Goal: Task Accomplishment & Management: Complete application form

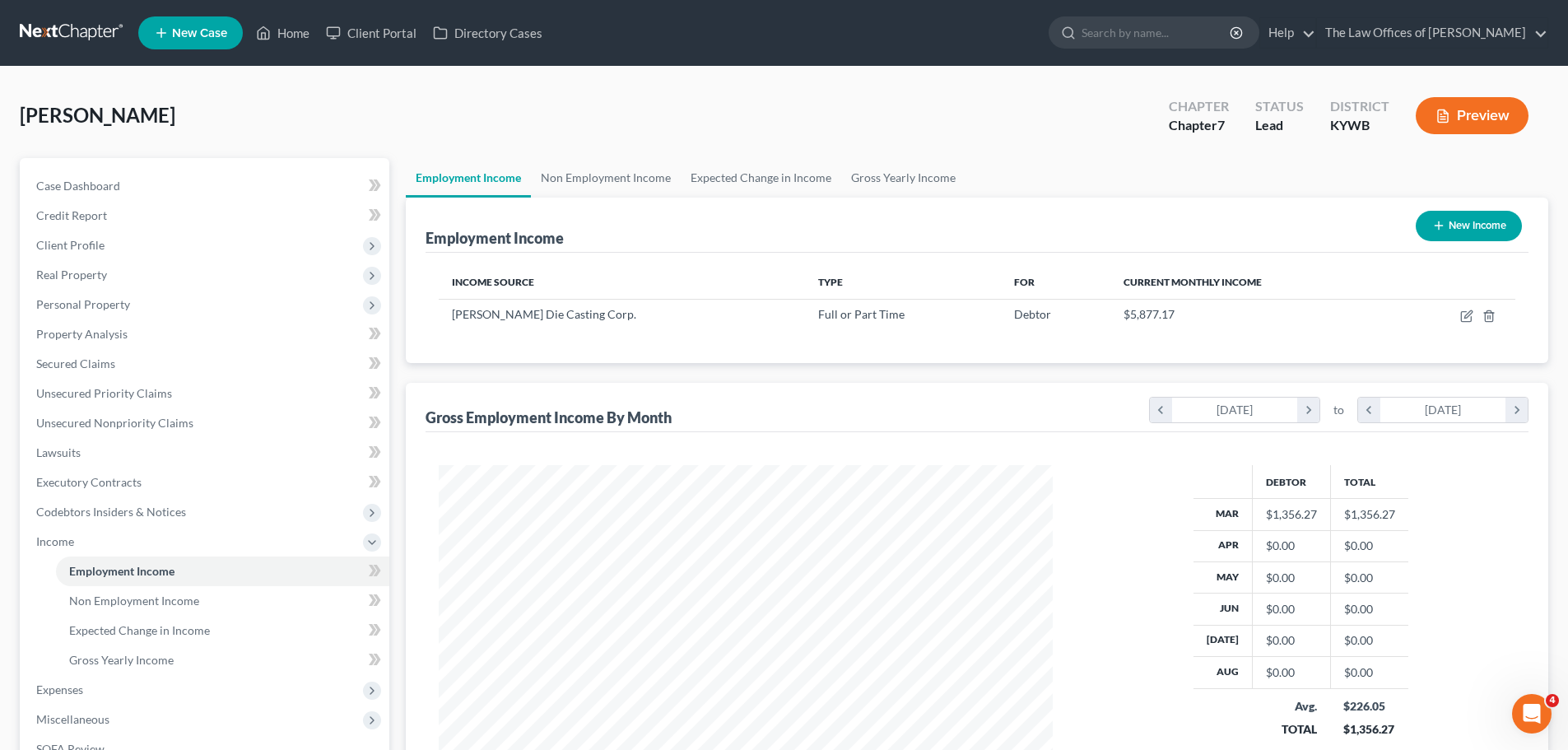
scroll to position [307, 647]
click at [1466, 312] on icon "button" at bounding box center [1466, 317] width 10 height 10
select select "0"
select select "18"
select select "3"
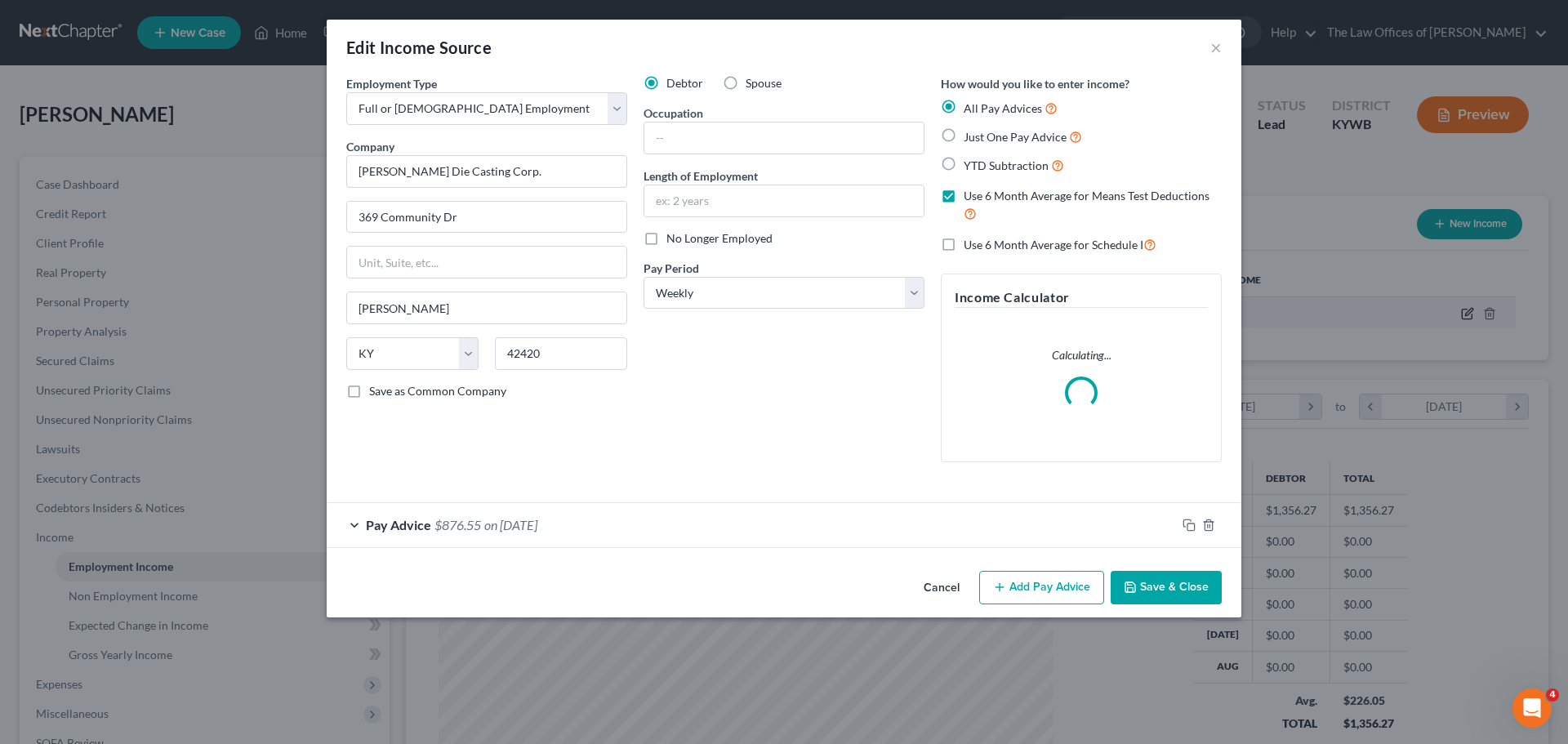
scroll to position [307, 648]
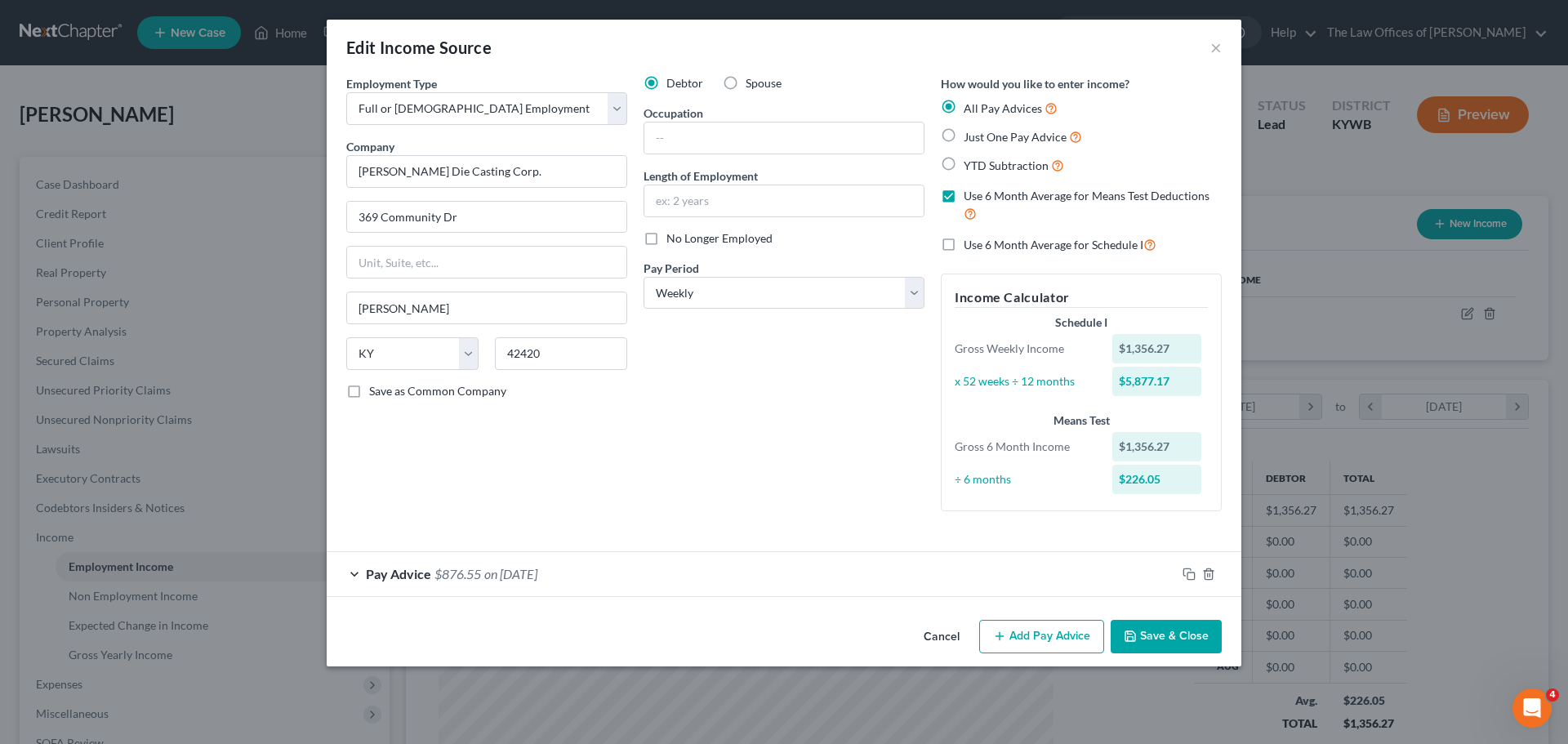
click at [477, 580] on span "$876.55" at bounding box center [457, 573] width 46 height 15
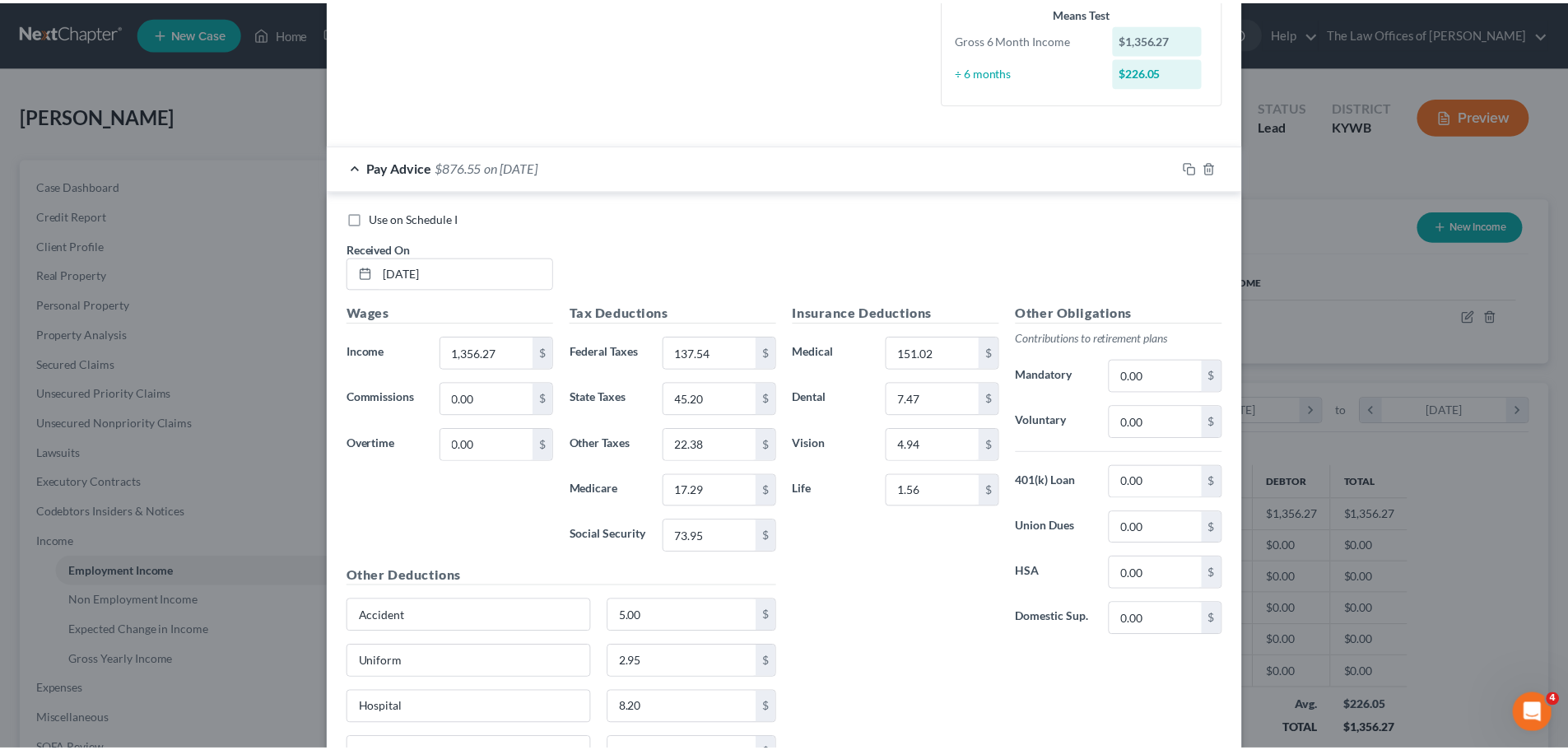
scroll to position [548, 0]
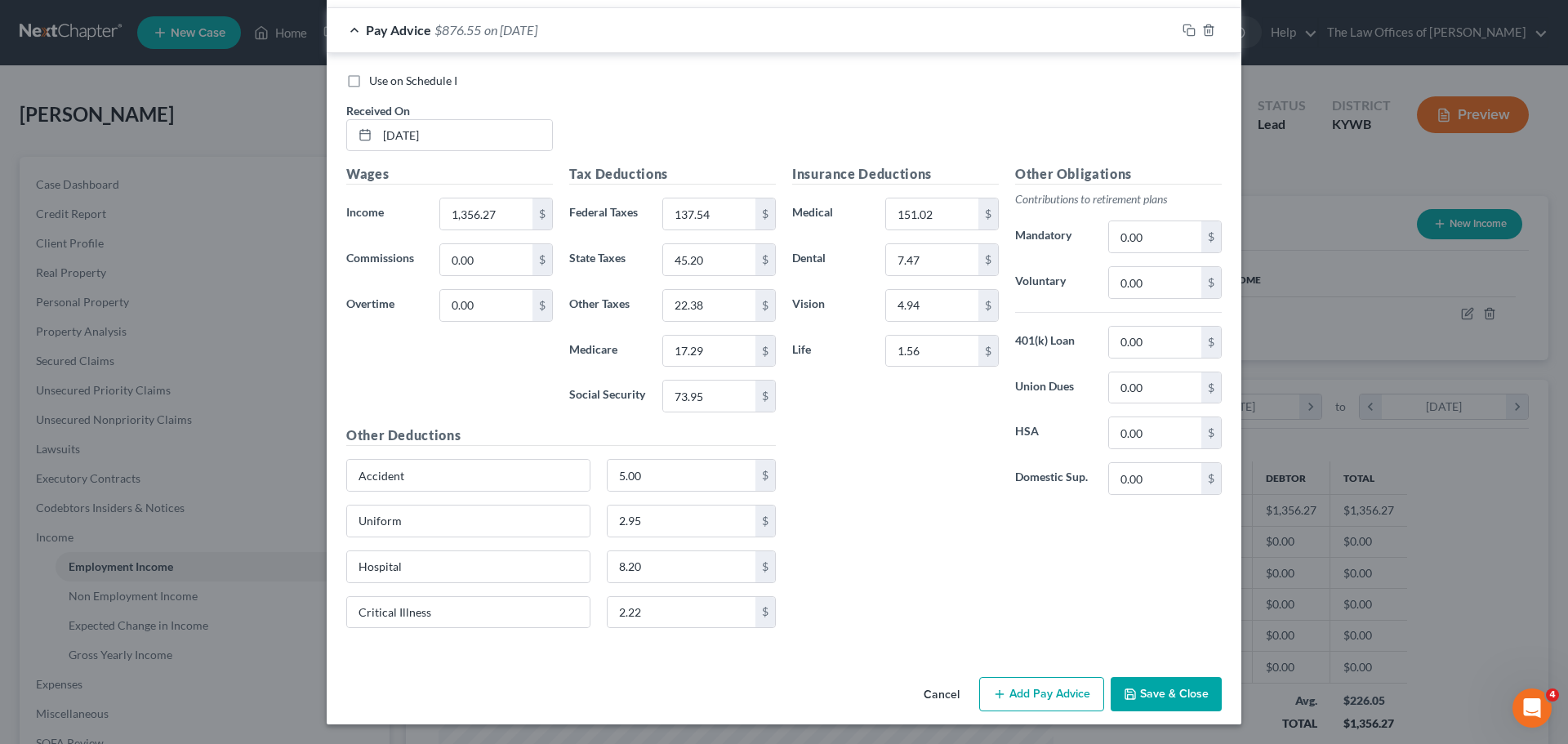
click at [1147, 696] on button "Save & Close" at bounding box center [1167, 694] width 111 height 34
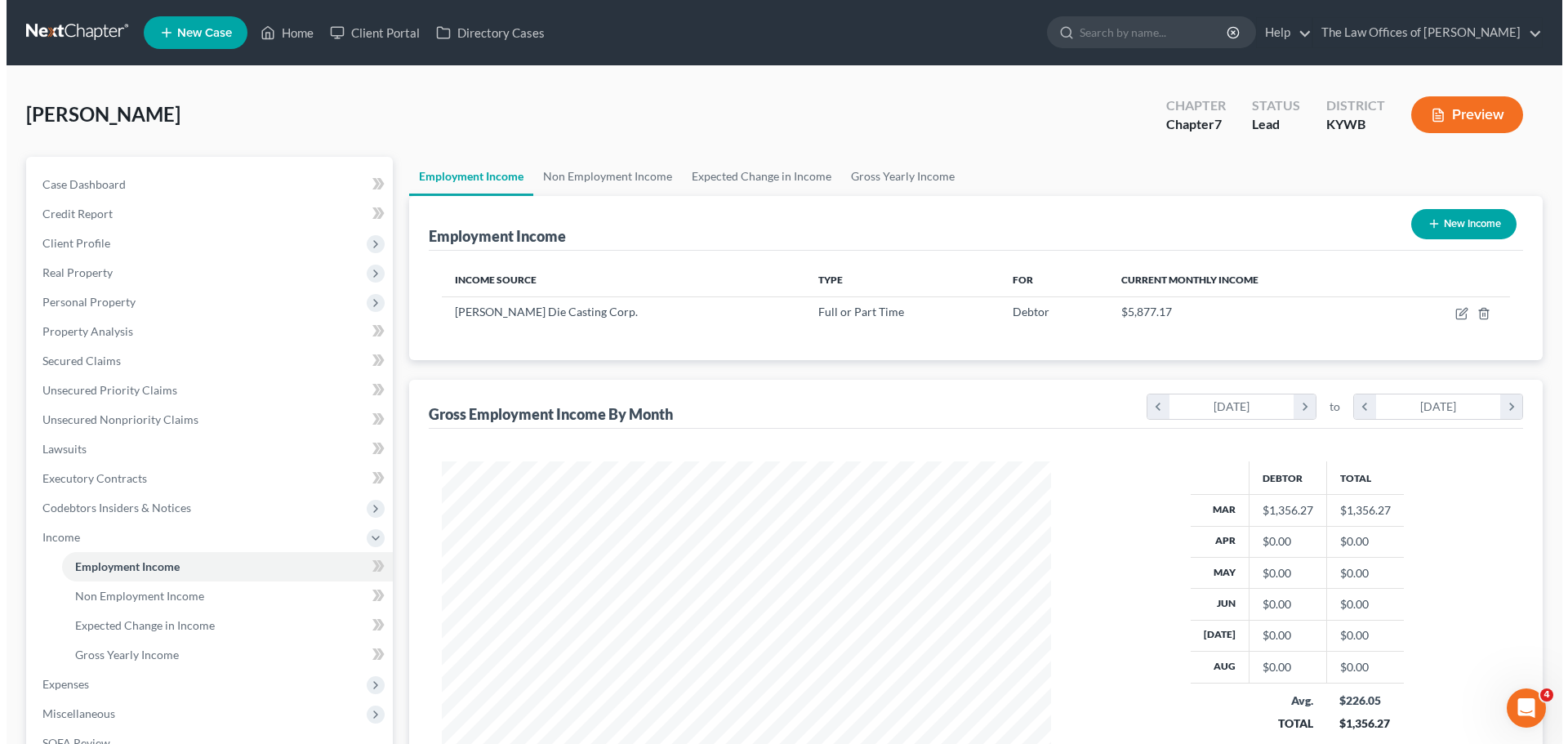
scroll to position [816034, 816056]
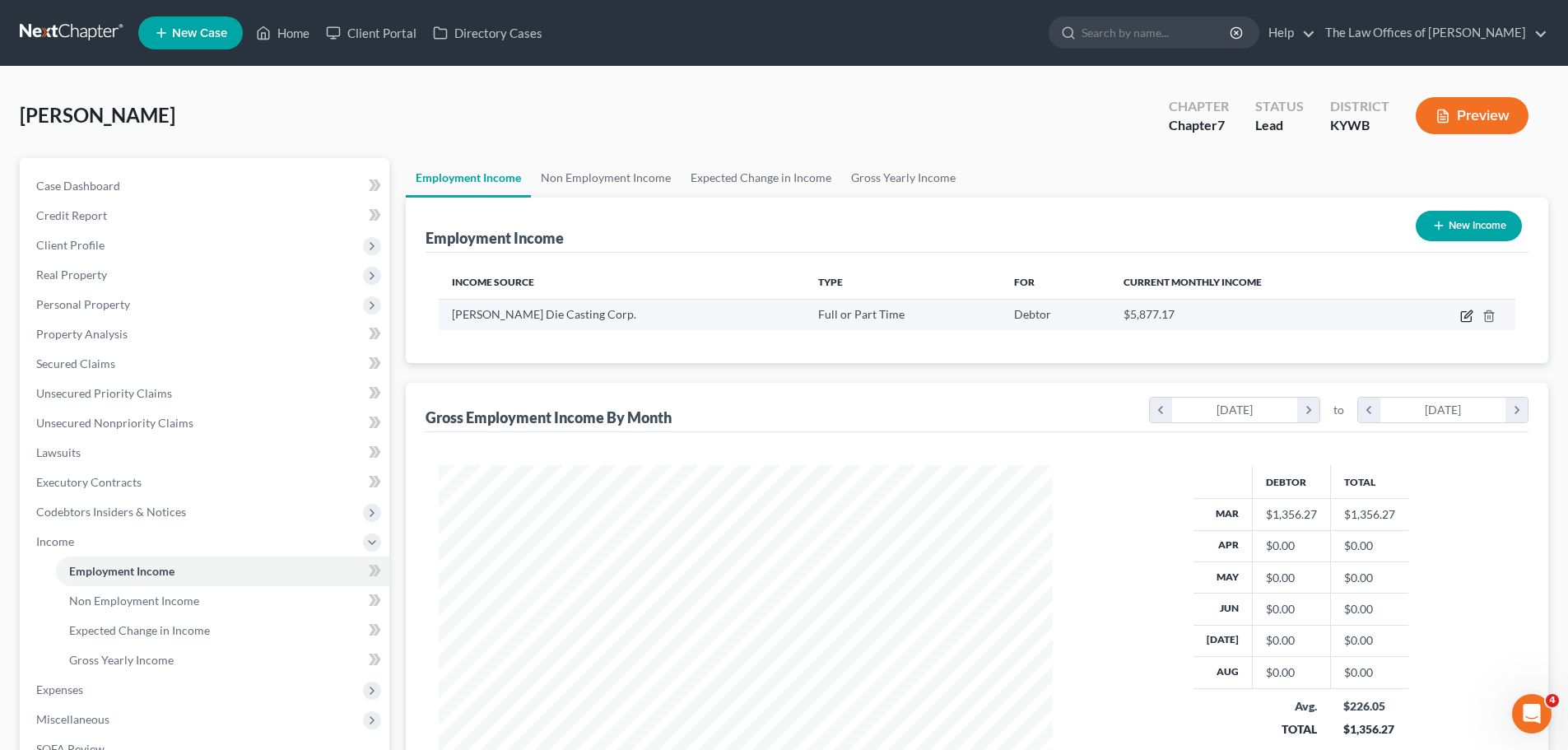
click at [1463, 319] on icon "button" at bounding box center [1467, 316] width 13 height 13
select select "0"
select select "18"
select select "3"
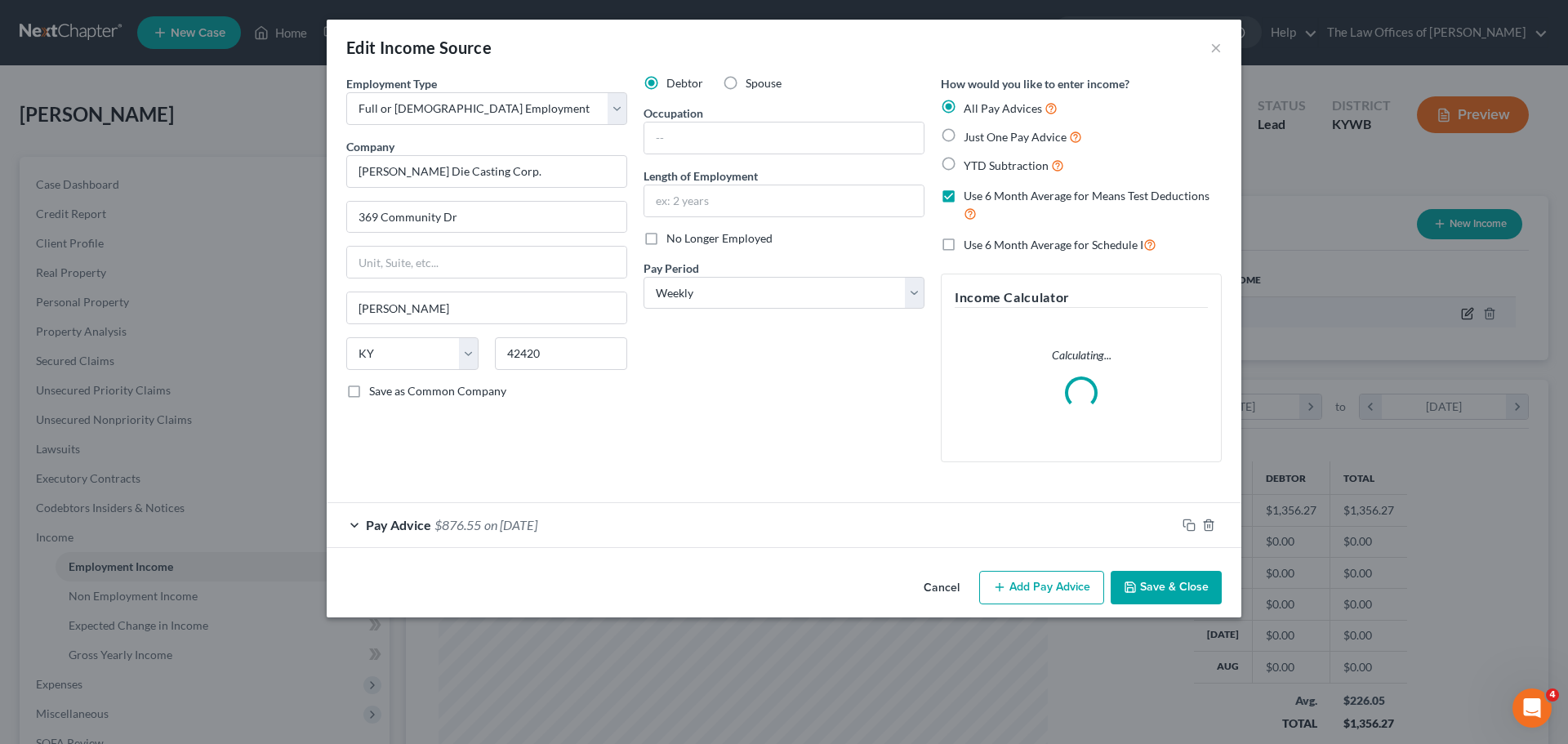
scroll to position [307, 648]
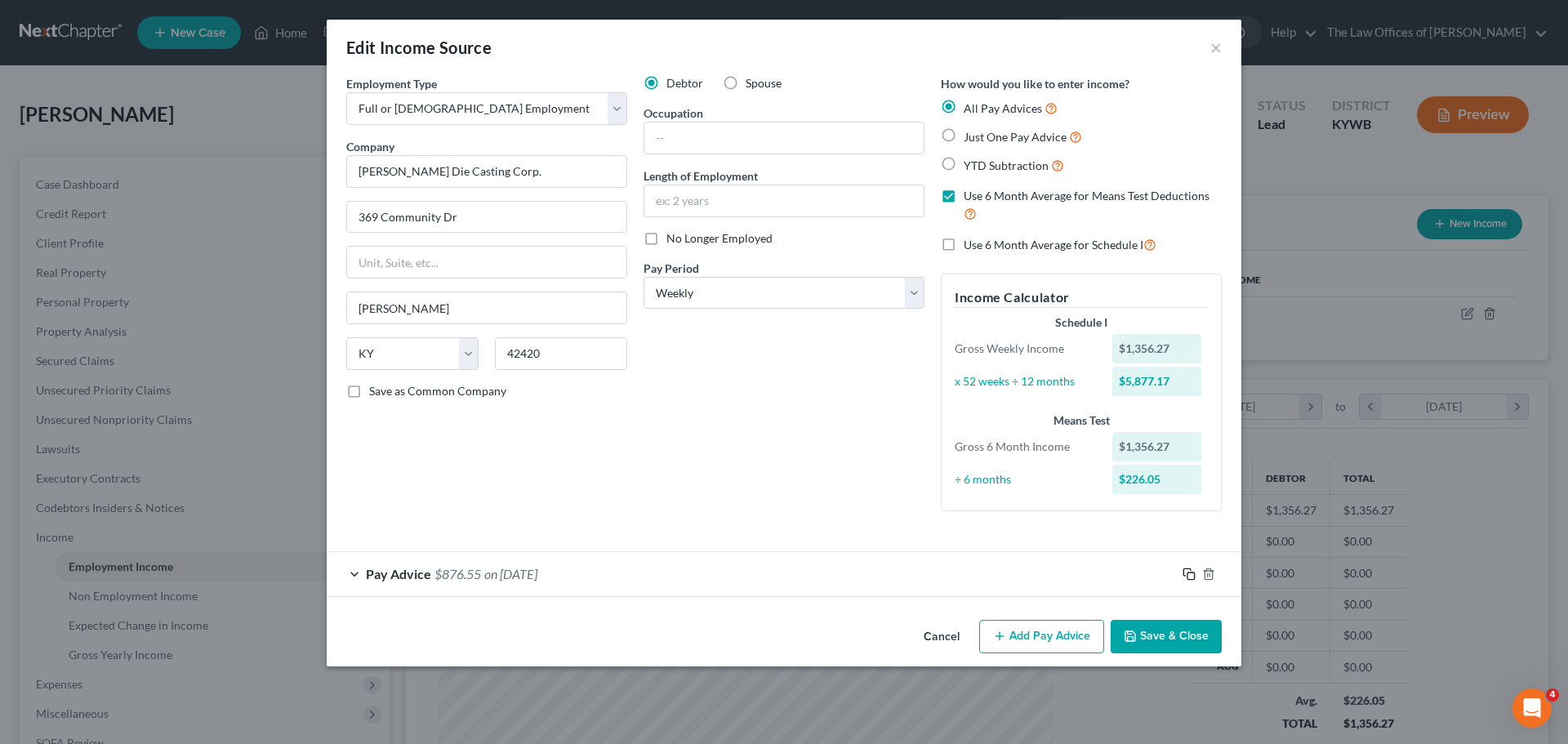
click at [1184, 569] on icon "button" at bounding box center [1187, 572] width 8 height 8
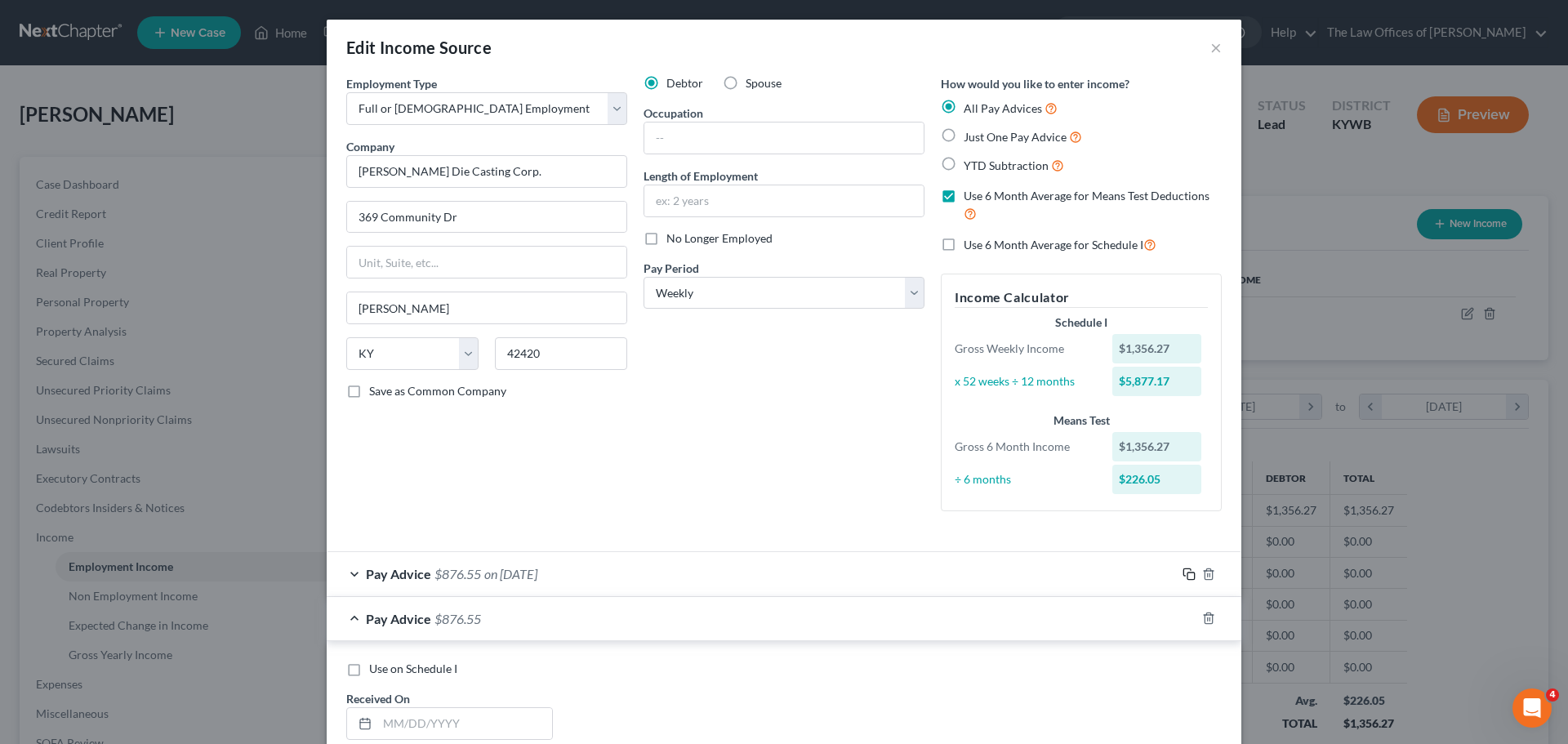
scroll to position [490, 0]
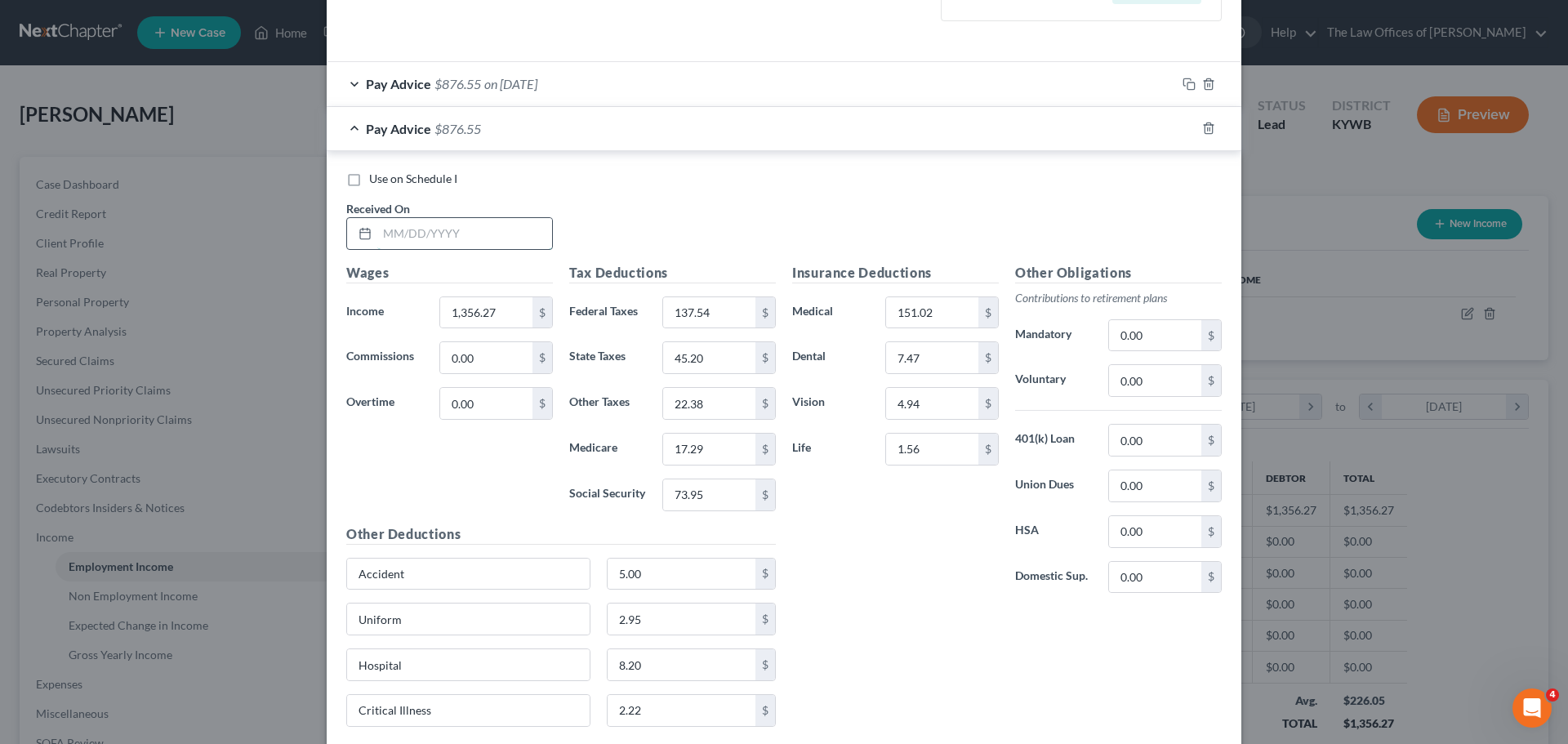
click at [389, 230] on input "text" at bounding box center [464, 233] width 175 height 31
type input "[DATE]"
type input "1,118.00"
type input "95.19"
type input "35.67"
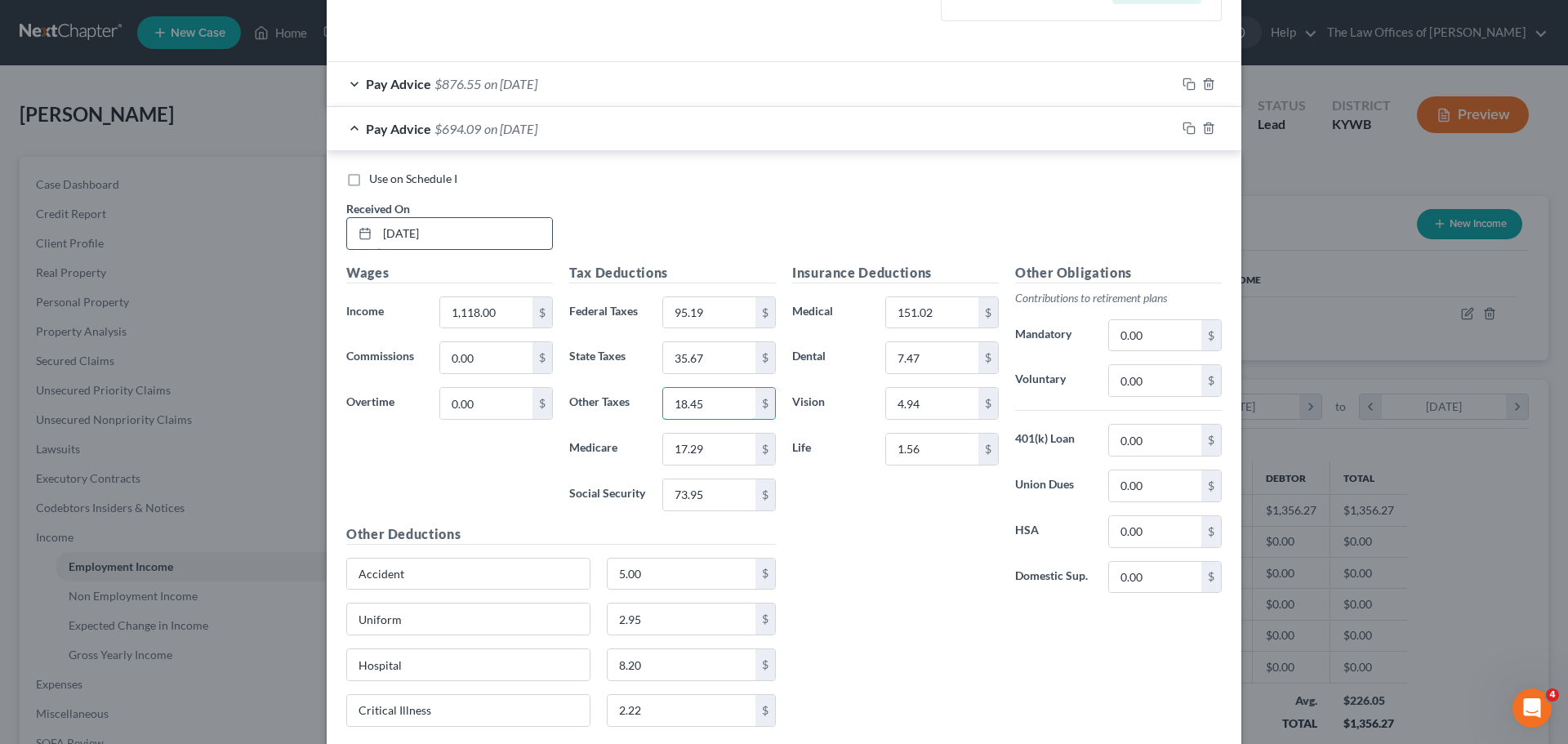
type input "18.45"
type input "13.85"
type input "59.19"
type input "3"
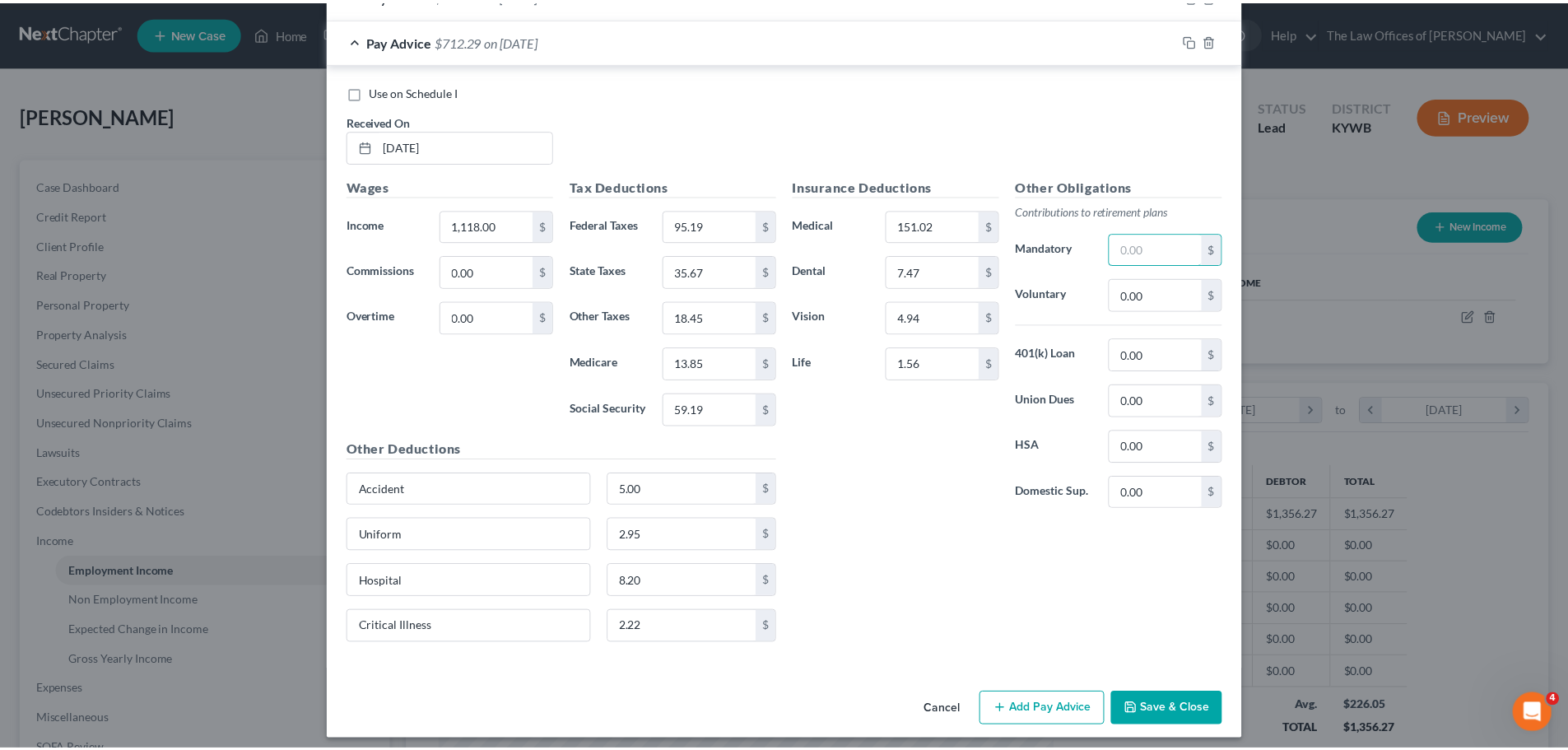
scroll to position [593, 0]
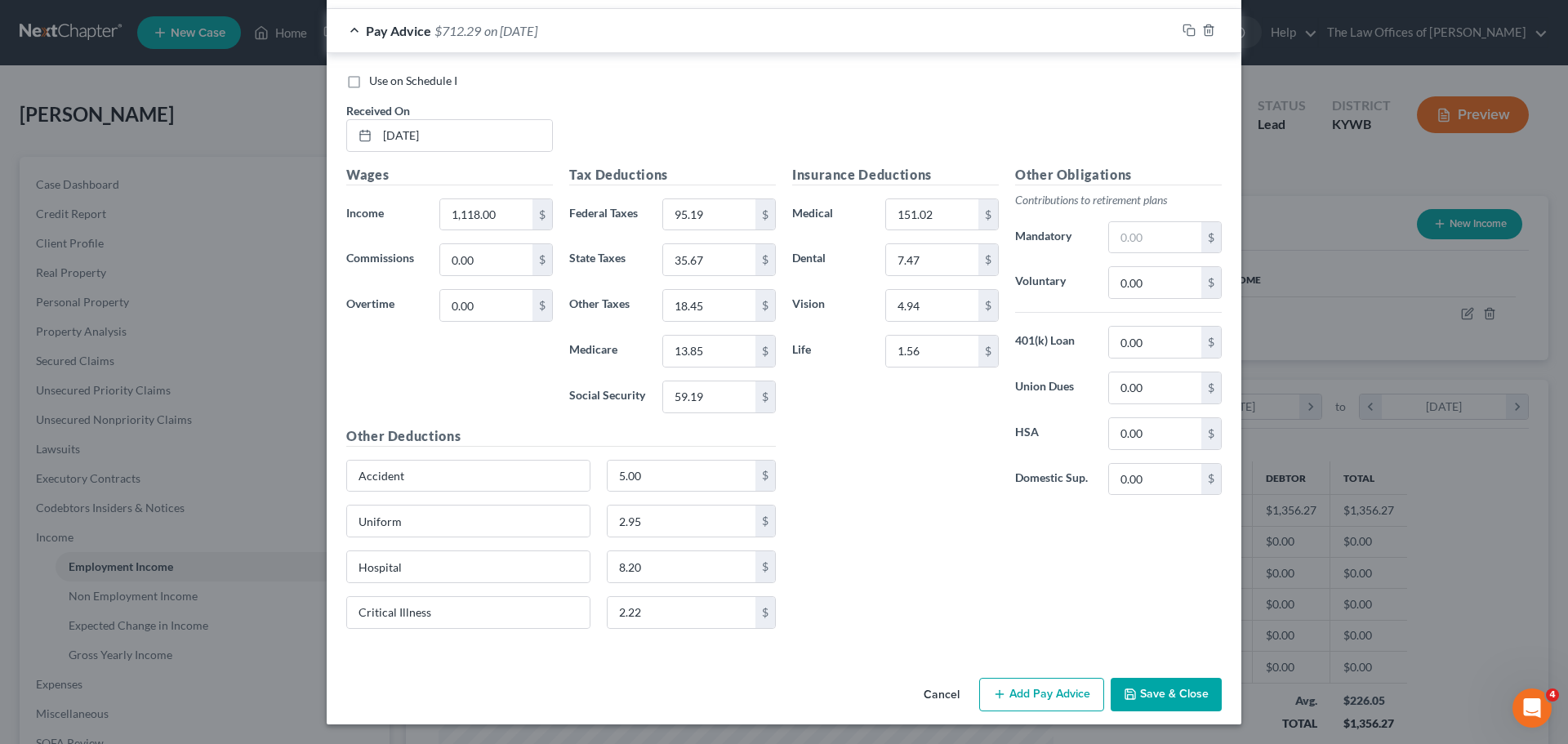
click at [1173, 686] on button "Save & Close" at bounding box center [1167, 695] width 111 height 34
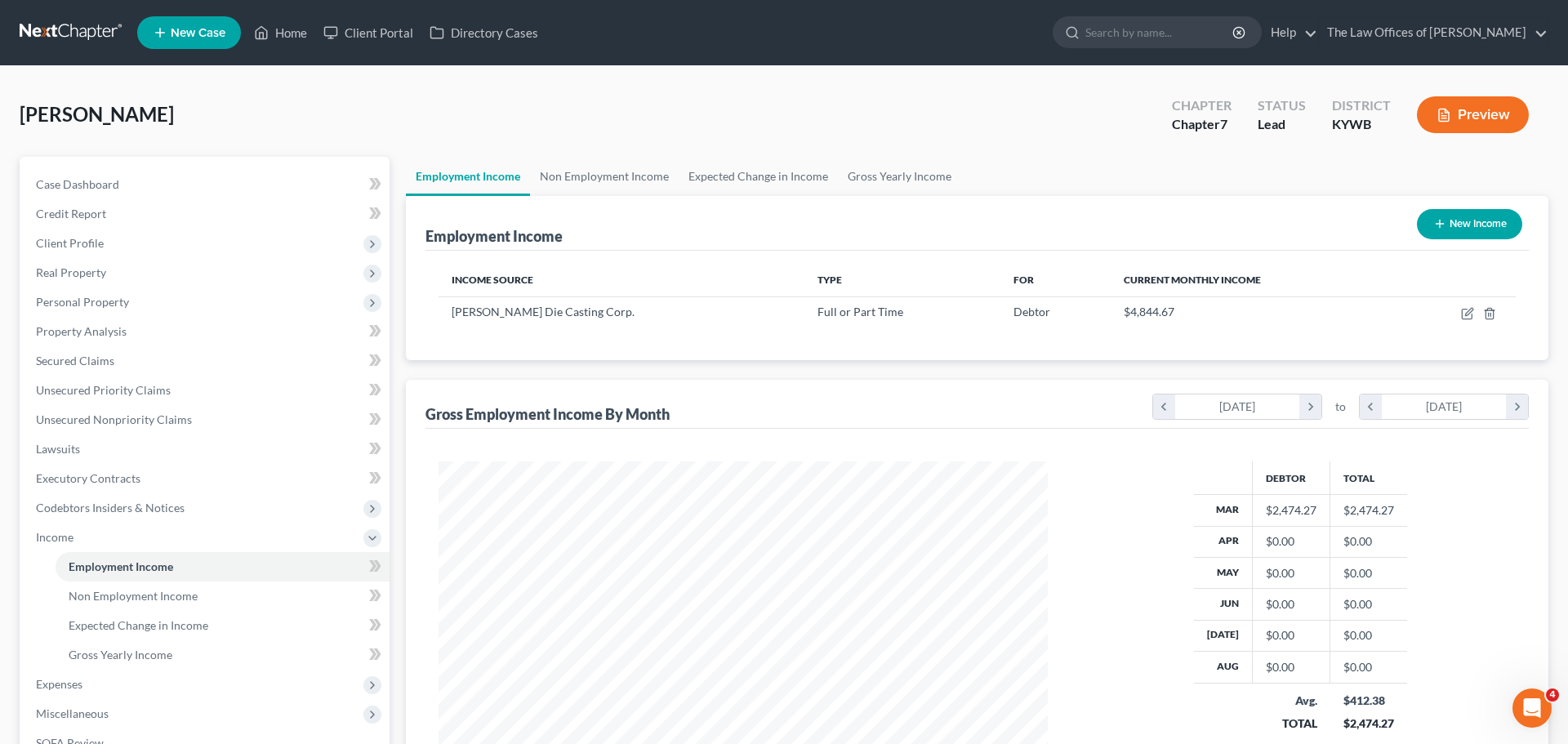
scroll to position [816034, 816056]
click at [1453, 311] on icon "button" at bounding box center [1456, 313] width 13 height 13
select select "0"
select select "18"
select select "3"
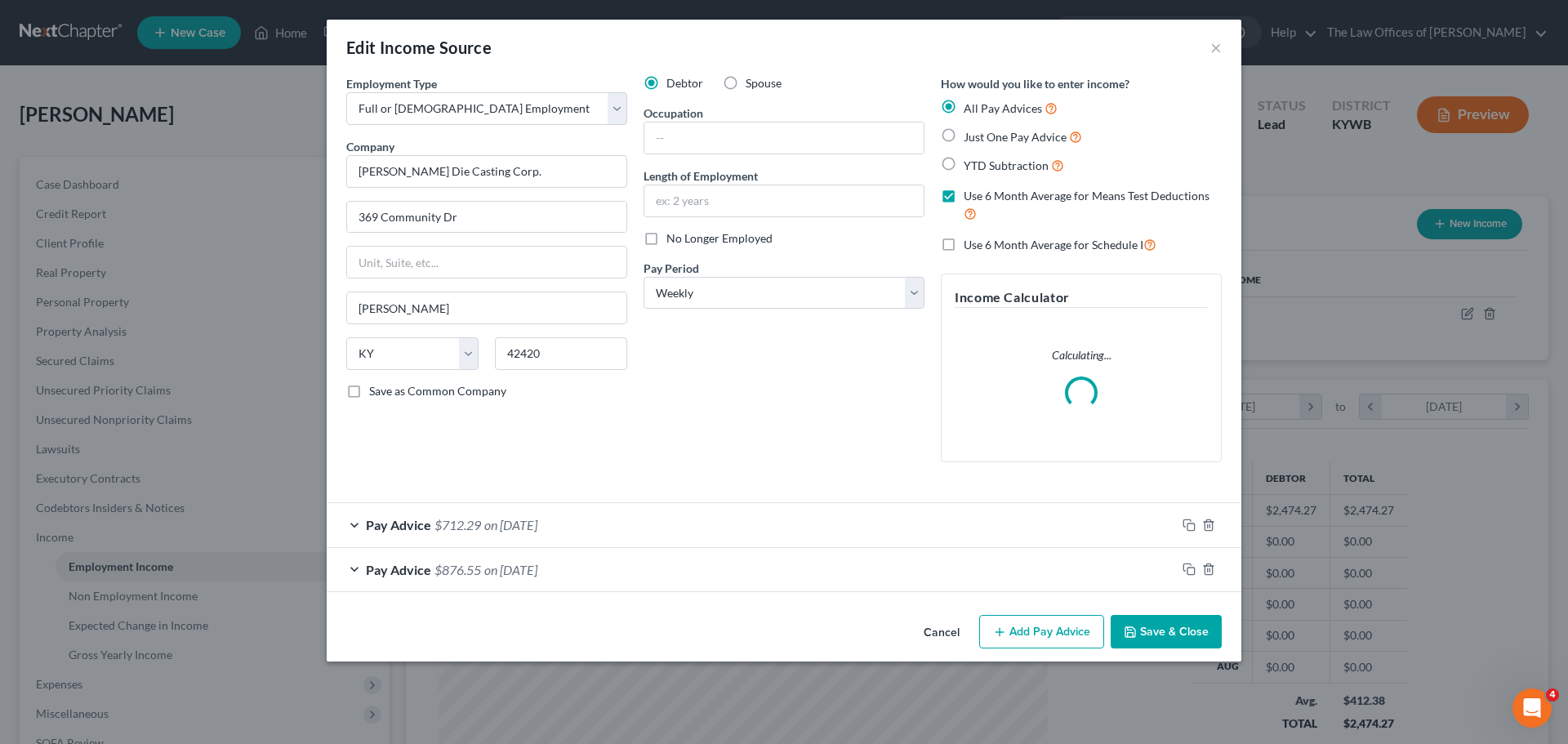
scroll to position [307, 648]
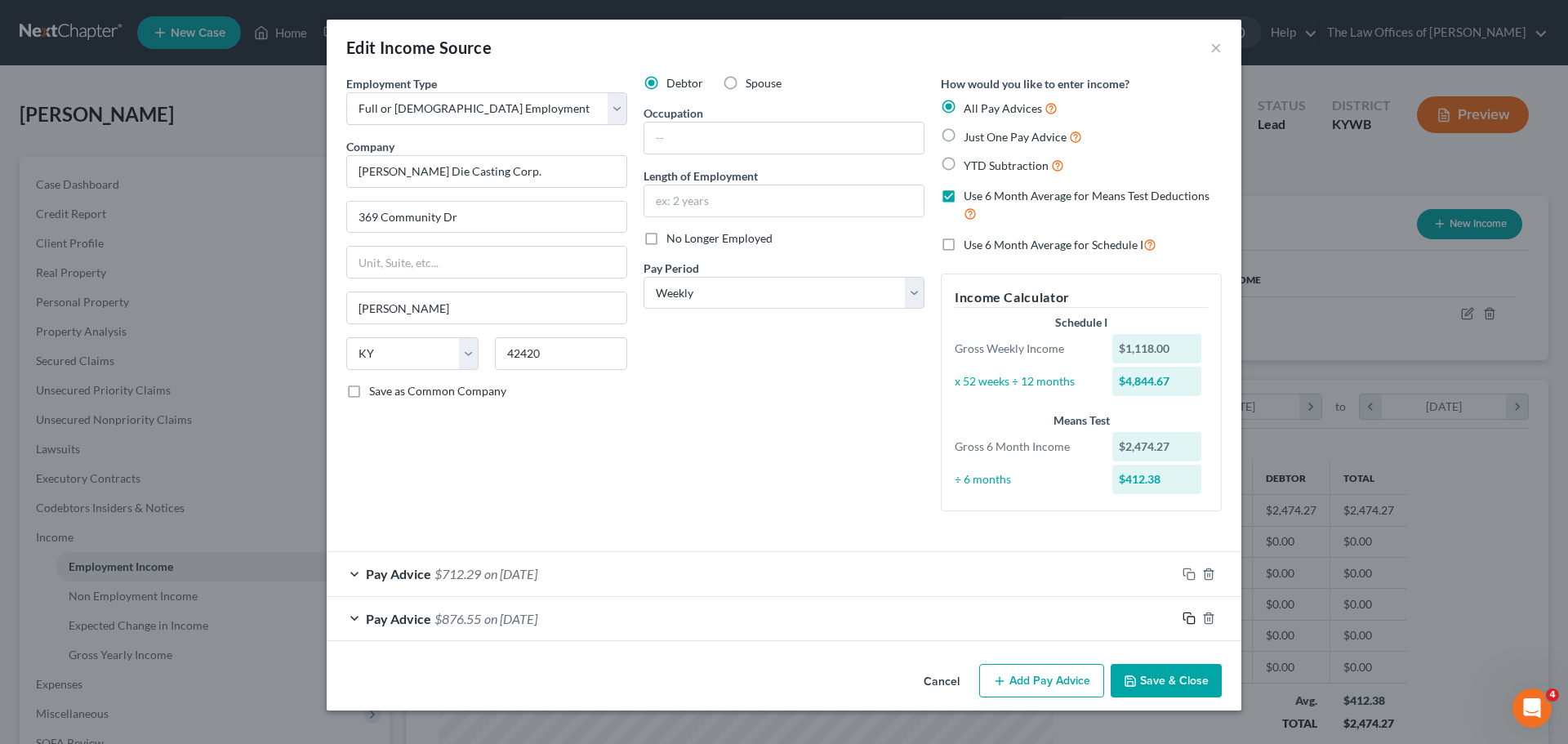
click at [1191, 618] on icon "button" at bounding box center [1189, 618] width 13 height 13
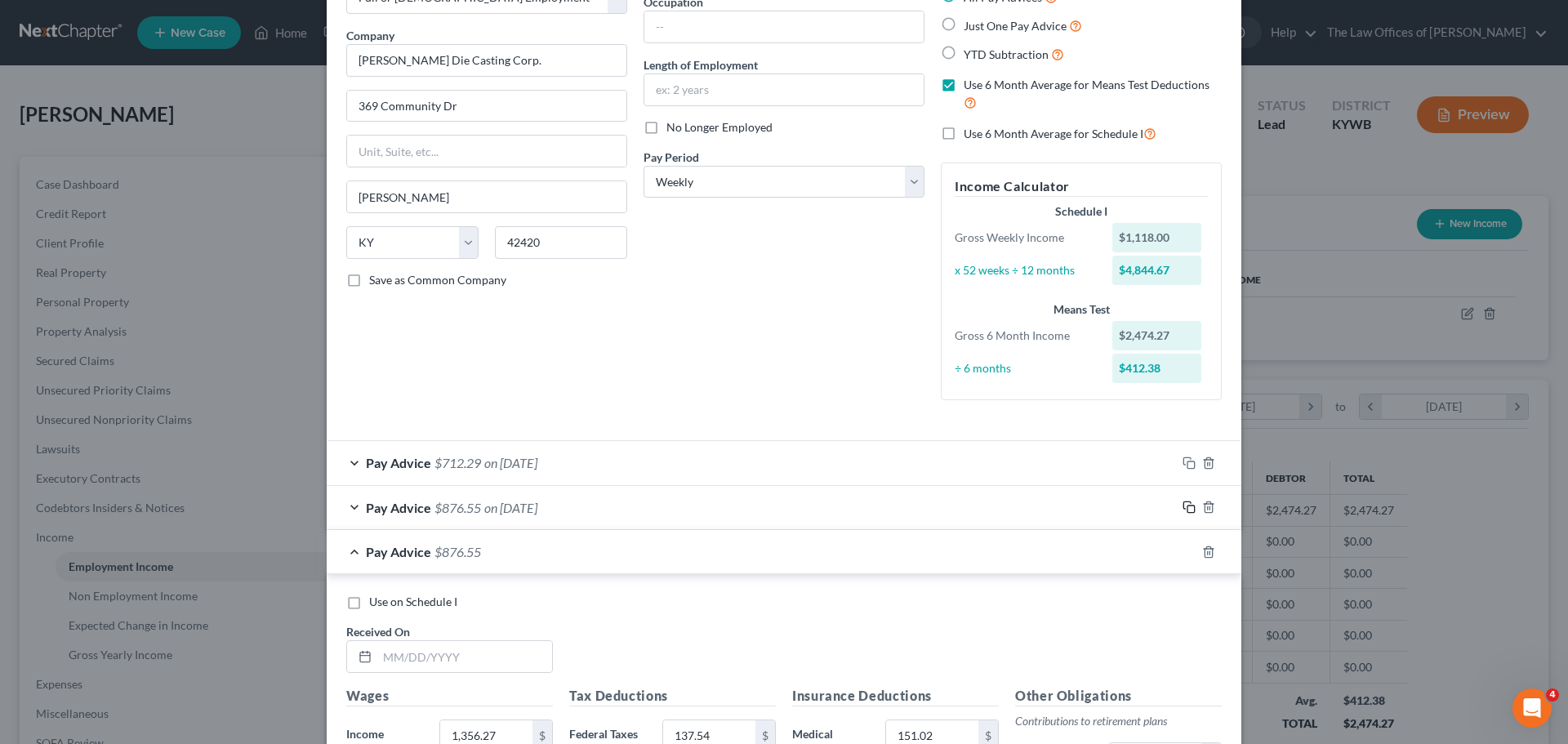
scroll to position [408, 0]
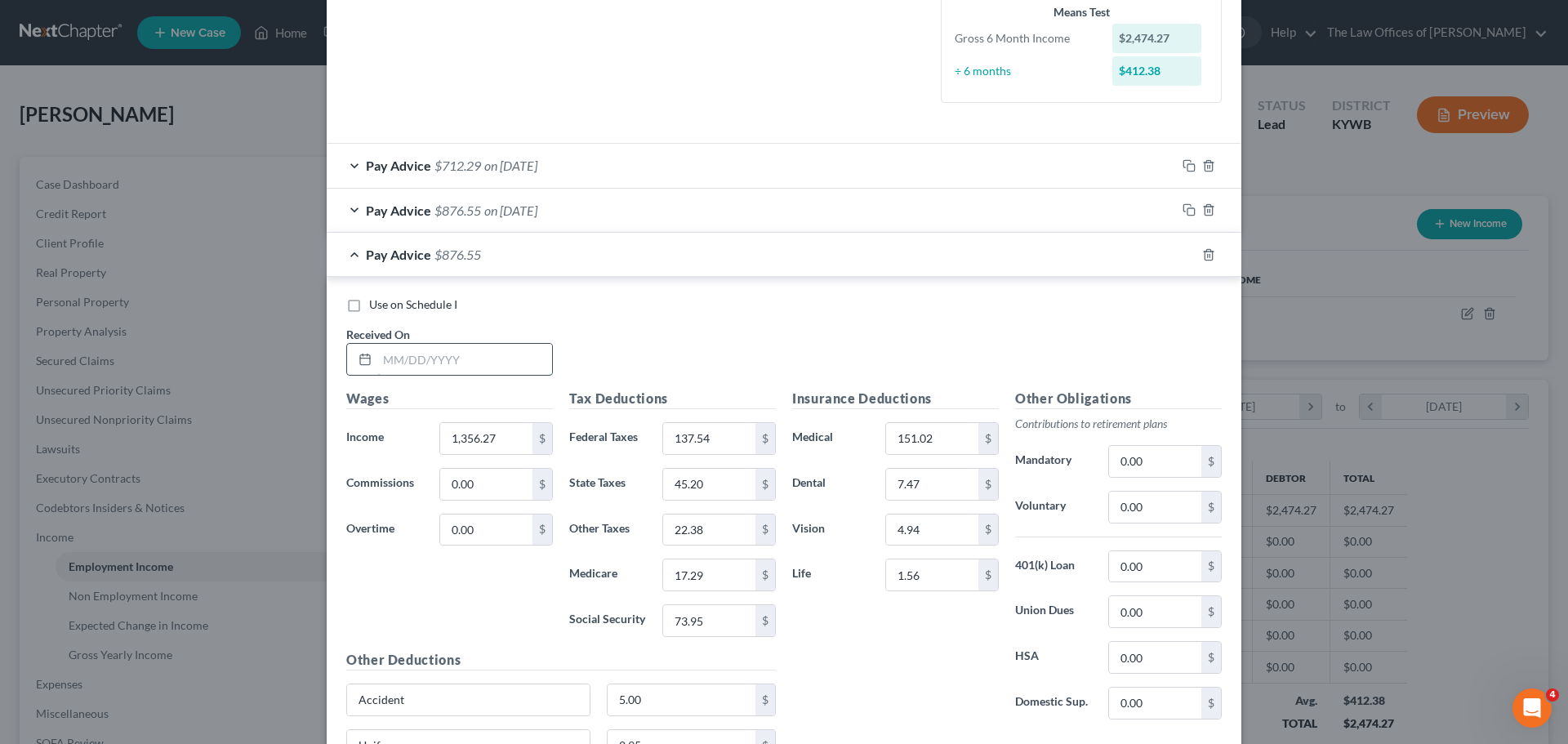
click at [401, 364] on input "text" at bounding box center [464, 359] width 175 height 31
type input "[DATE]"
click at [504, 425] on input "1,356.27" at bounding box center [486, 438] width 93 height 31
drag, startPoint x: 495, startPoint y: 440, endPoint x: 338, endPoint y: 418, distance: 158.5
click at [338, 418] on div "Wages Income * 1,356.27 $ Commissions 0.00 $ Overtime 0.00 $" at bounding box center [450, 519] width 223 height 262
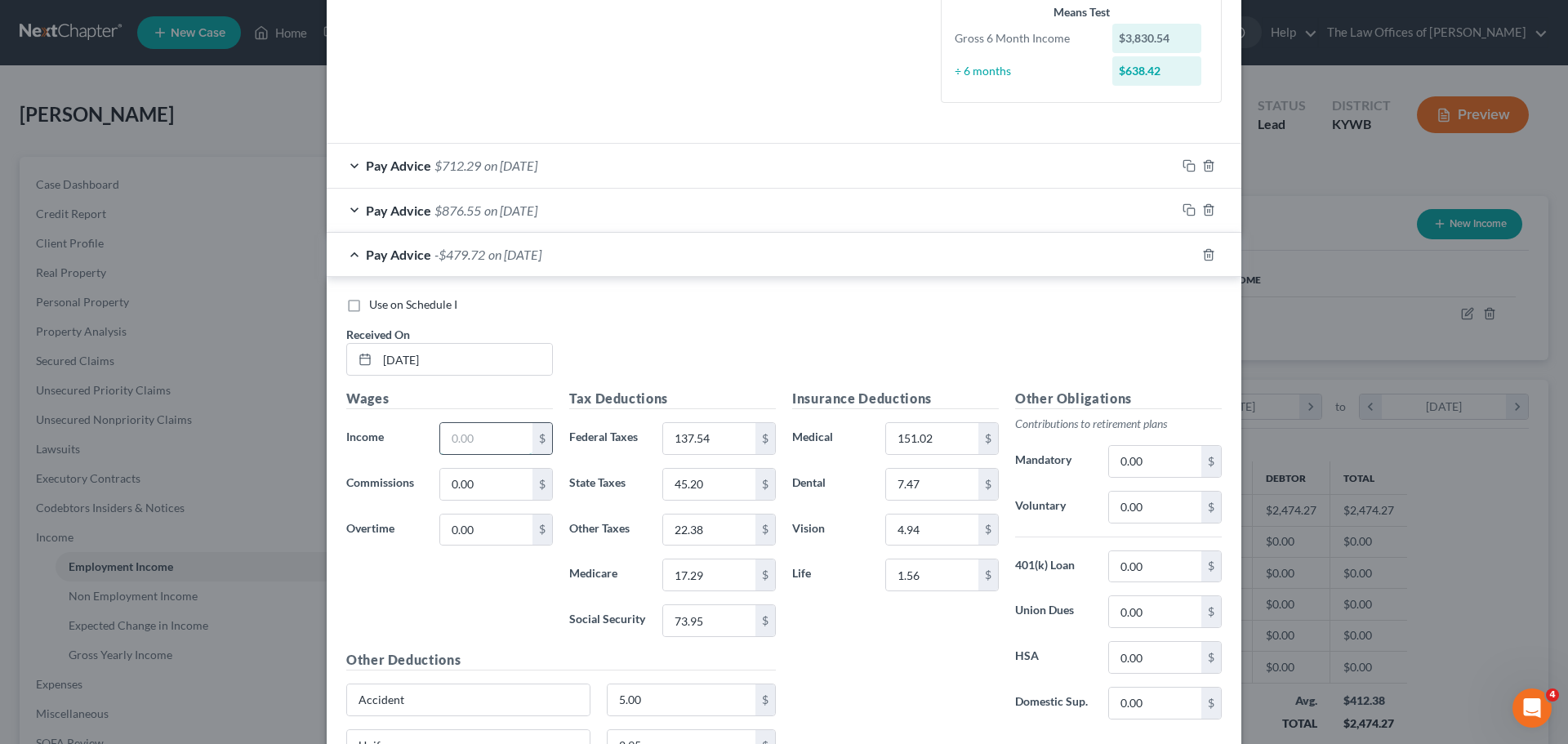
click at [485, 437] on input "text" at bounding box center [486, 438] width 93 height 31
type input "1,256.35"
click at [728, 438] on input "137.54" at bounding box center [709, 438] width 93 height 31
type input "115.56"
type input "41.20"
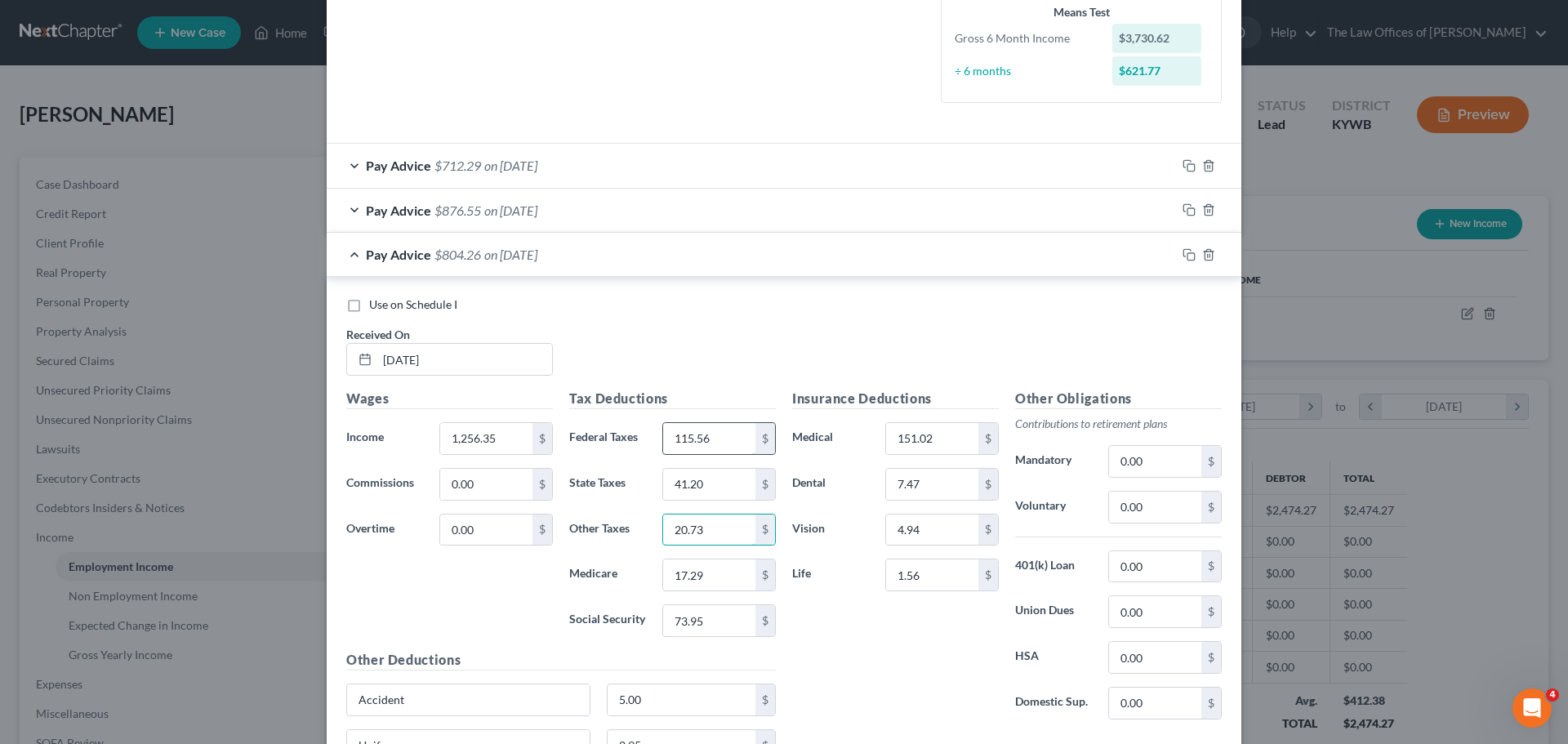
type input "20.73"
type input "15.84"
type input "67.76"
drag, startPoint x: 1183, startPoint y: 256, endPoint x: 679, endPoint y: 289, distance: 505.1
click at [1183, 256] on icon "button" at bounding box center [1189, 255] width 13 height 13
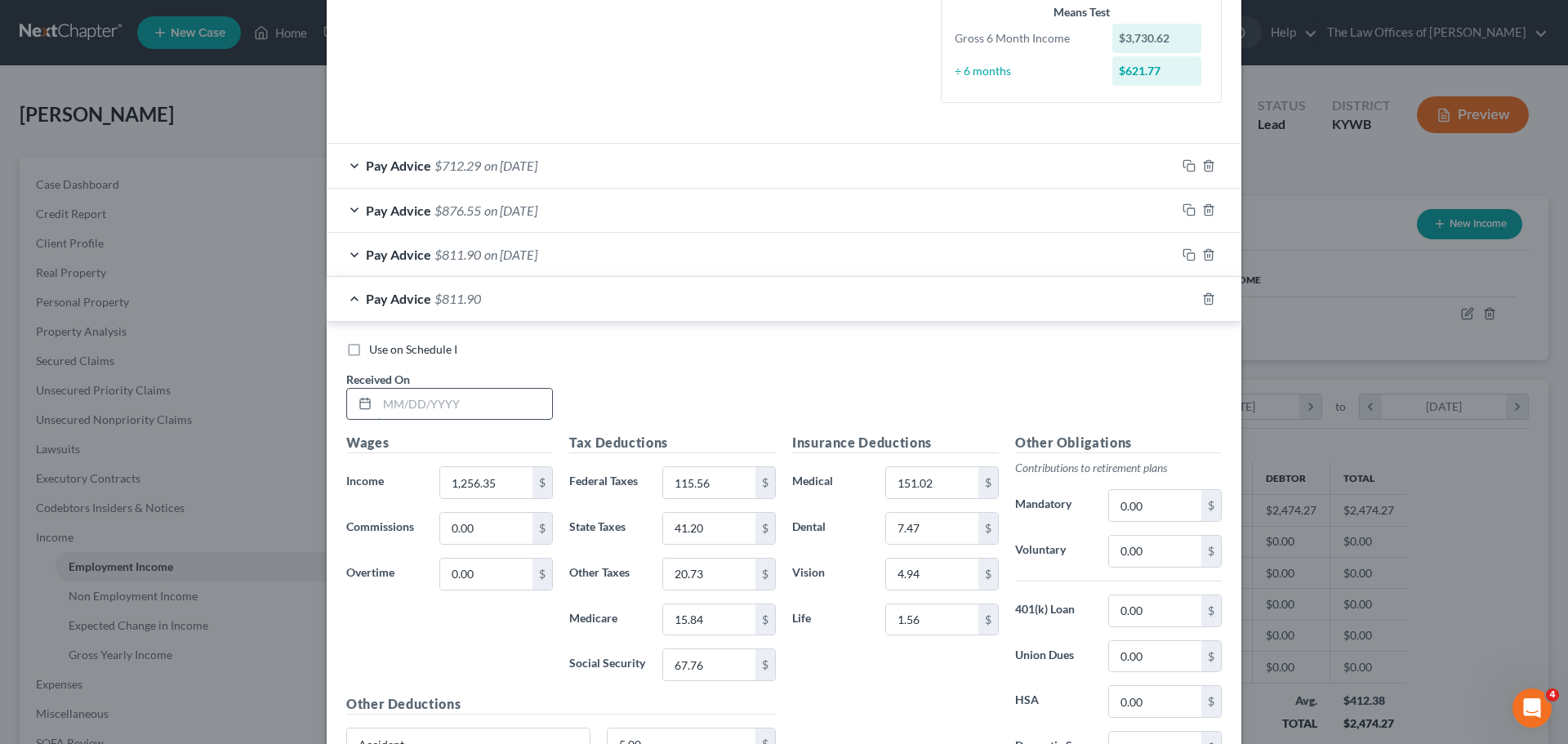
click at [387, 405] on input "text" at bounding box center [464, 404] width 175 height 31
type input "[DATE]"
type input "1,140.36"
type input "97.88"
type input "36.56"
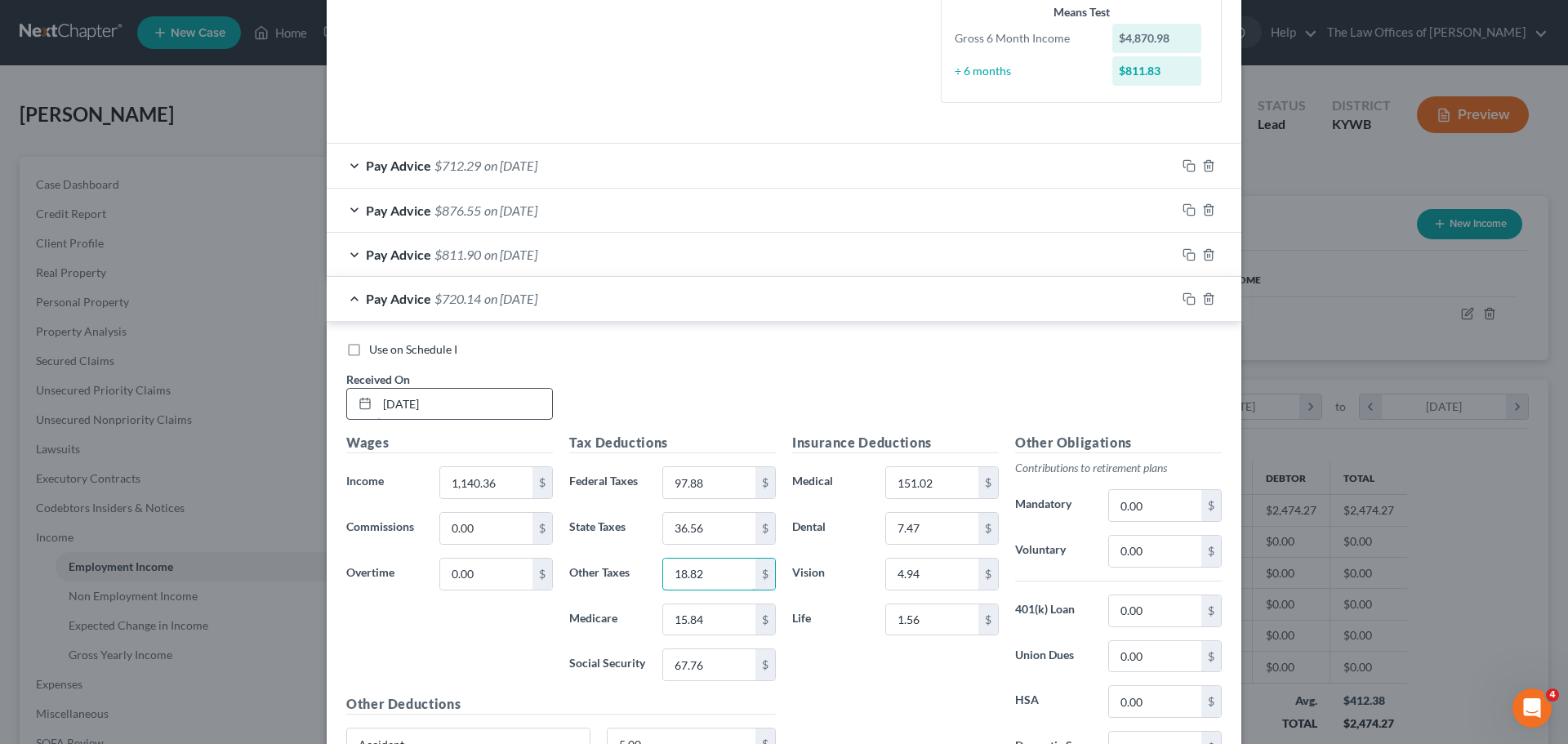
type input "18.82"
type input "14.17"
type input "60.57"
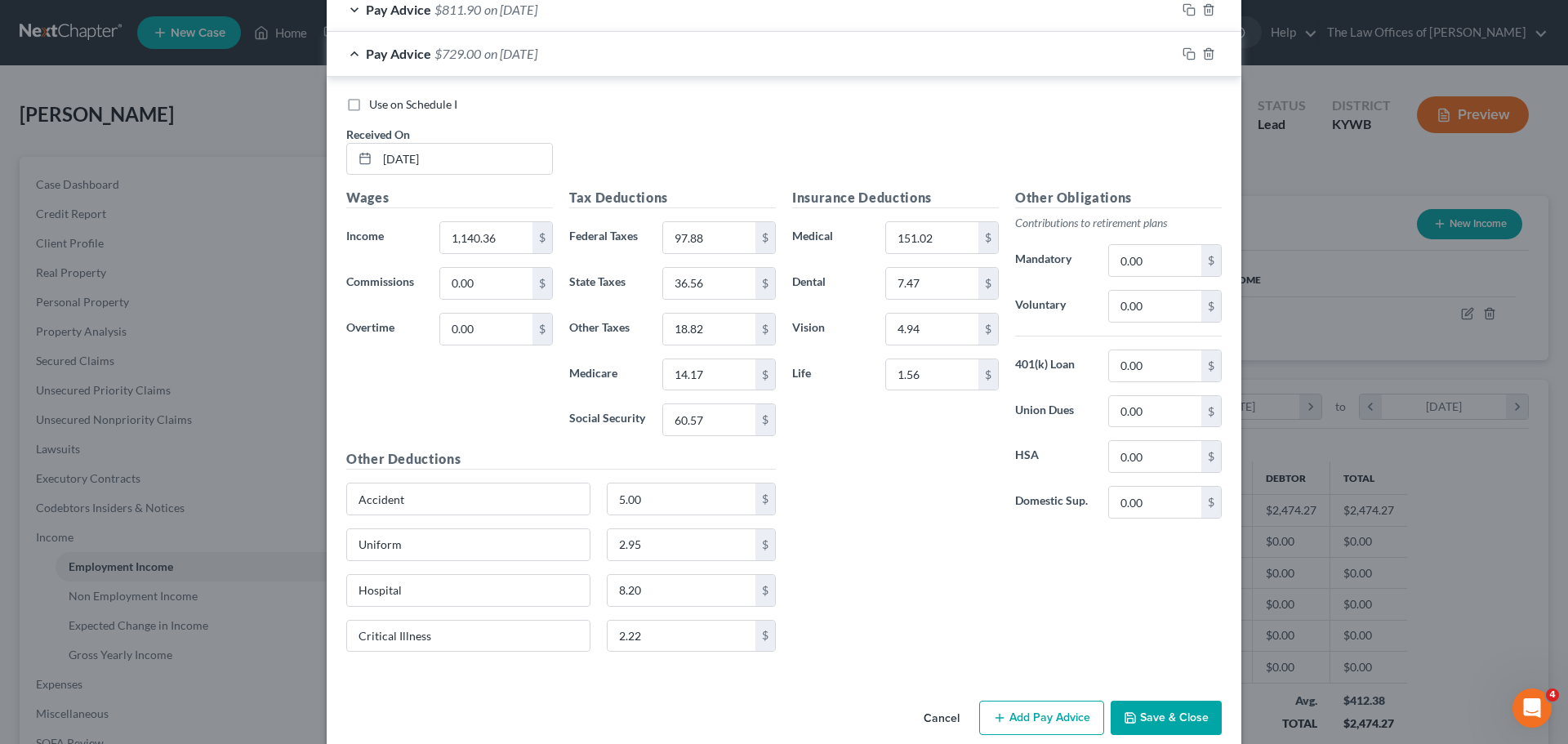
scroll to position [571, 0]
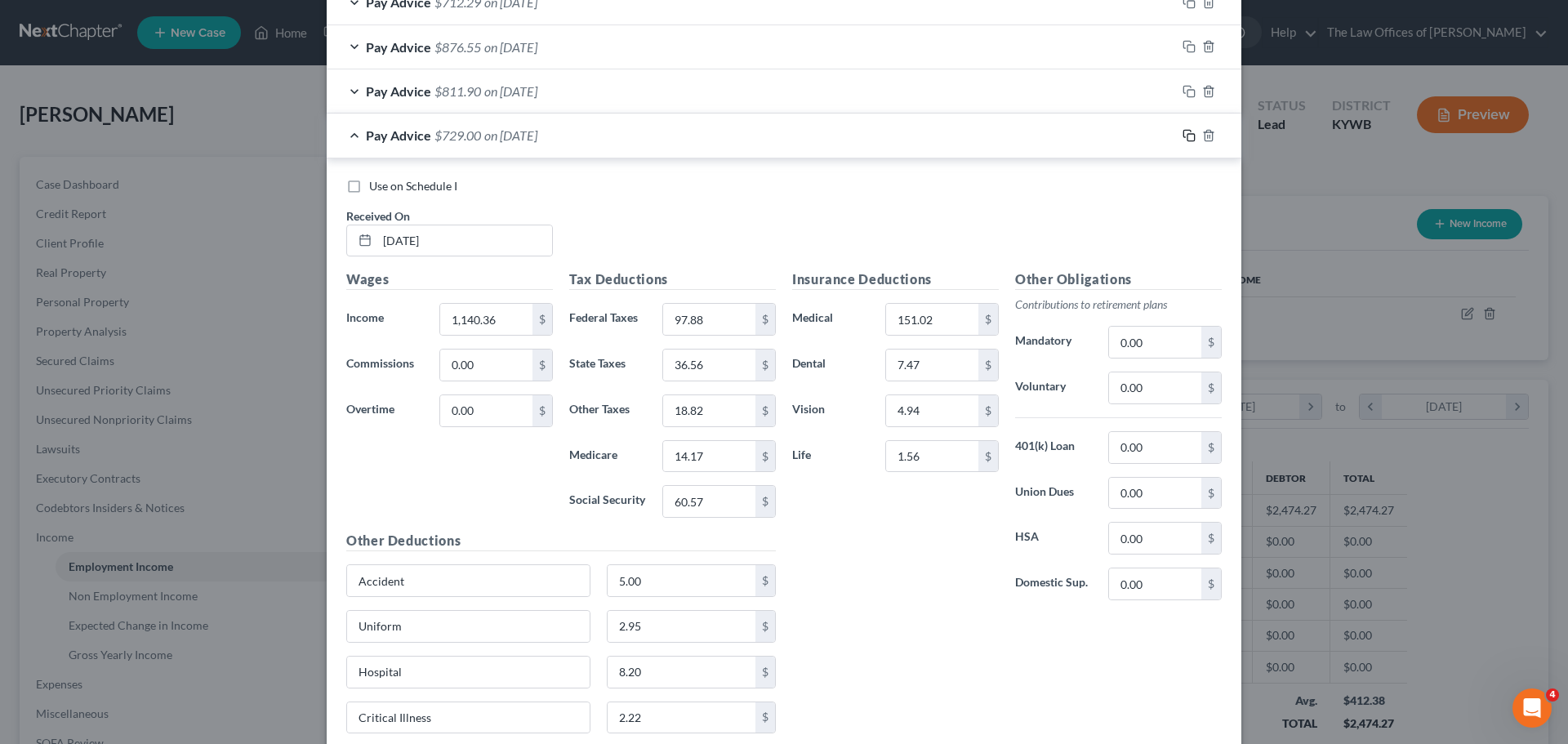
drag, startPoint x: 1184, startPoint y: 139, endPoint x: 1312, endPoint y: 295, distance: 201.8
click at [1184, 139] on icon "button" at bounding box center [1189, 136] width 13 height 13
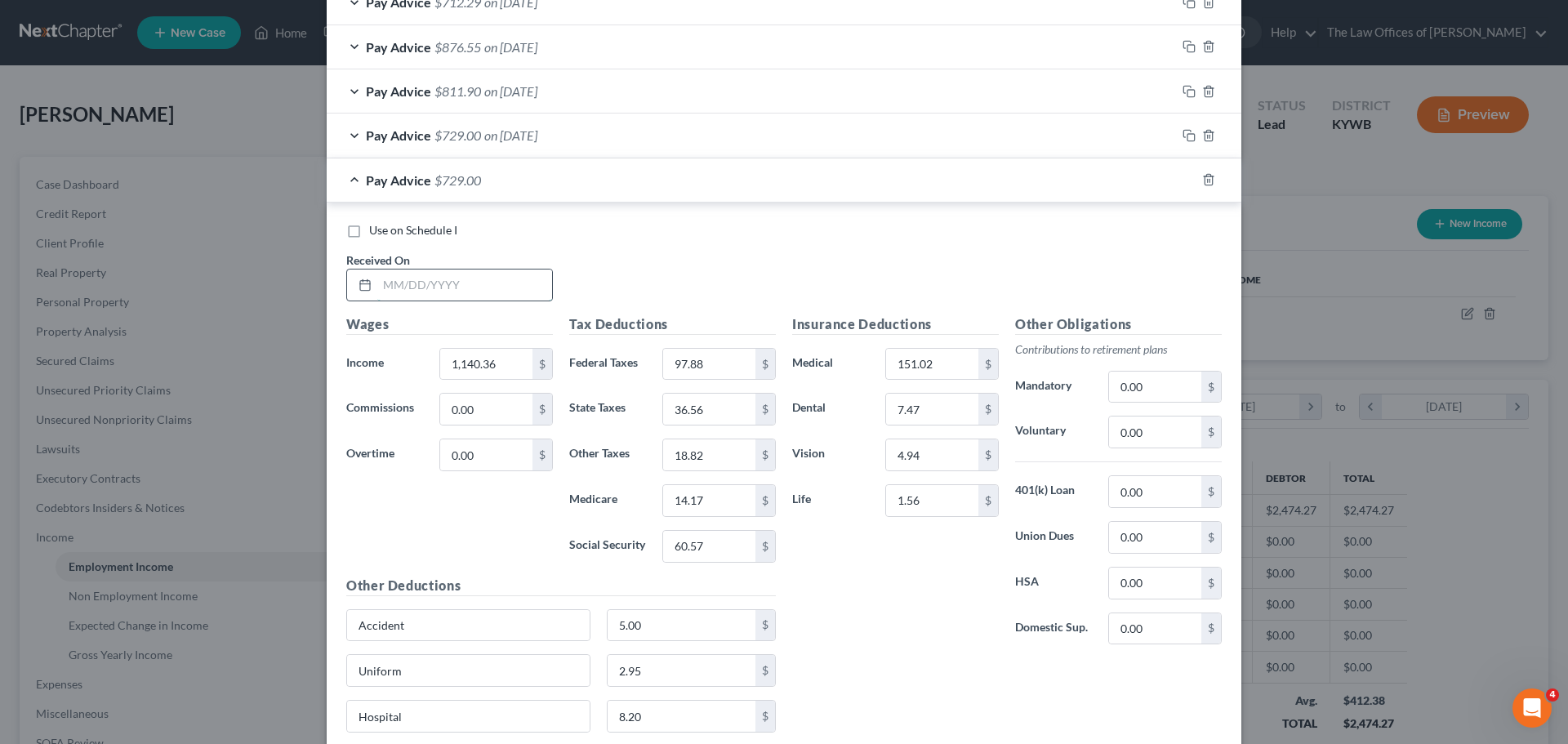
click at [386, 289] on input "text" at bounding box center [464, 284] width 175 height 31
type input "[DATE]"
type input "1,129.65"
type input "96.59"
type input "36.13"
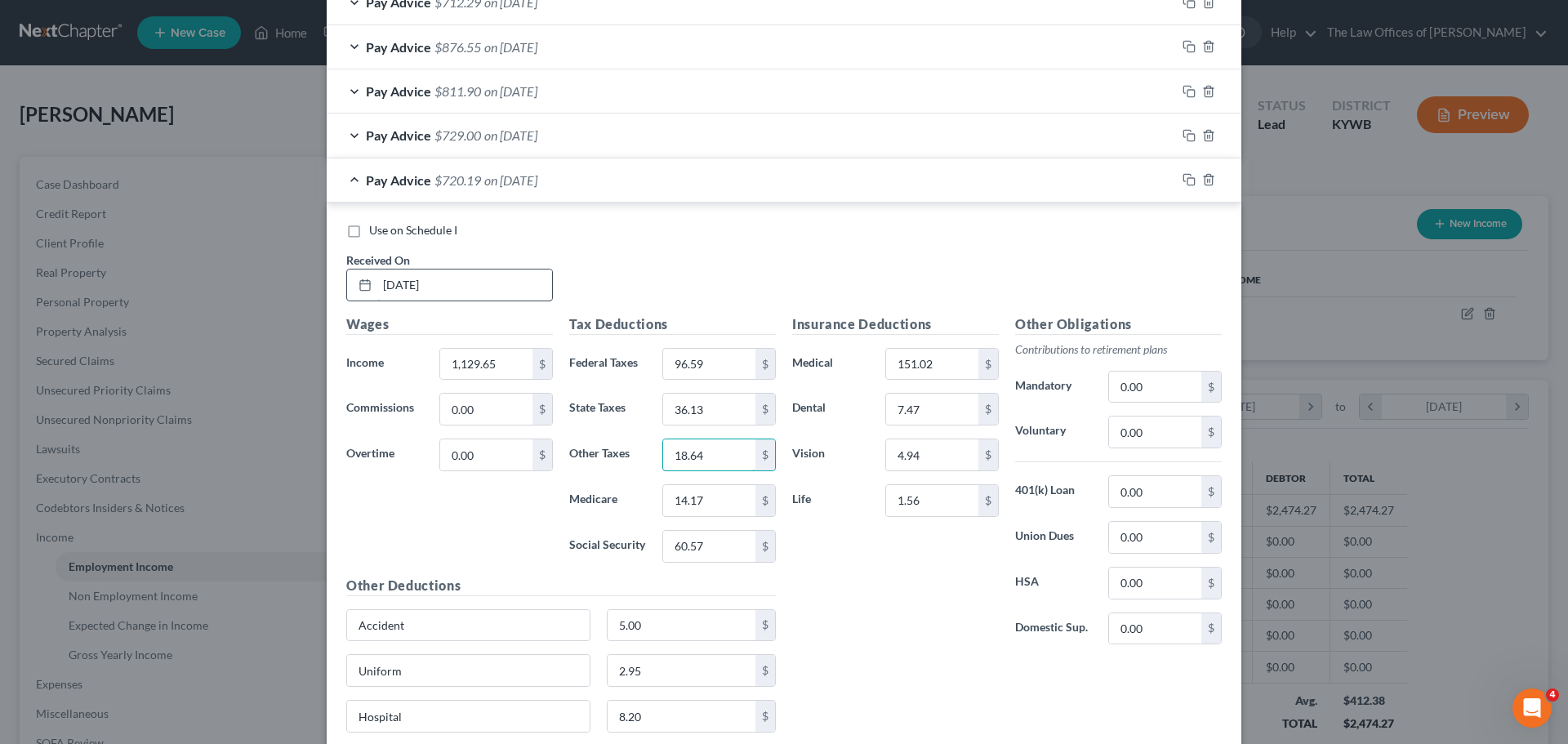
type input "18.64"
type input "14.01"
type input "59.90"
drag, startPoint x: 1185, startPoint y: 174, endPoint x: 1112, endPoint y: 271, distance: 121.4
click at [1185, 174] on icon "button" at bounding box center [1189, 179] width 13 height 13
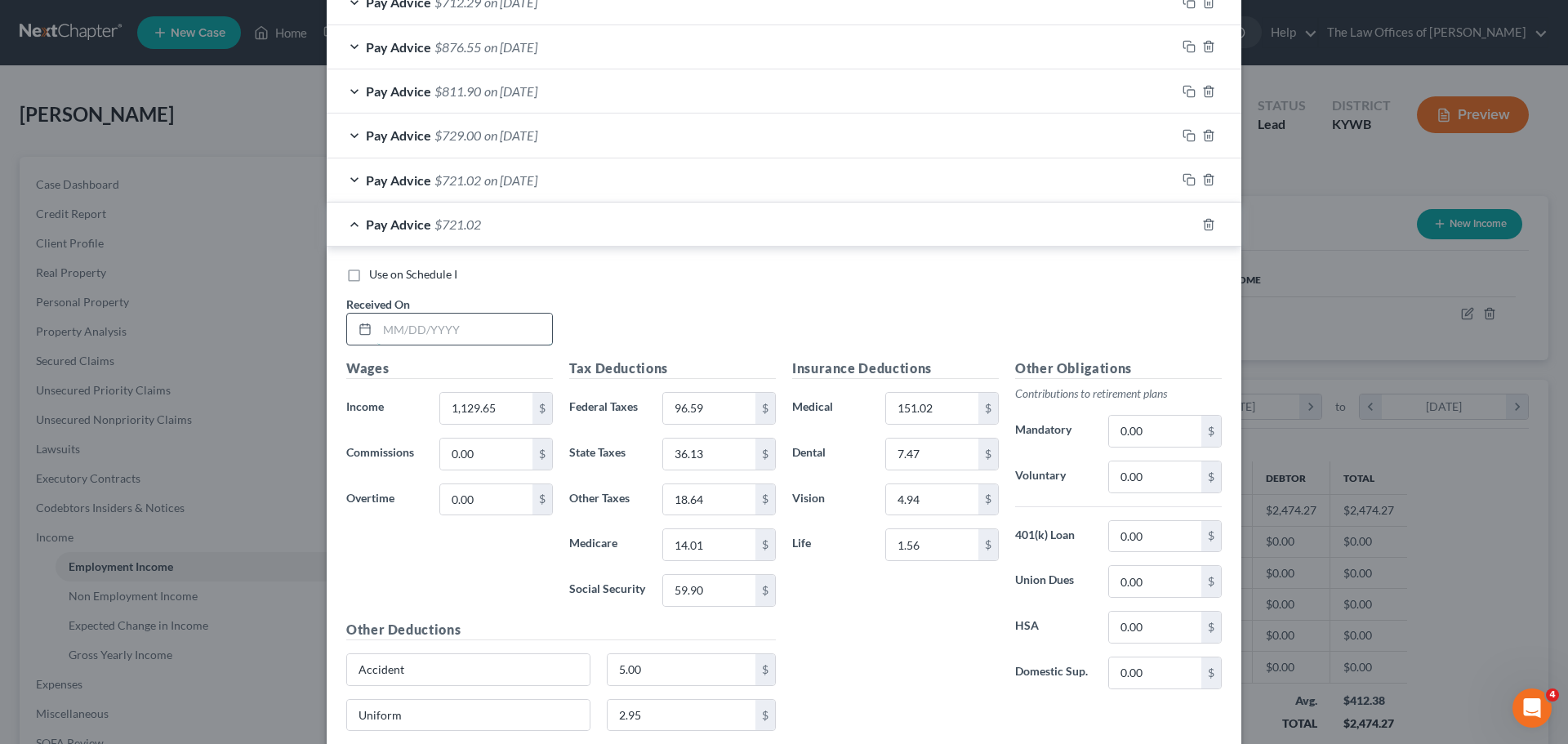
click at [381, 330] on input "text" at bounding box center [464, 329] width 175 height 31
type input "[DATE]"
type input "1,138.50"
type input "97.65"
type input "36.49"
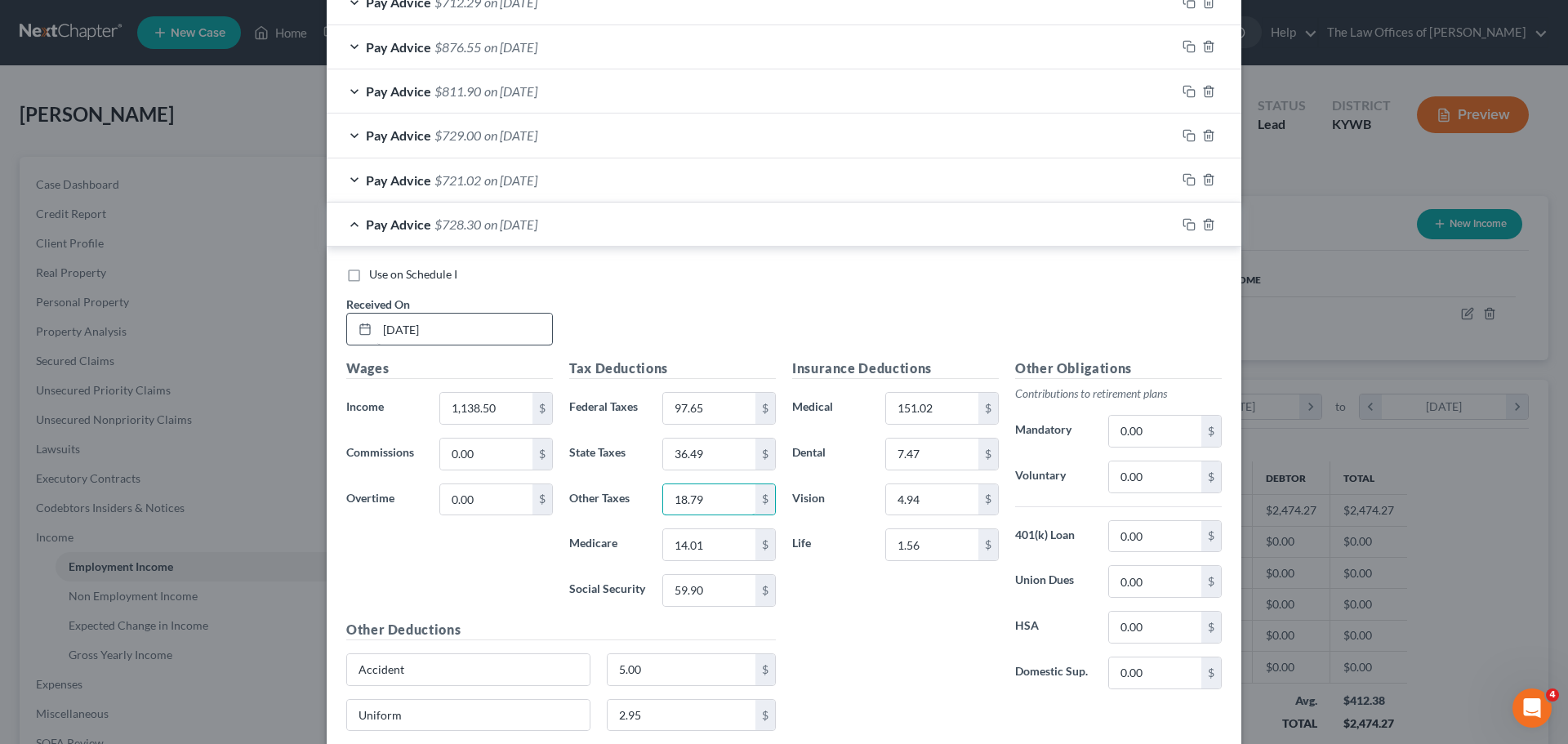
type input "18.79"
type input "14.14"
type input "60.46"
click at [1184, 219] on icon "button" at bounding box center [1187, 223] width 8 height 8
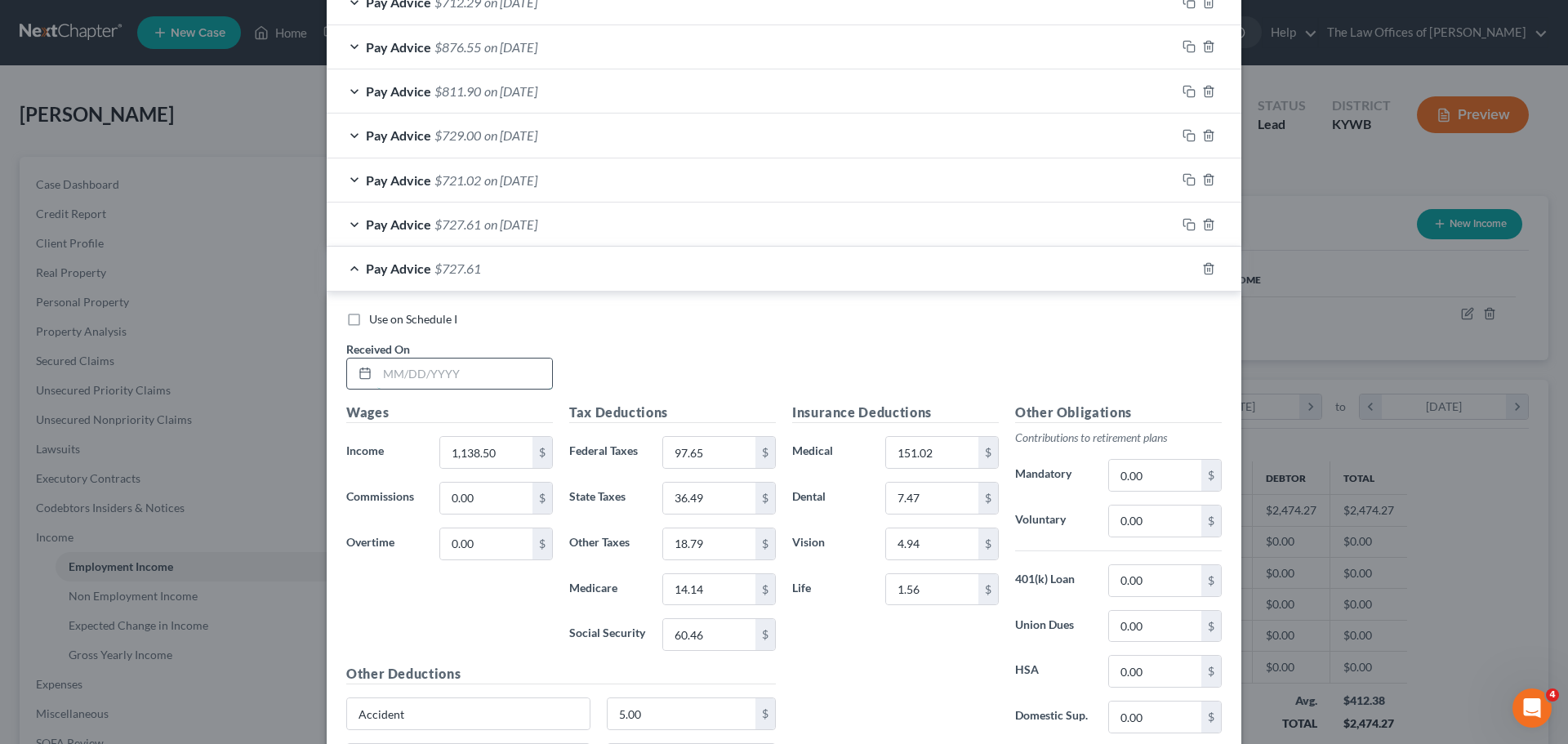
click at [381, 368] on input "text" at bounding box center [464, 374] width 175 height 31
type input "[DATE]"
type input "1,374.30"
type input "141.51"
type input "45.92"
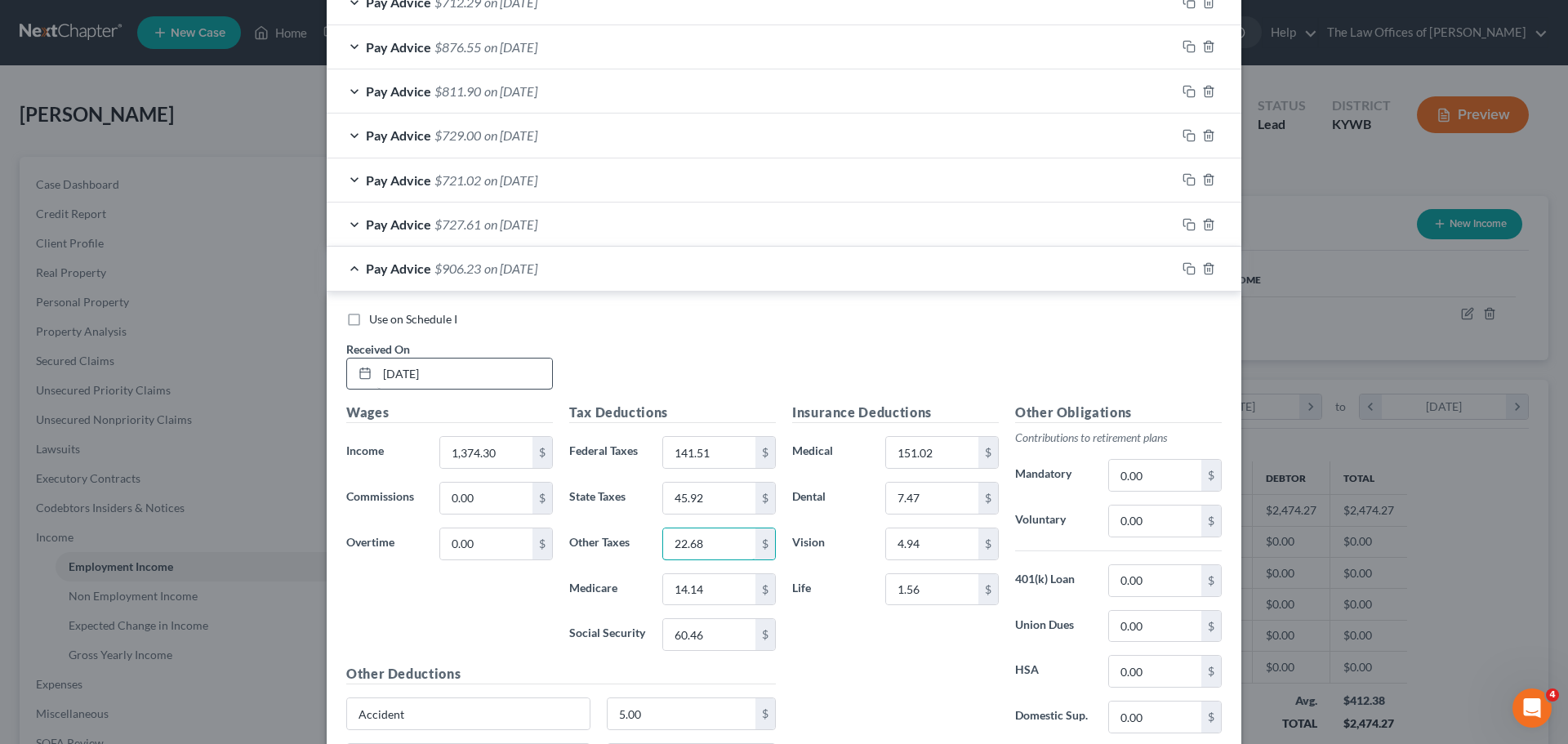
type input "22.68"
type input "17.56"
type input "75.07"
click at [1187, 268] on rect "button" at bounding box center [1191, 271] width 8 height 8
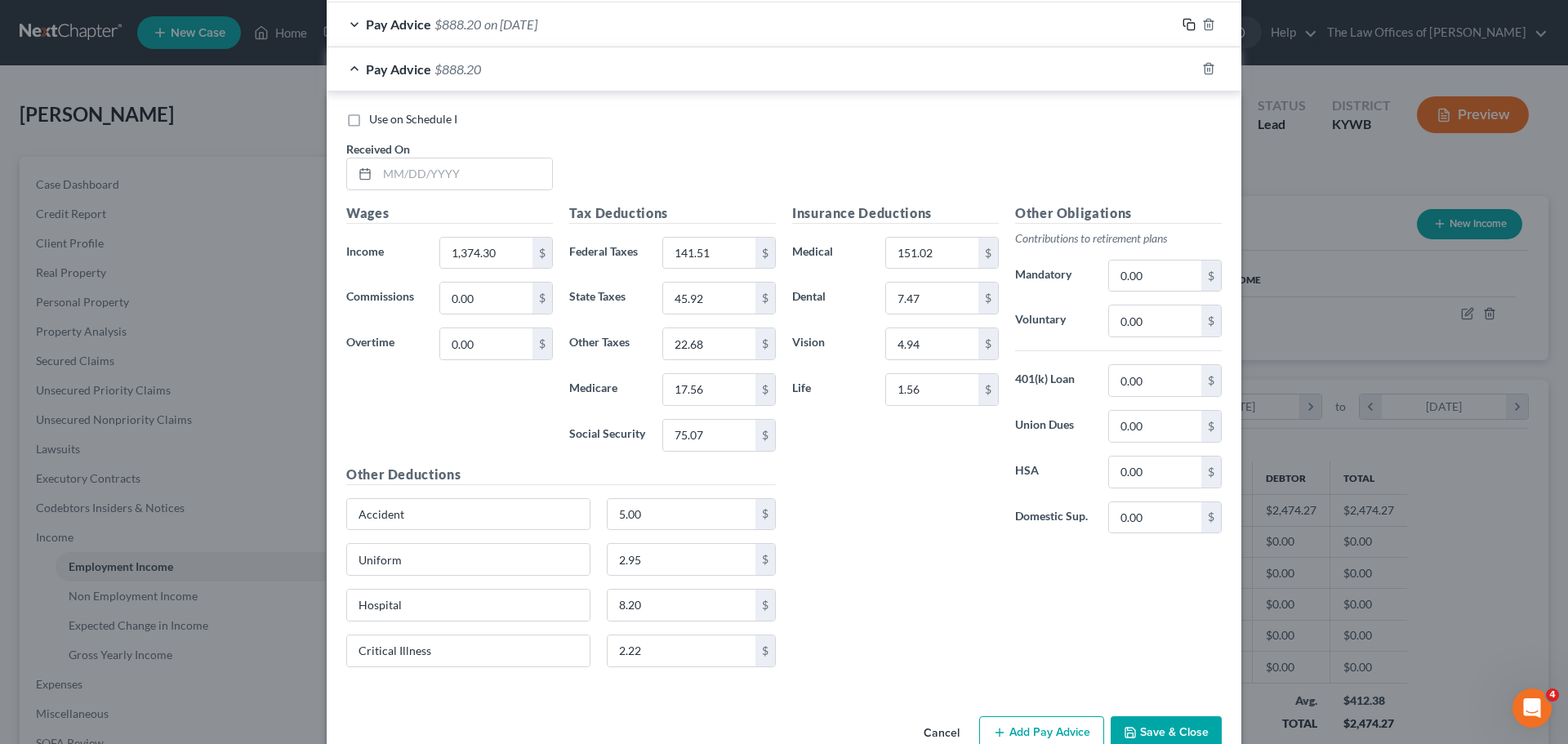
scroll to position [817, 0]
click at [384, 178] on input "text" at bounding box center [464, 173] width 175 height 31
type input "[DATE]"
type input "1,148.75"
type input "98.88"
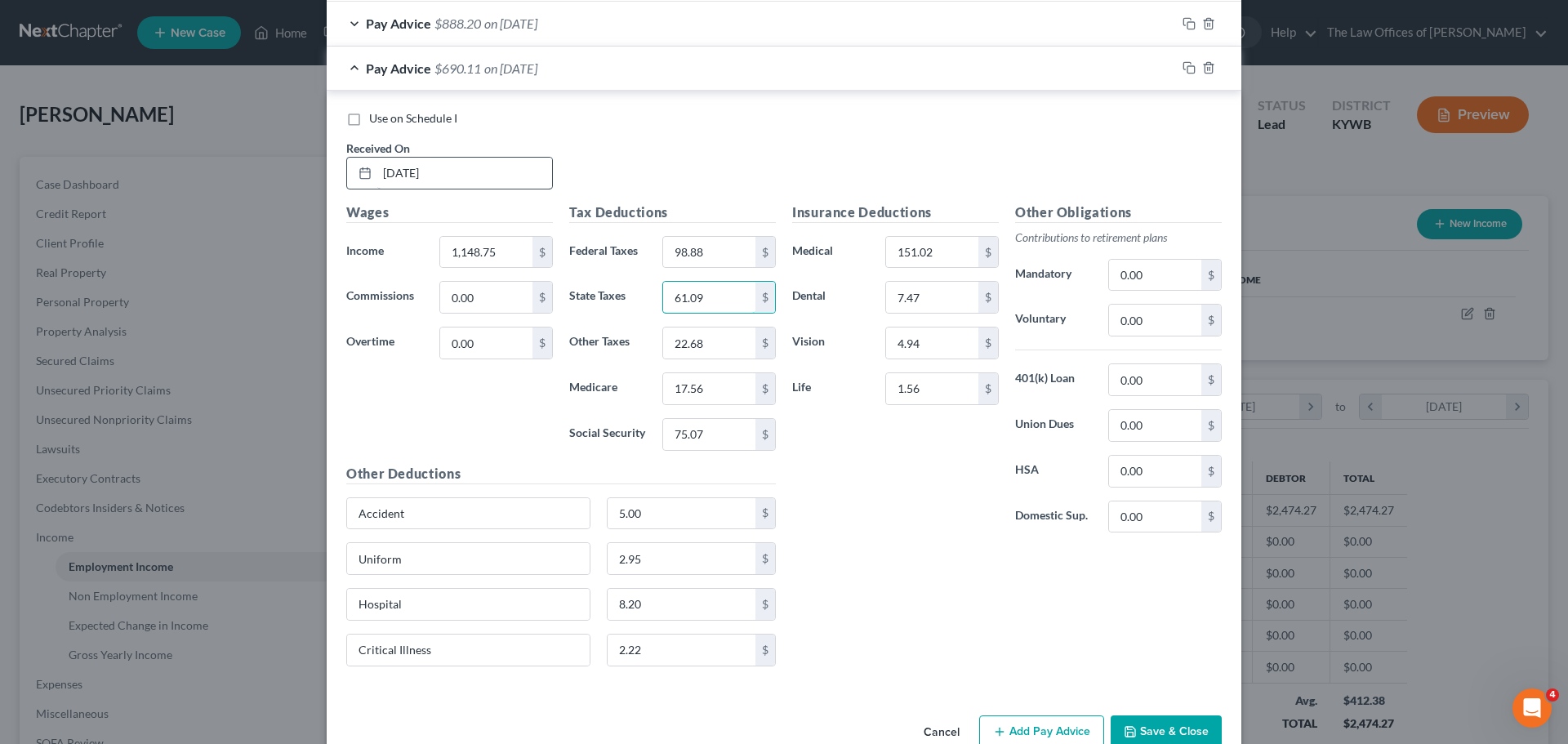
type input "61.09"
drag, startPoint x: 723, startPoint y: 341, endPoint x: 643, endPoint y: 336, distance: 80.2
click at [643, 336] on div "Other Taxes 14.28 $" at bounding box center [673, 343] width 223 height 33
type input "18.95"
type input "14.28"
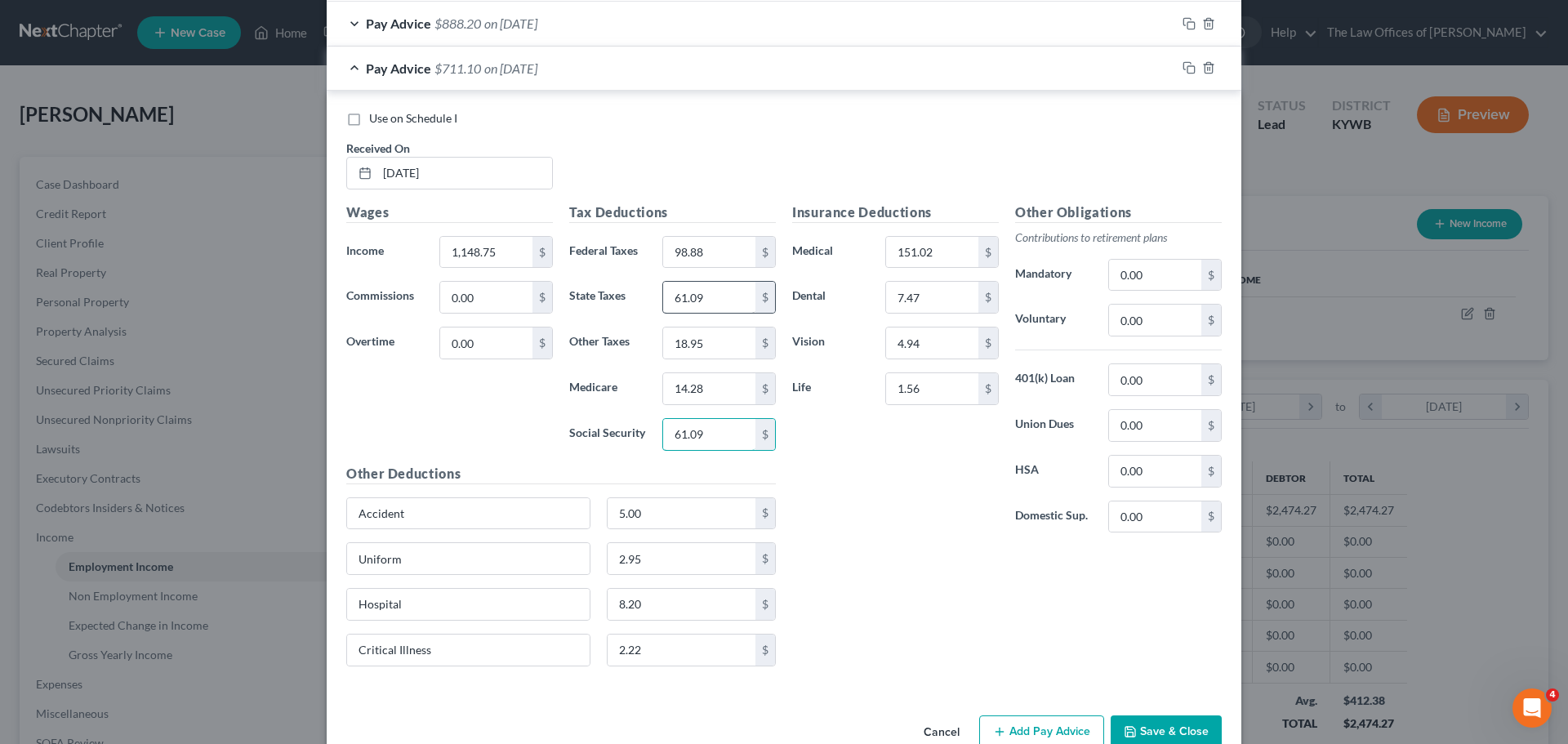
type input "61.09"
click at [723, 293] on input "61.09" at bounding box center [709, 296] width 93 height 31
type input "36.90"
click at [1187, 66] on rect "button" at bounding box center [1191, 70] width 8 height 8
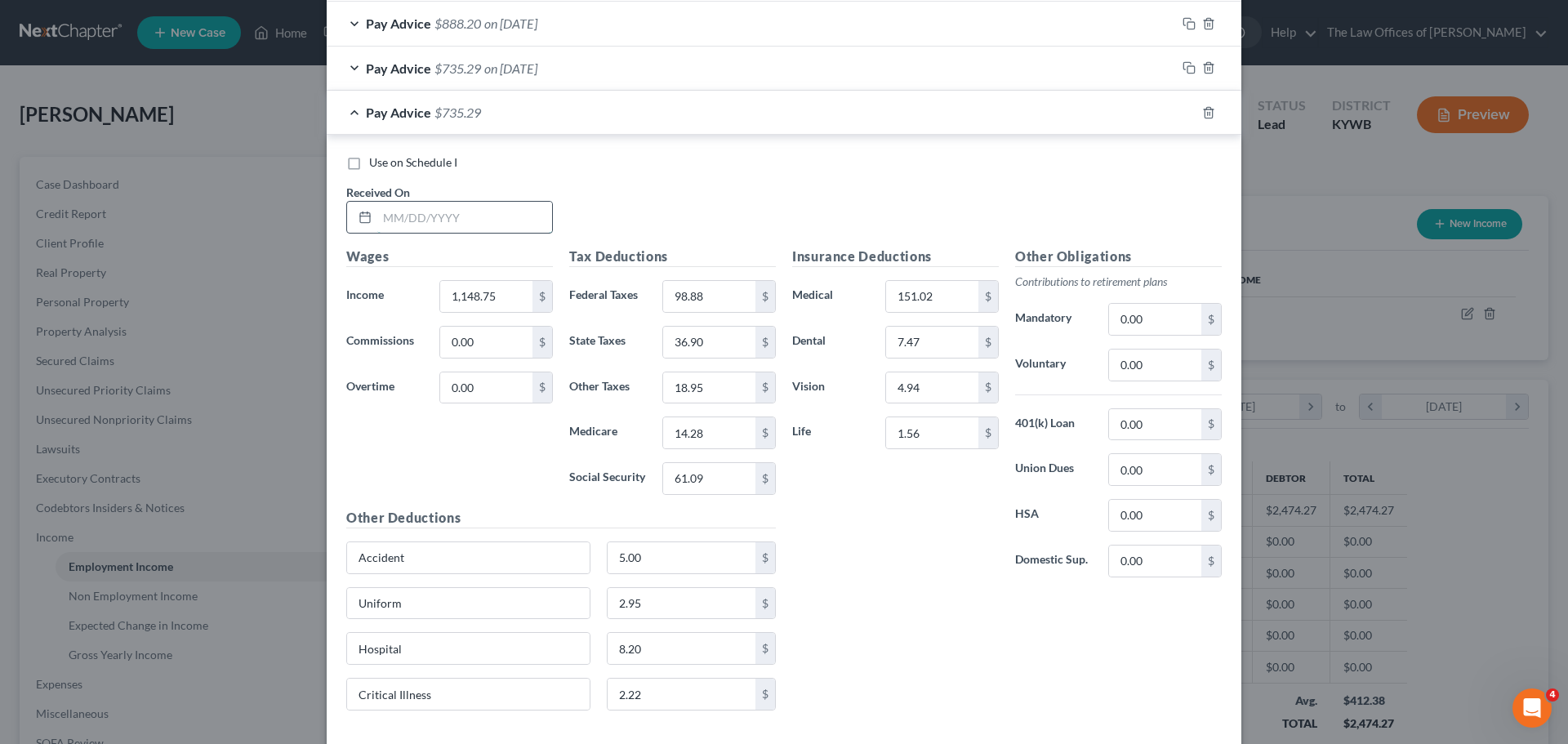
click at [383, 218] on input "text" at bounding box center [464, 217] width 175 height 31
type input "[DATE]"
type input "1,118.00"
drag, startPoint x: 697, startPoint y: 290, endPoint x: 715, endPoint y: 292, distance: 18.1
click at [697, 290] on input "98.88" at bounding box center [709, 296] width 93 height 31
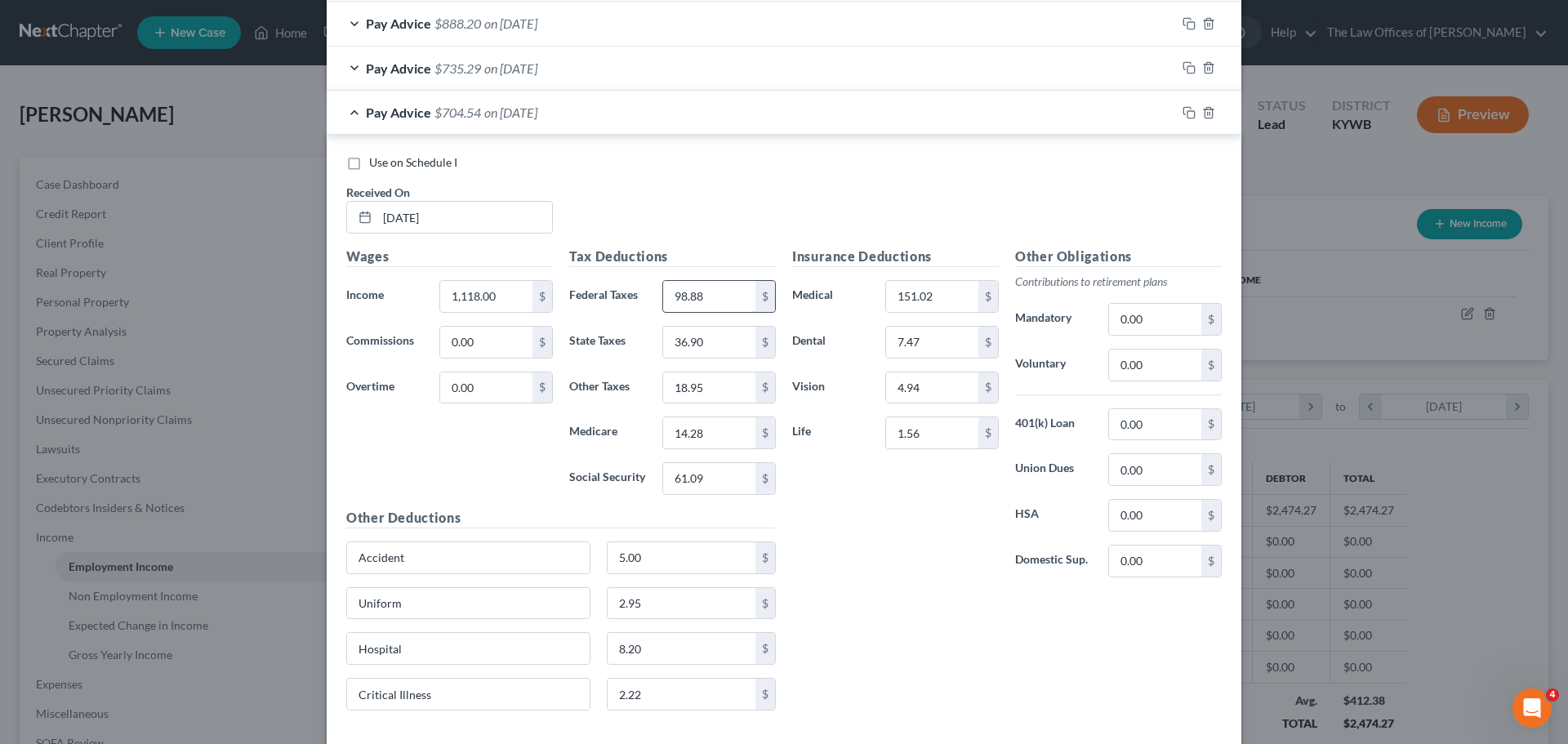
drag, startPoint x: 715, startPoint y: 292, endPoint x: 659, endPoint y: 293, distance: 56.0
click at [663, 292] on input "98.88" at bounding box center [709, 296] width 93 height 31
type input "95.19"
type input "35.67"
type input "18.45"
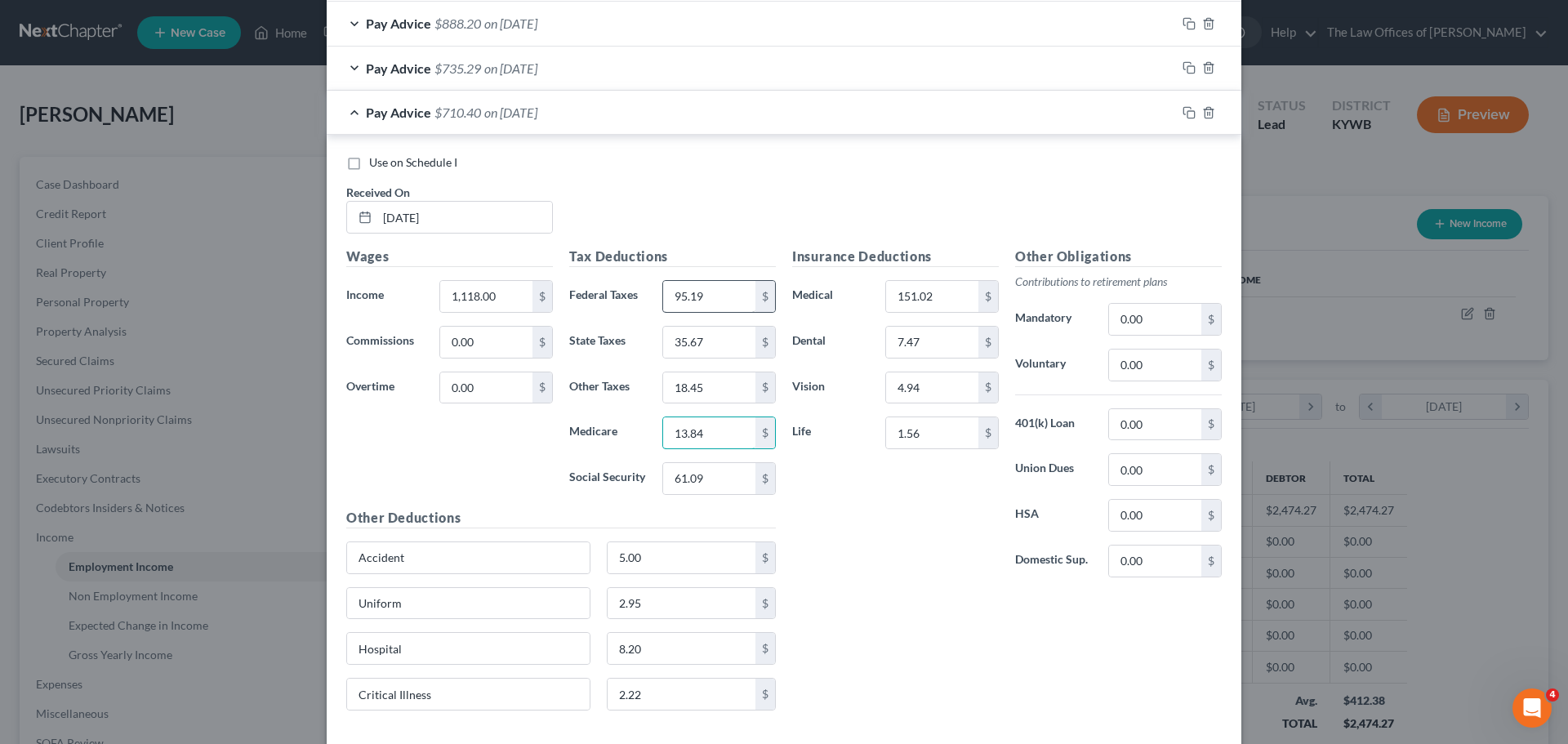
type input "13.84"
type input "59.19"
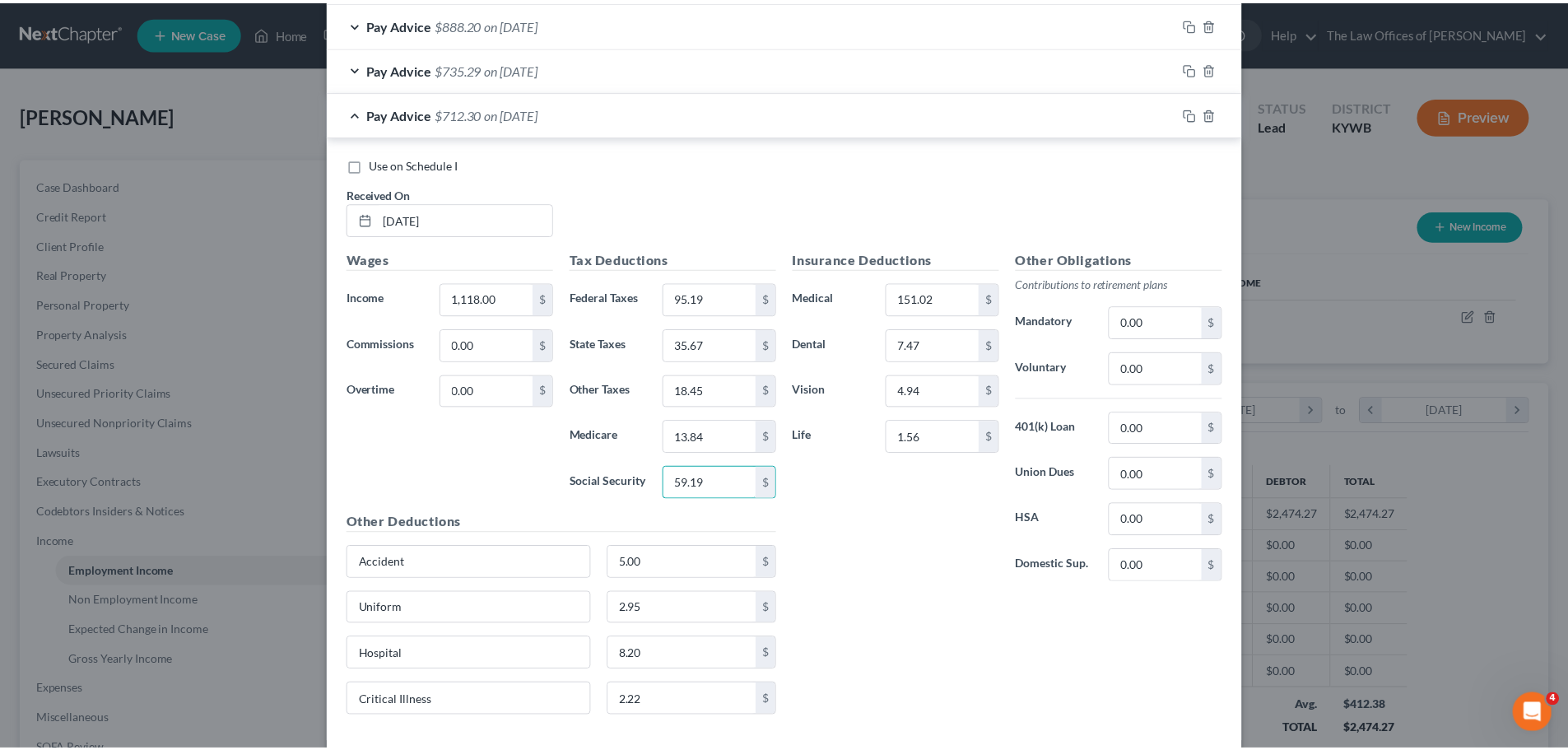
scroll to position [906, 0]
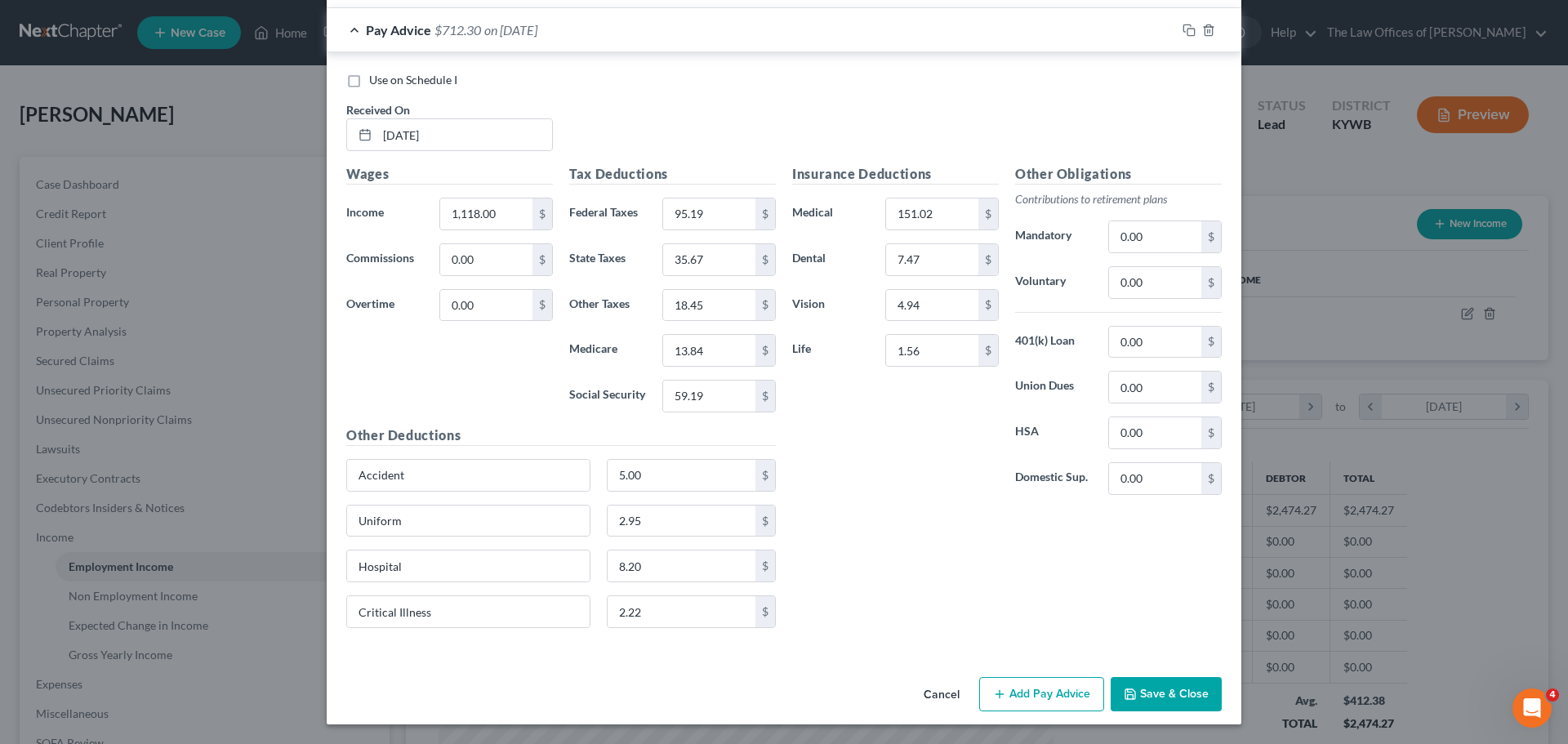
click at [1170, 686] on button "Save & Close" at bounding box center [1167, 694] width 111 height 34
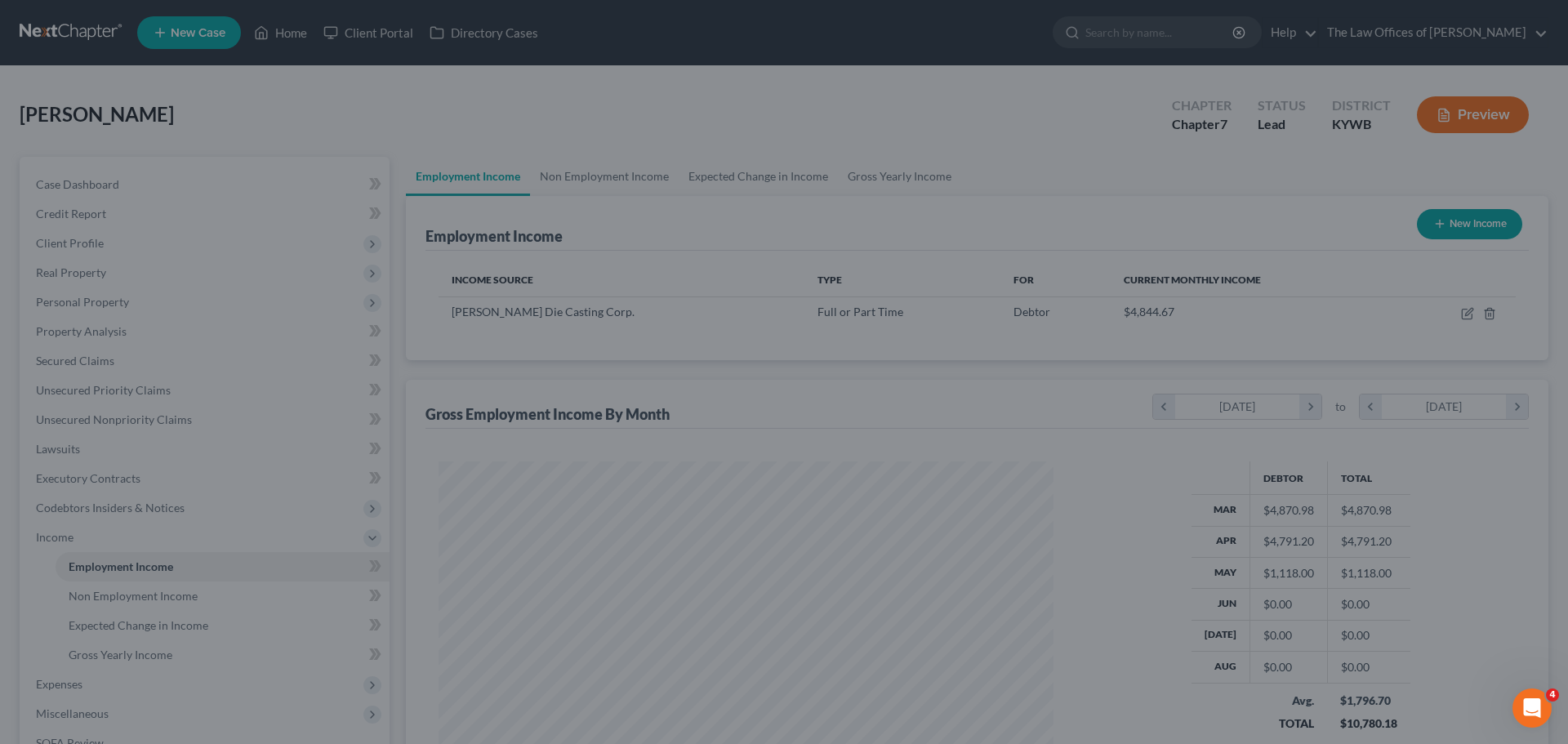
scroll to position [816034, 816056]
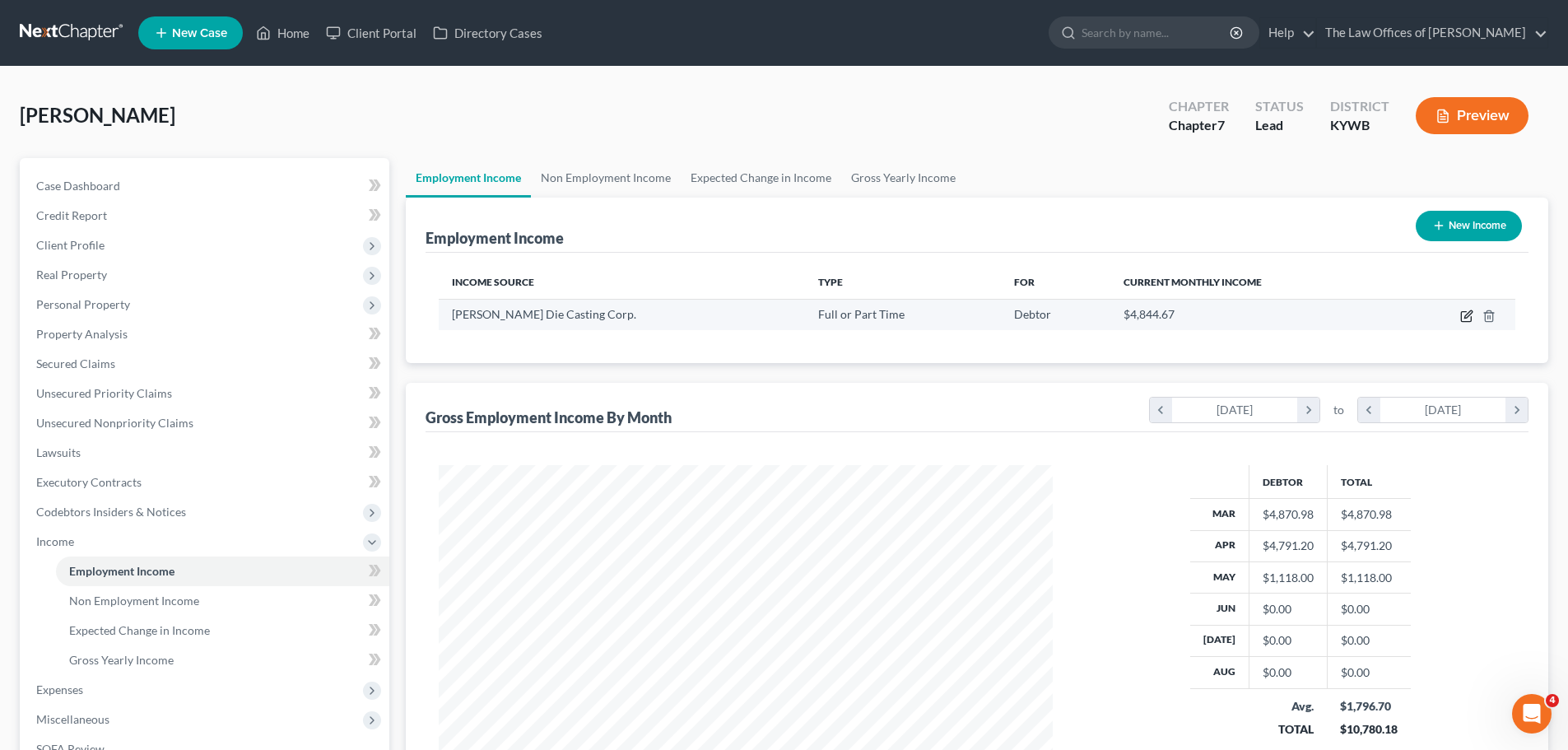
click at [1467, 315] on icon "button" at bounding box center [1468, 314] width 8 height 8
select select "0"
select select "18"
select select "3"
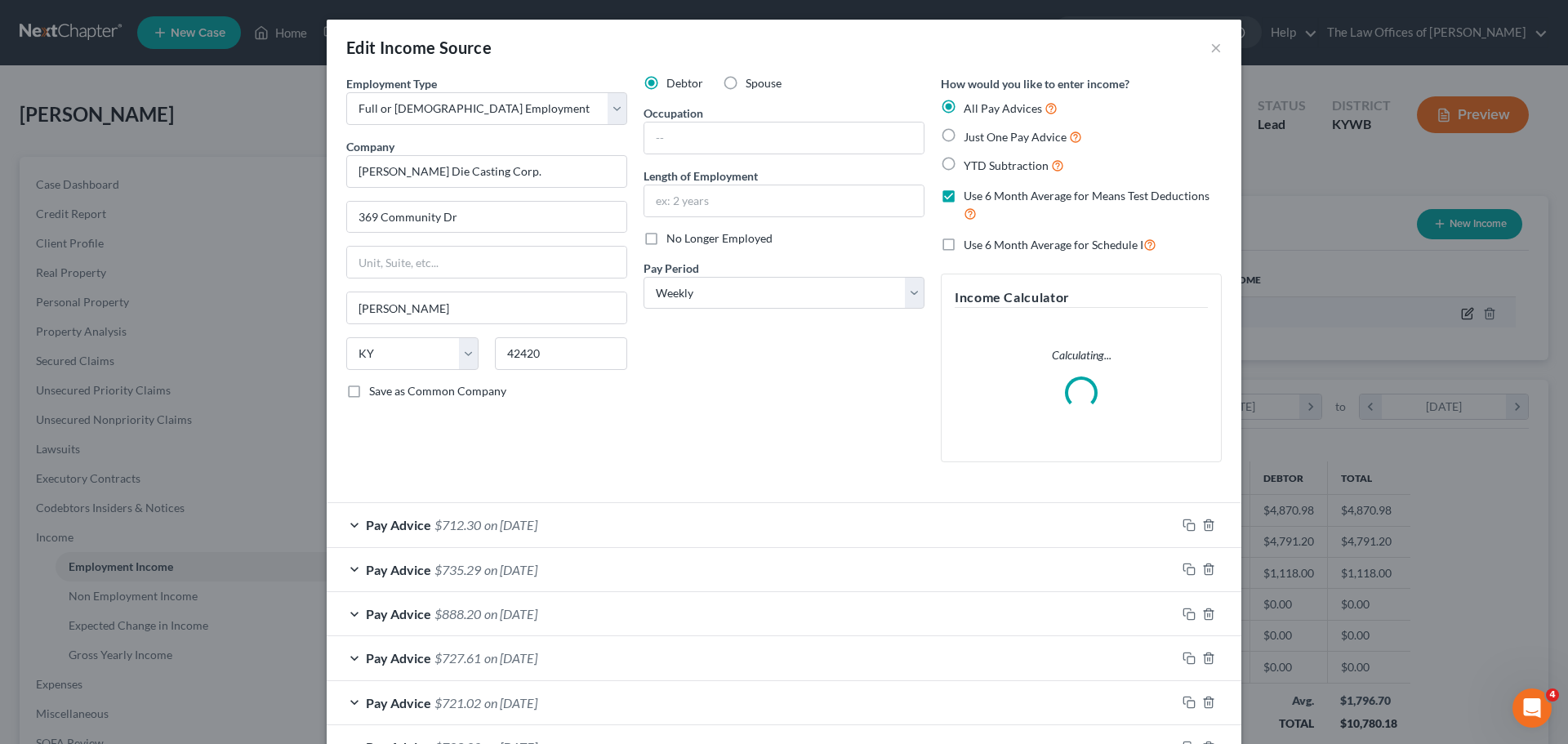
scroll to position [307, 648]
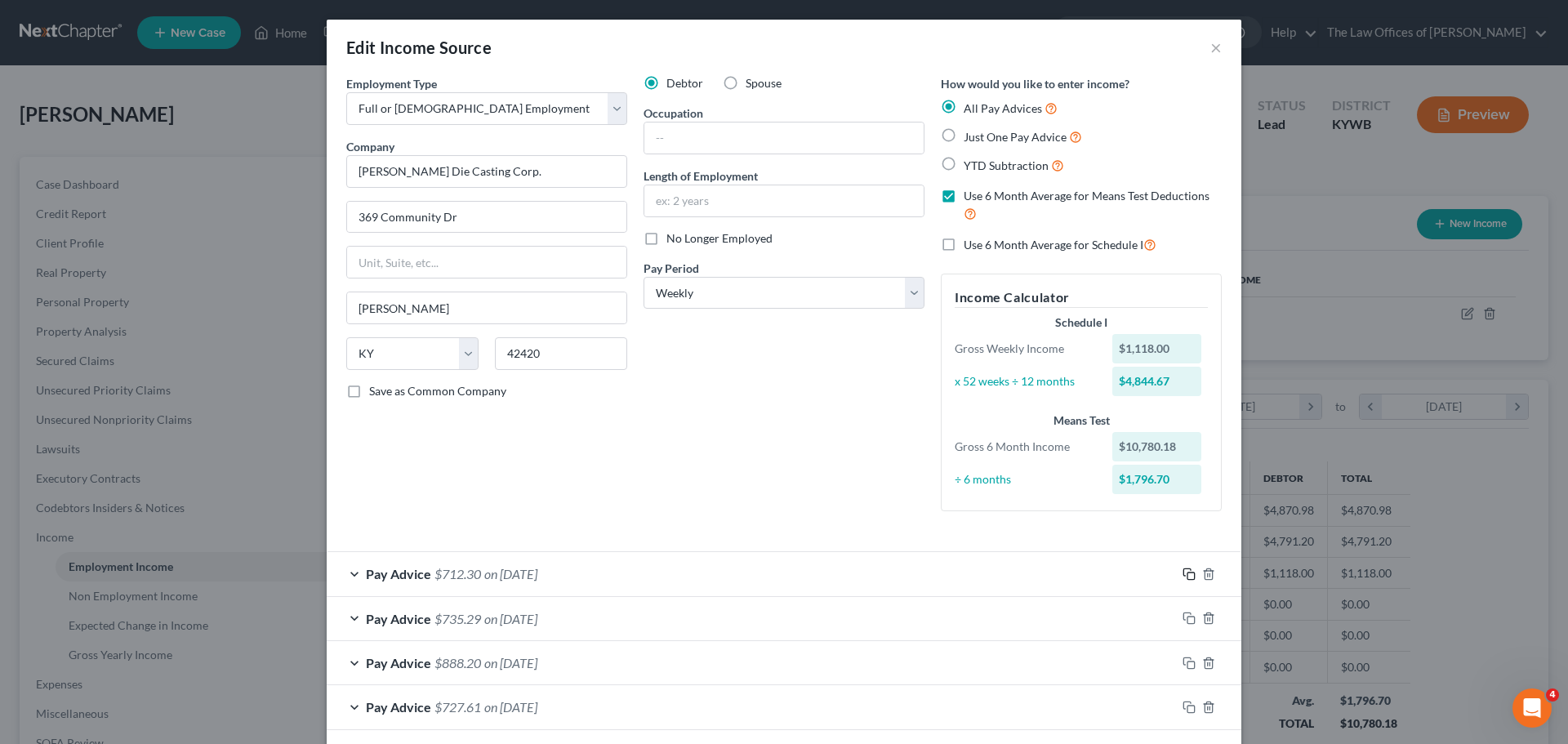
click at [1187, 579] on rect "button" at bounding box center [1191, 576] width 8 height 8
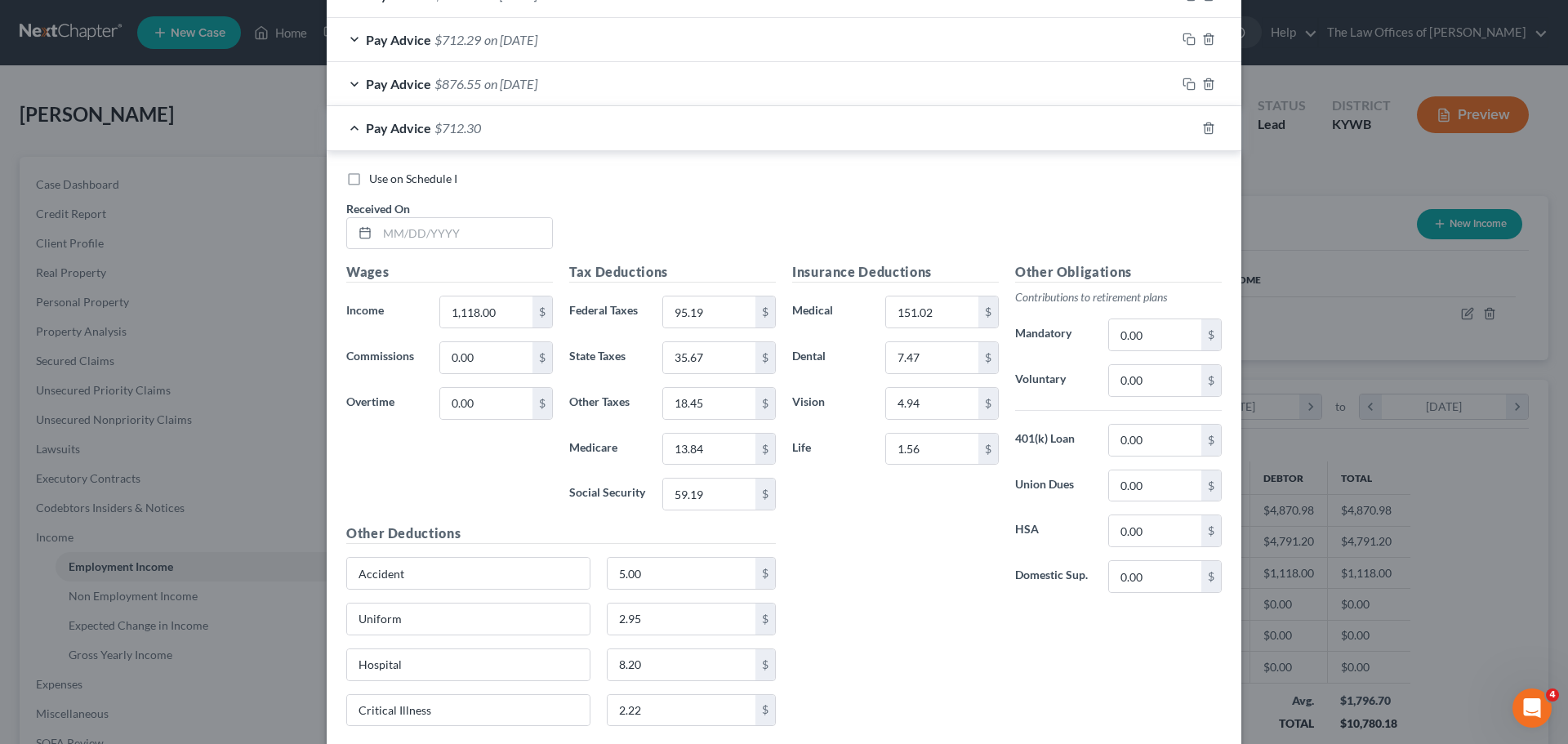
scroll to position [943, 0]
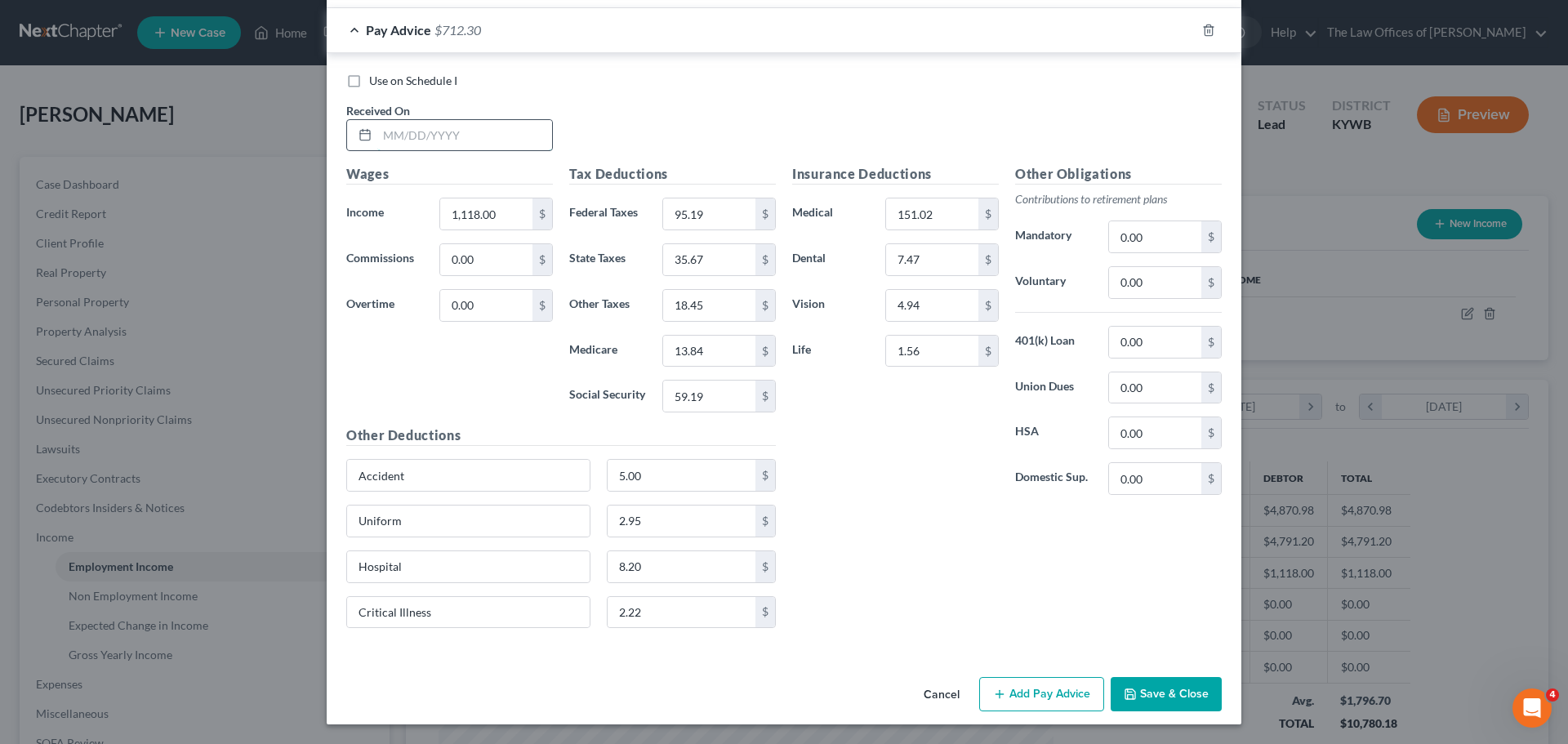
click at [389, 139] on input "text" at bounding box center [464, 135] width 175 height 31
type input "[DATE]"
type input "1,356.27"
type input "137.54"
type input "45.20"
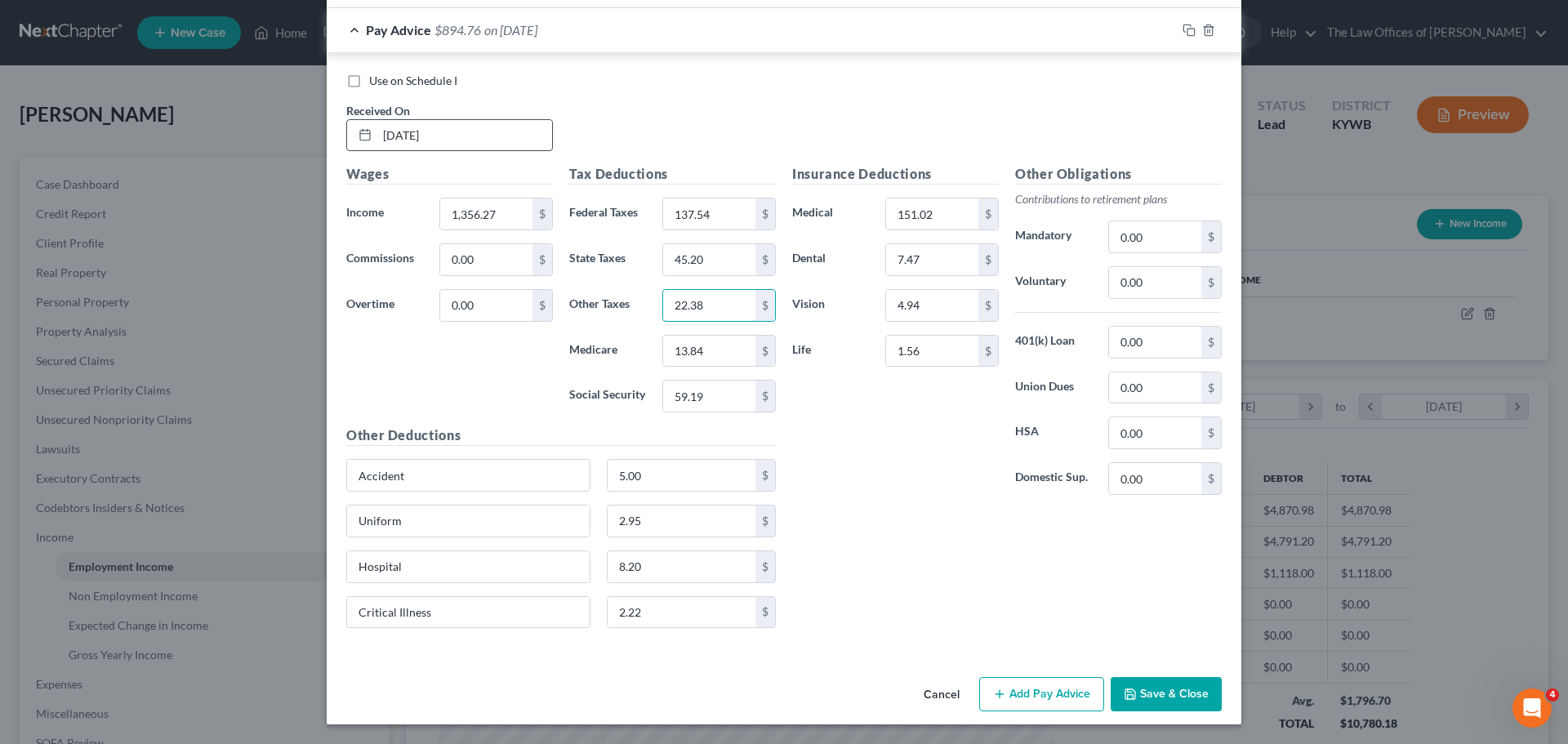
type input "22.38"
type input "17.30"
type input "73.95"
click at [1187, 29] on rect "button" at bounding box center [1191, 32] width 8 height 8
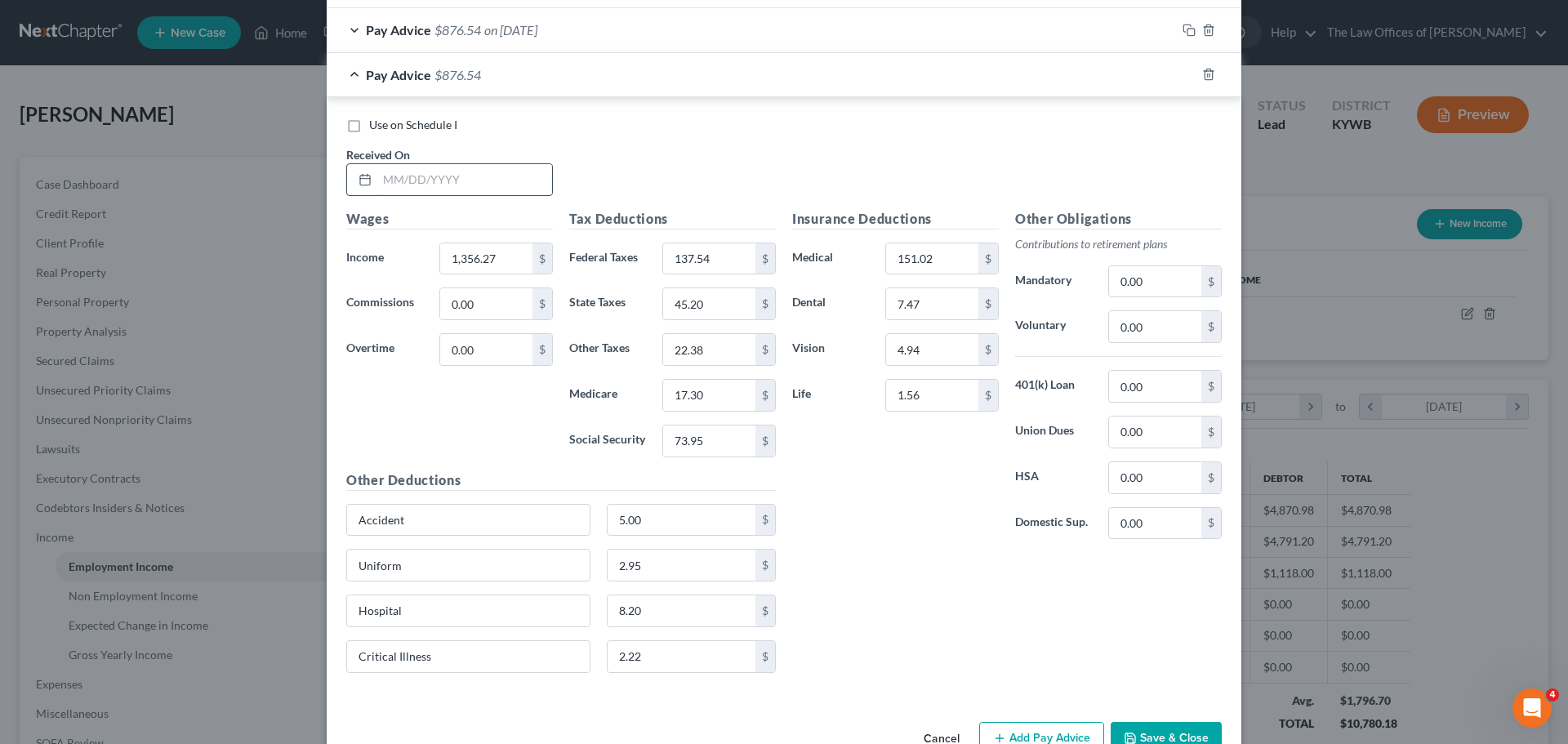
click at [383, 179] on input "text" at bounding box center [464, 179] width 175 height 31
type input "[DATE]"
type input "1,129.88"
type input "96.62"
type input "36.14"
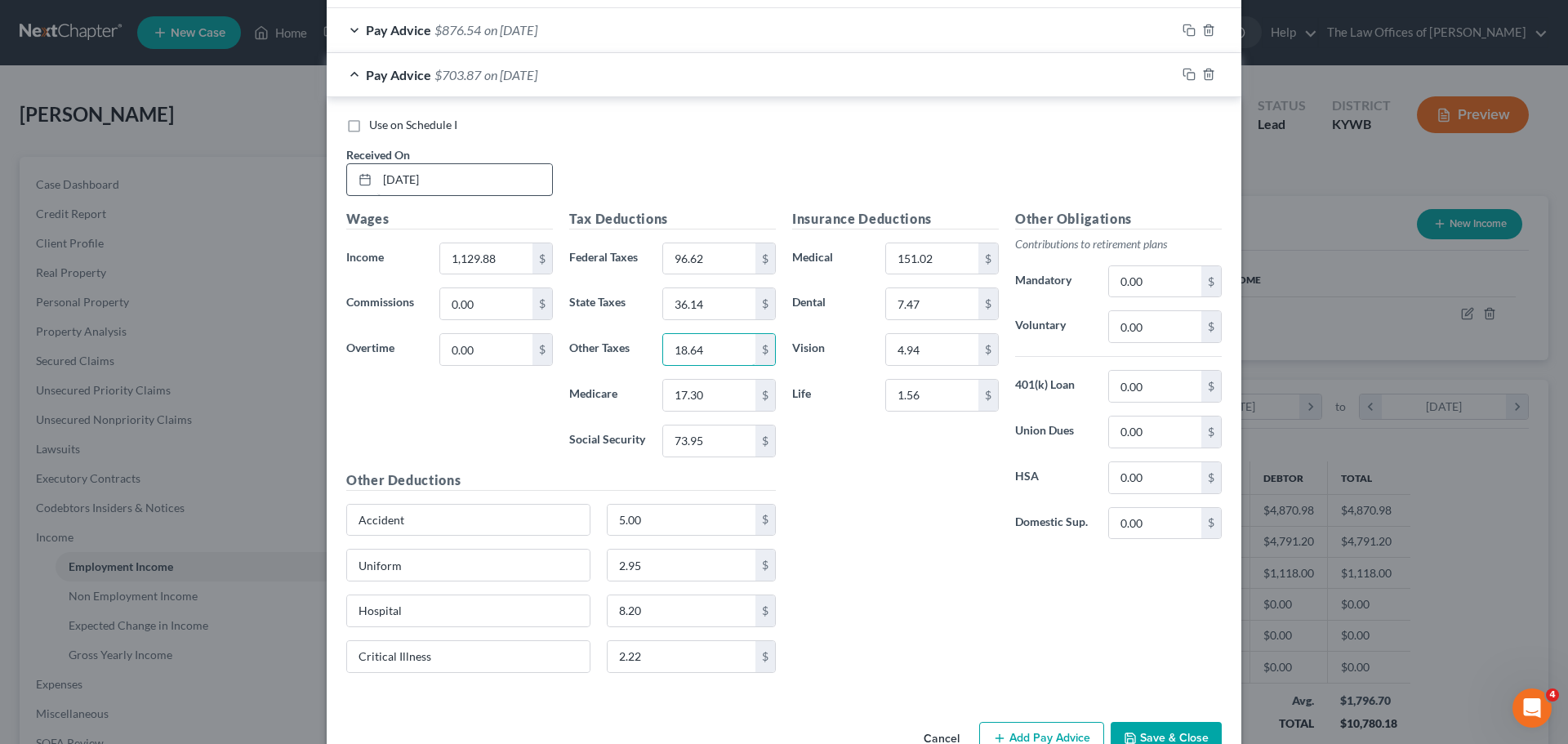
type input "18.64"
type input "14.01"
type input "59.92"
drag, startPoint x: 1181, startPoint y: 70, endPoint x: 1219, endPoint y: 85, distance: 40.9
click at [1183, 69] on icon "button" at bounding box center [1189, 75] width 13 height 13
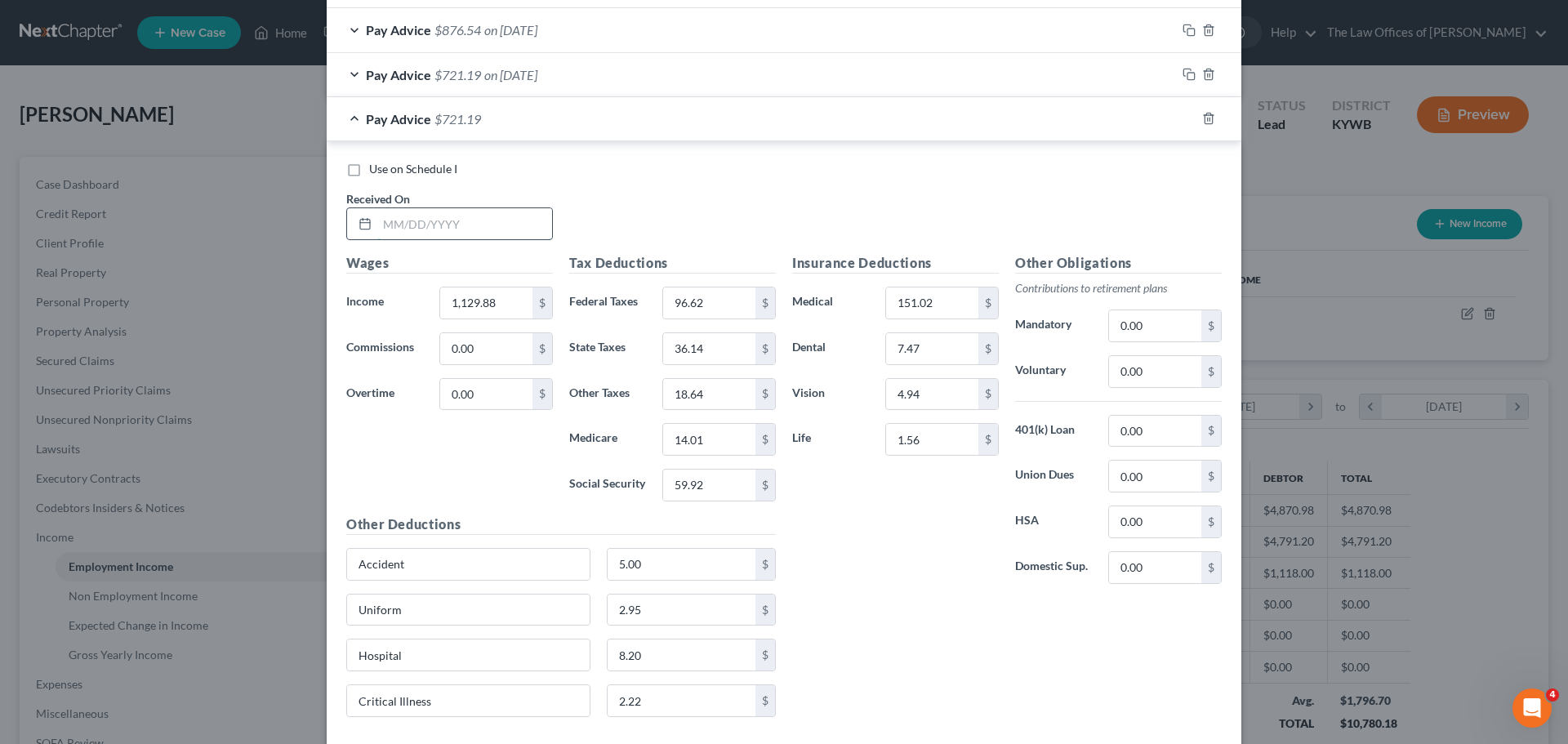
click at [379, 228] on input "text" at bounding box center [464, 223] width 175 height 31
type input "[DATE]"
type input "1,138.50"
type input "87.81"
type input "41.49"
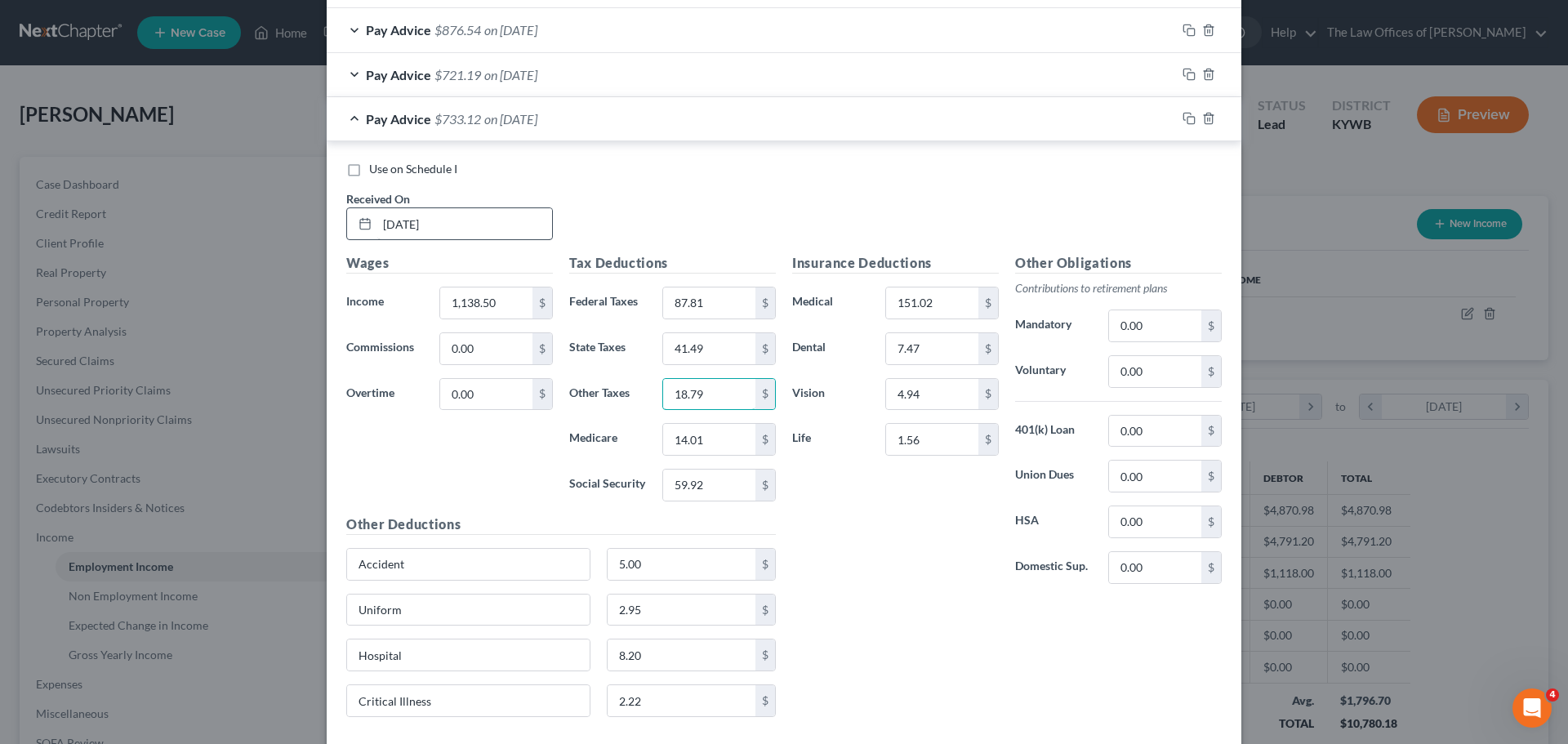
type input "18.79"
type input "14.14"
type input "9"
type input "60.46"
drag, startPoint x: 1182, startPoint y: 119, endPoint x: 322, endPoint y: 347, distance: 889.7
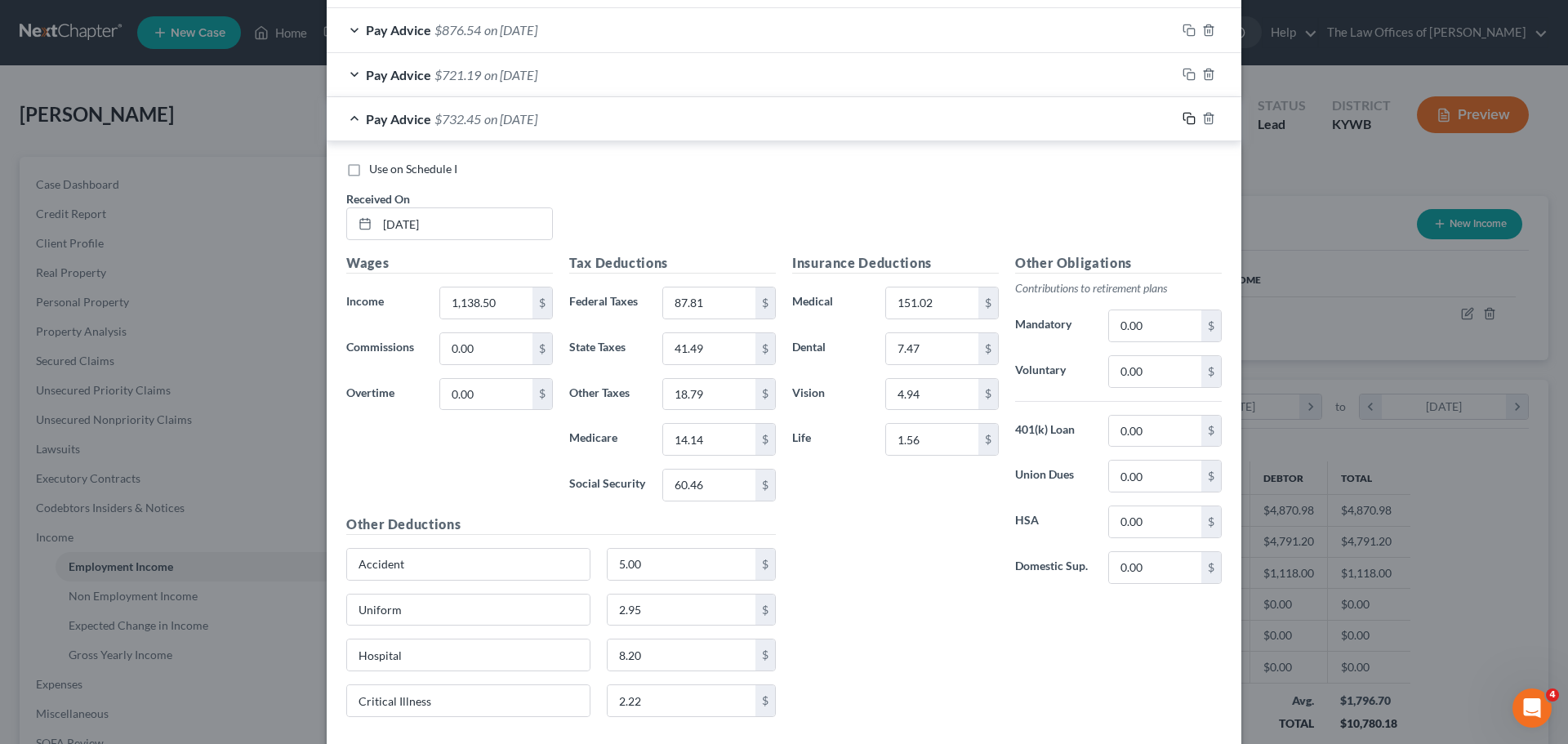
click at [1187, 119] on rect "button" at bounding box center [1191, 121] width 8 height 8
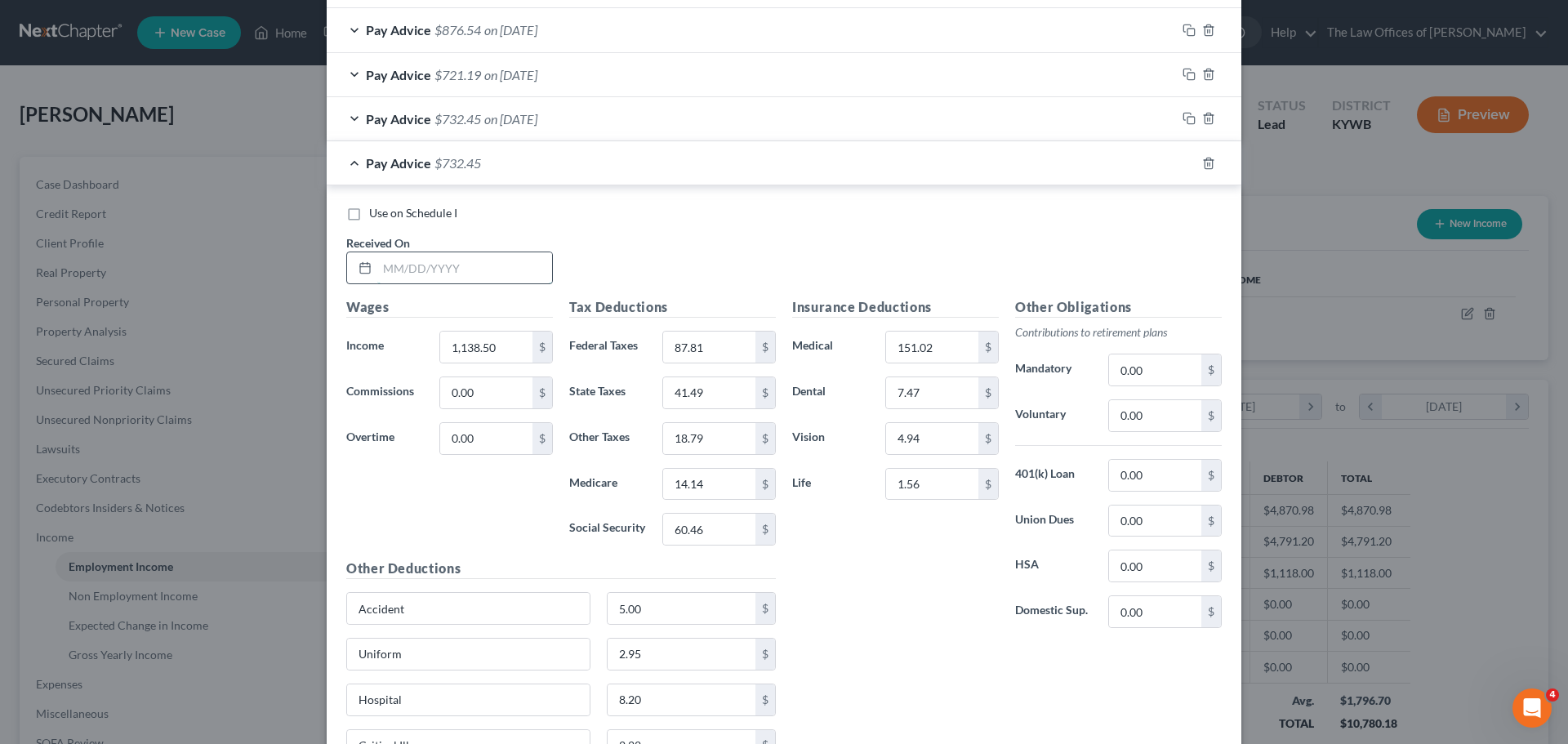
click at [378, 268] on input "text" at bounding box center [464, 267] width 175 height 31
type input "[DATE]"
type input "1,127.32"
type input "86.46"
type input "41.04"
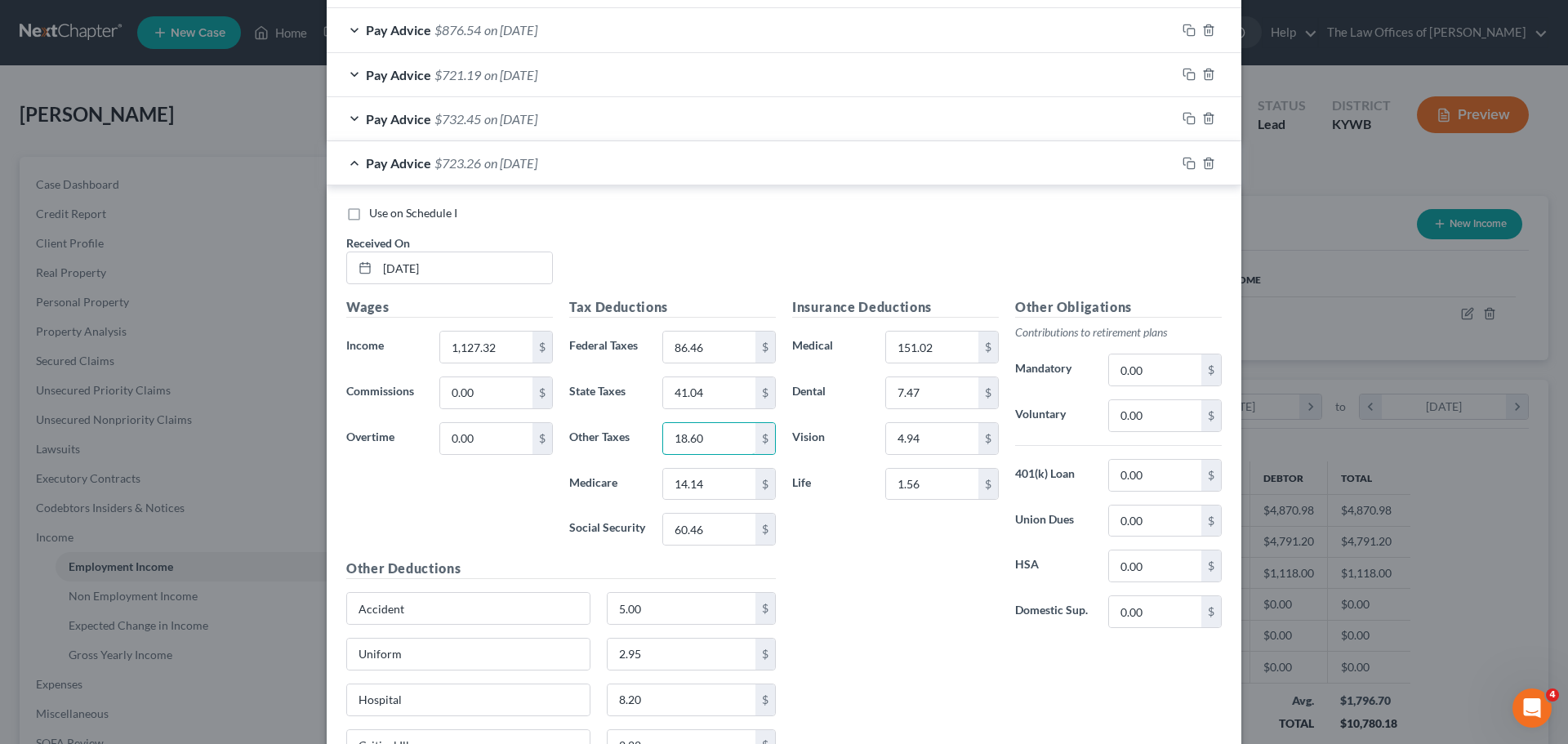
type input "18.60"
type input "13.98"
type input "59.76"
drag, startPoint x: 1185, startPoint y: 161, endPoint x: 404, endPoint y: 269, distance: 788.4
click at [1187, 161] on rect "button" at bounding box center [1191, 165] width 8 height 8
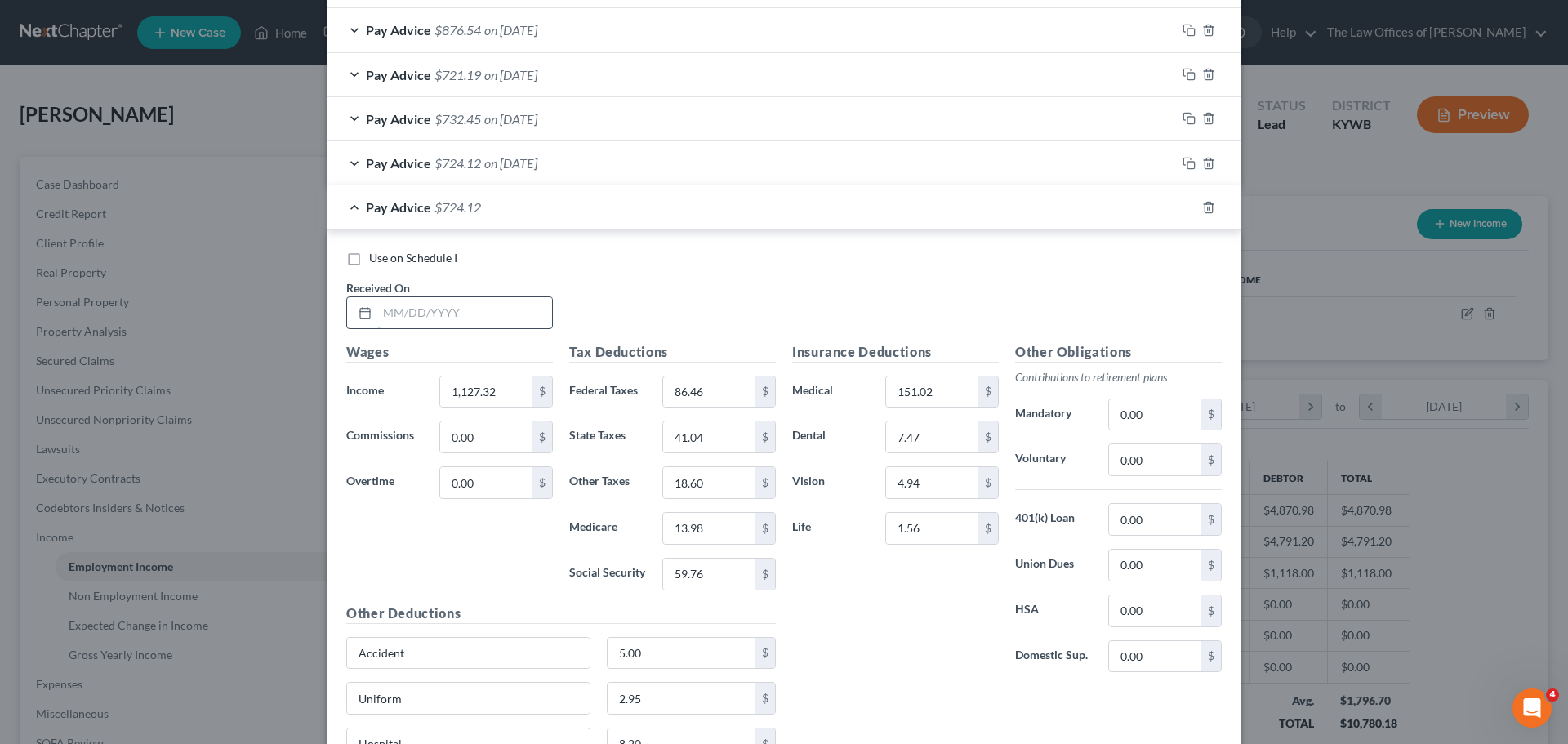
click at [388, 316] on input "text" at bounding box center [464, 313] width 175 height 31
type input "[DATE]"
type input "1,149.21"
type input "89.09"
type input "41.92"
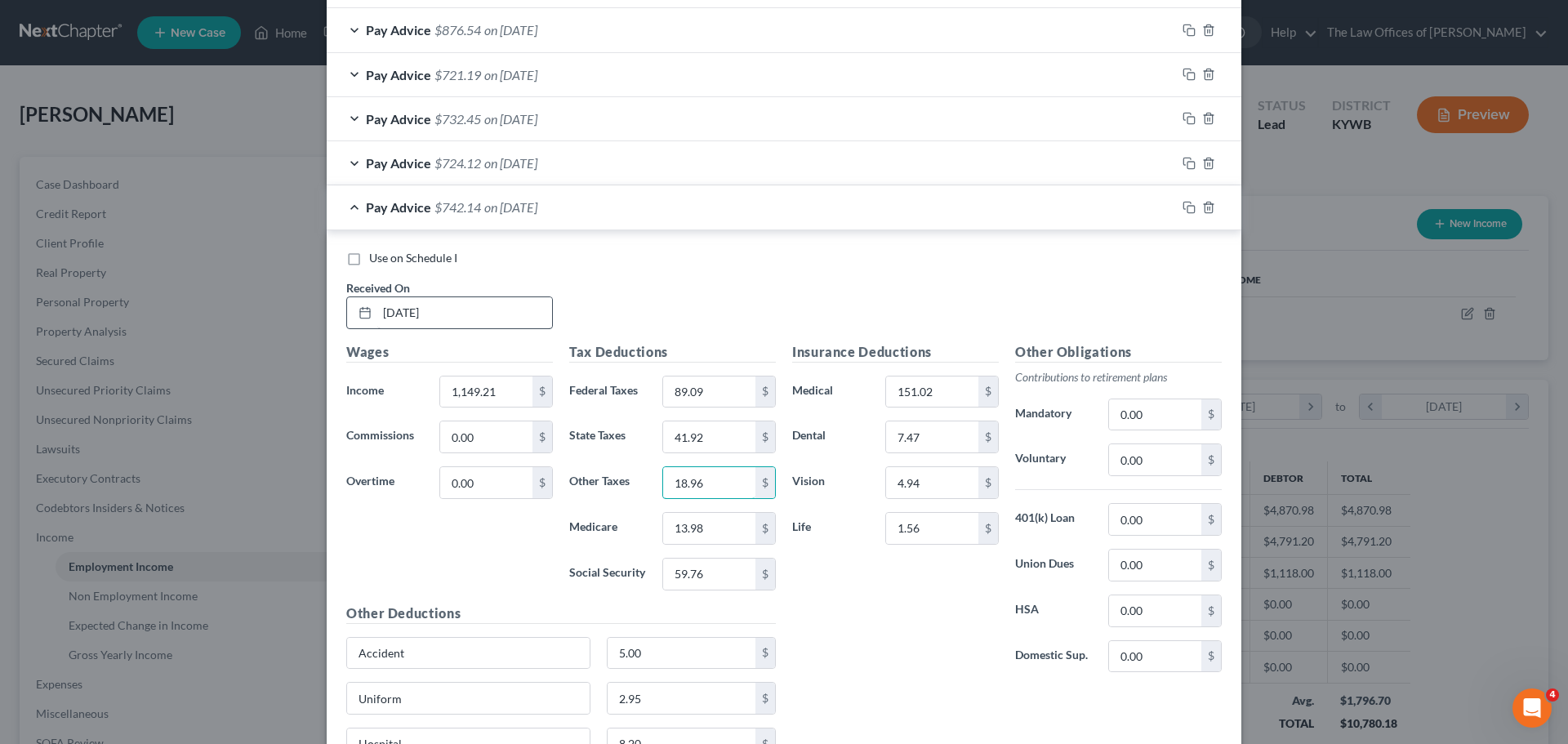
type input "18.96"
type input "14.29"
type input "61.12"
drag, startPoint x: 1185, startPoint y: 205, endPoint x: 362, endPoint y: 372, distance: 839.8
click at [1185, 205] on icon "button" at bounding box center [1189, 208] width 13 height 13
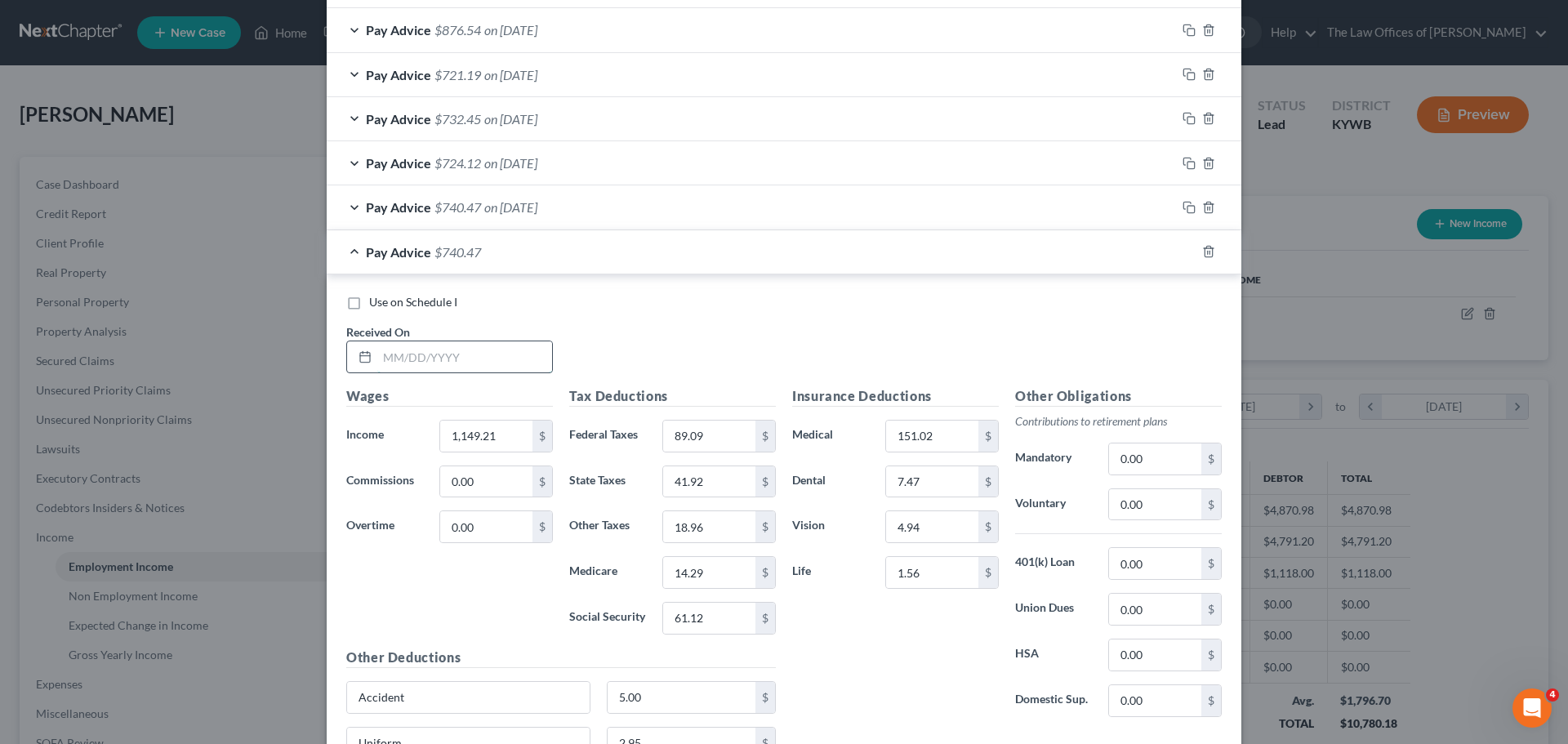
click at [378, 356] on input "text" at bounding box center [464, 356] width 175 height 31
type input "1447.11"
type input "1"
drag, startPoint x: 468, startPoint y: 357, endPoint x: 395, endPoint y: 349, distance: 73.4
click at [395, 349] on input "1447.11" at bounding box center [464, 356] width 175 height 31
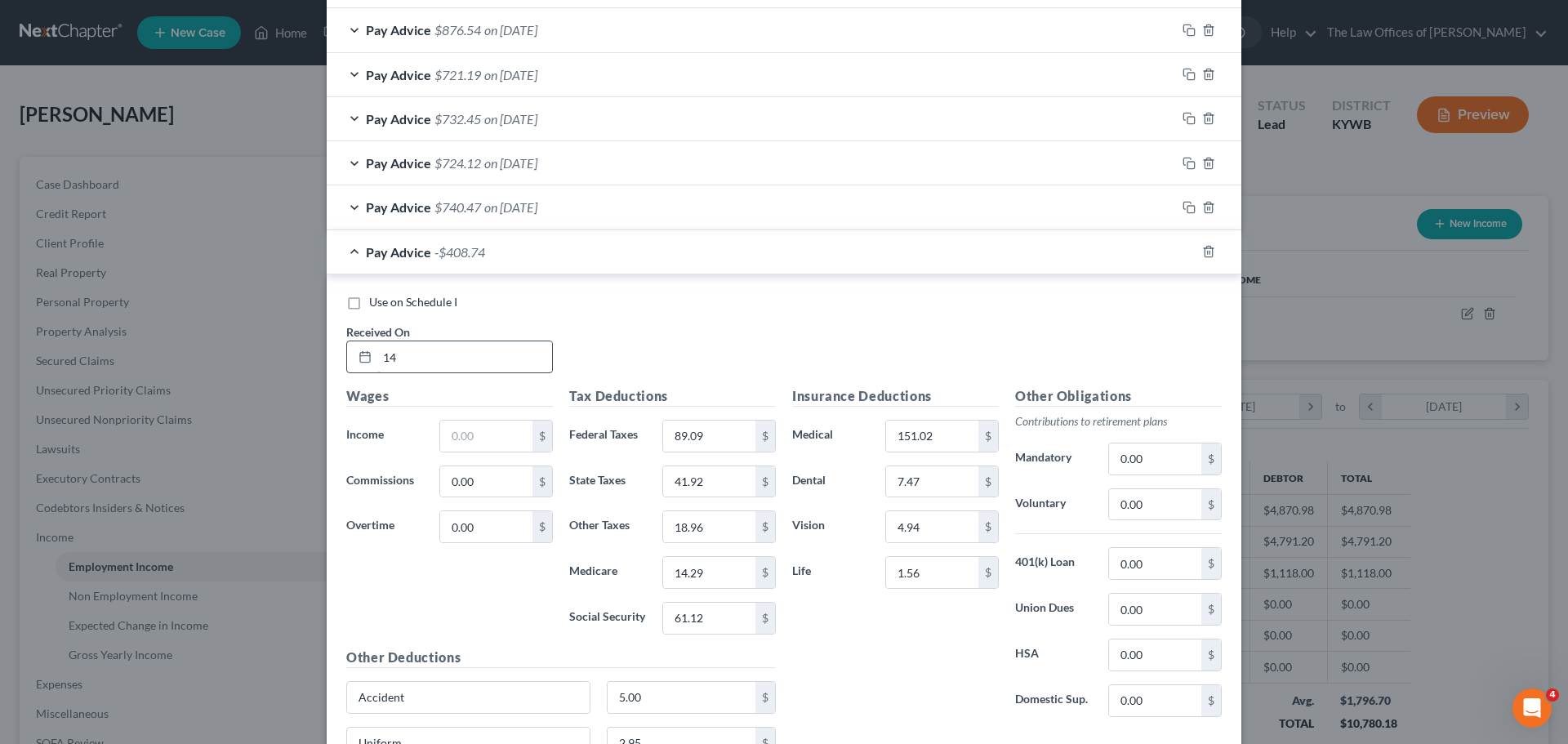
type input "1"
type input "[DATE]"
type input "1,447.11"
type input "131.14"
type input "53.82"
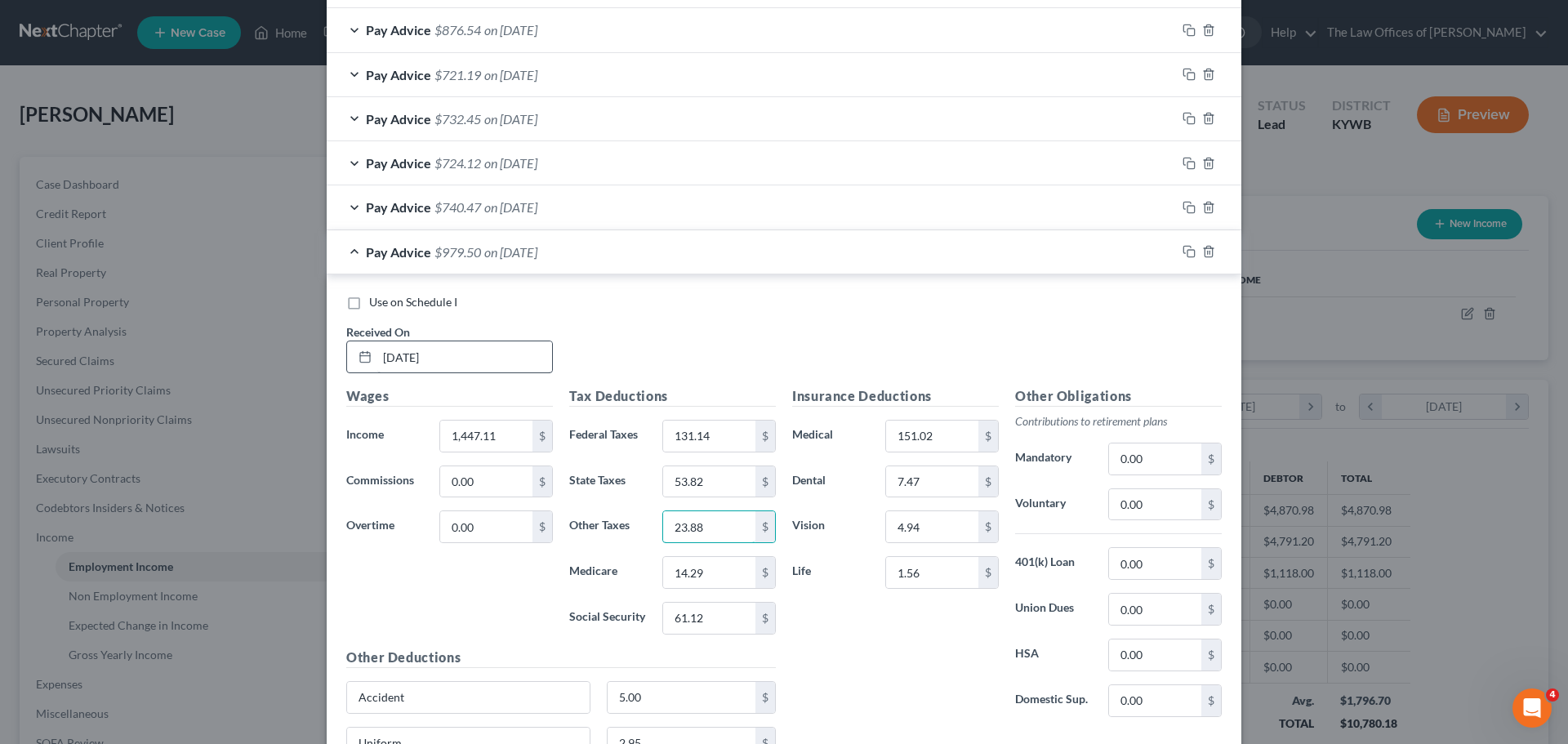
type input "23.88"
type input "18.62"
type input "79.58"
click at [714, 466] on input "53.82" at bounding box center [709, 482] width 93 height 31
type input "53.83"
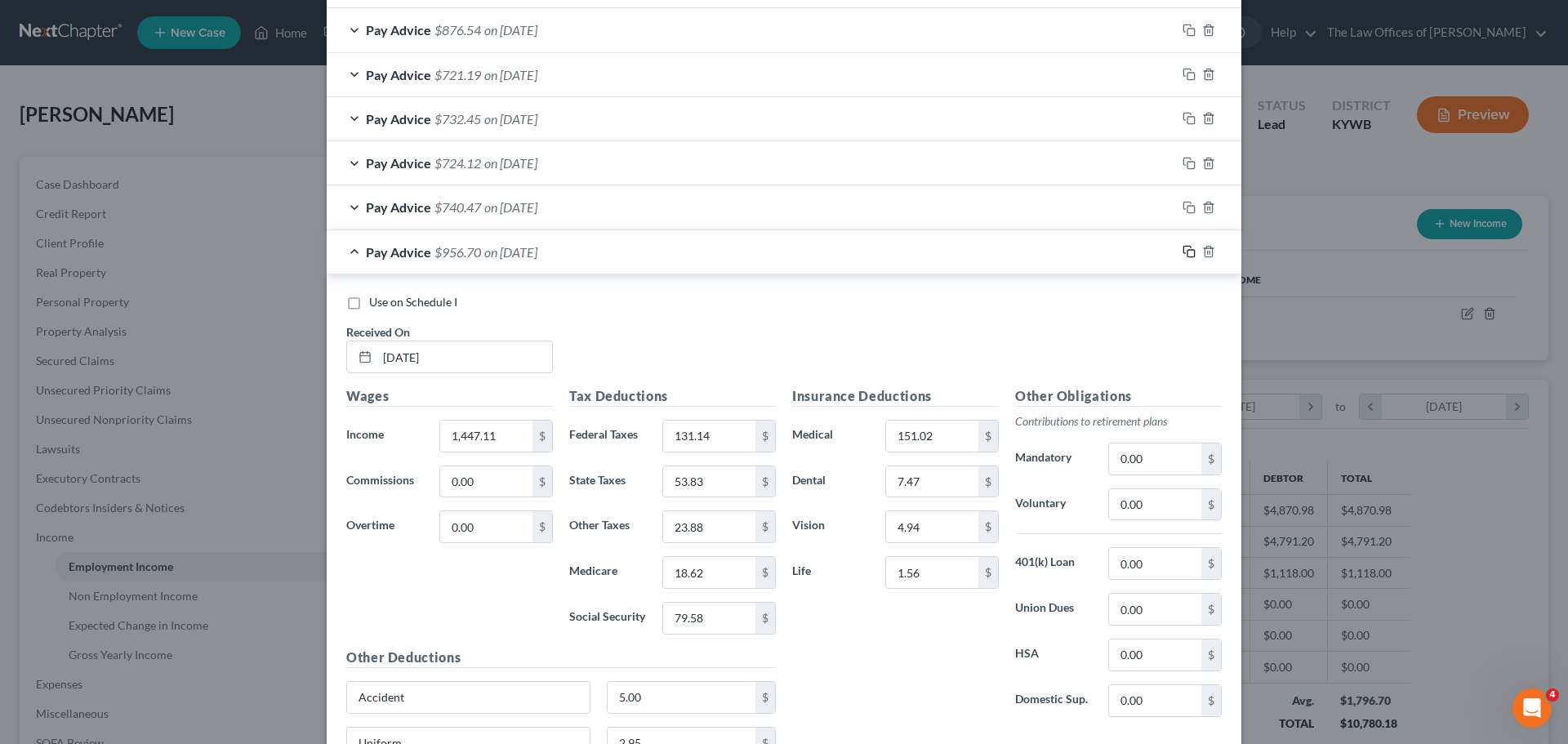
drag, startPoint x: 1186, startPoint y: 256, endPoint x: 436, endPoint y: 388, distance: 761.5
click at [1185, 256] on icon "button" at bounding box center [1189, 251] width 13 height 13
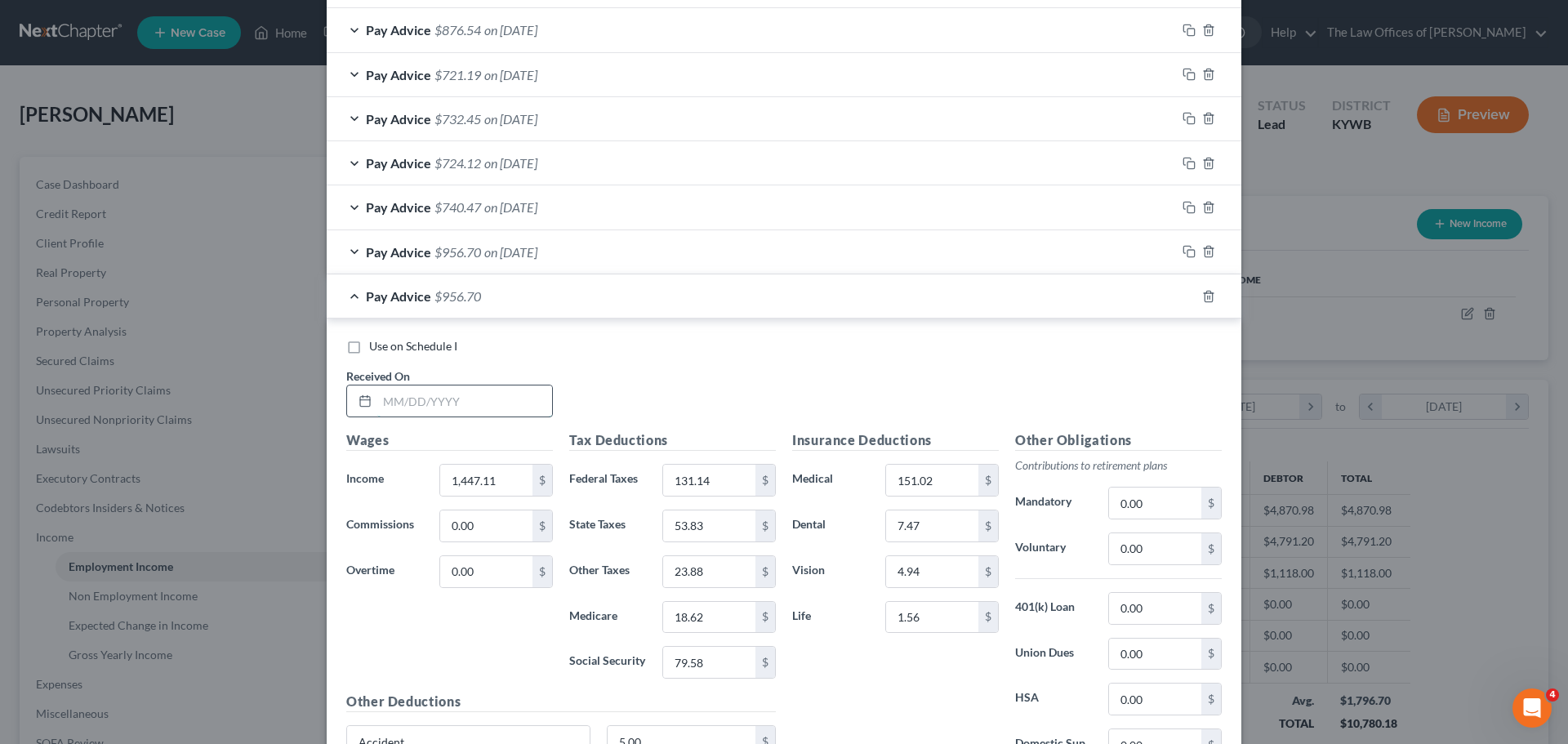
click at [388, 408] on input "text" at bounding box center [464, 400] width 175 height 31
type input "[DATE]"
type input "1,155.03"
type input "89.79"
type input "42.15"
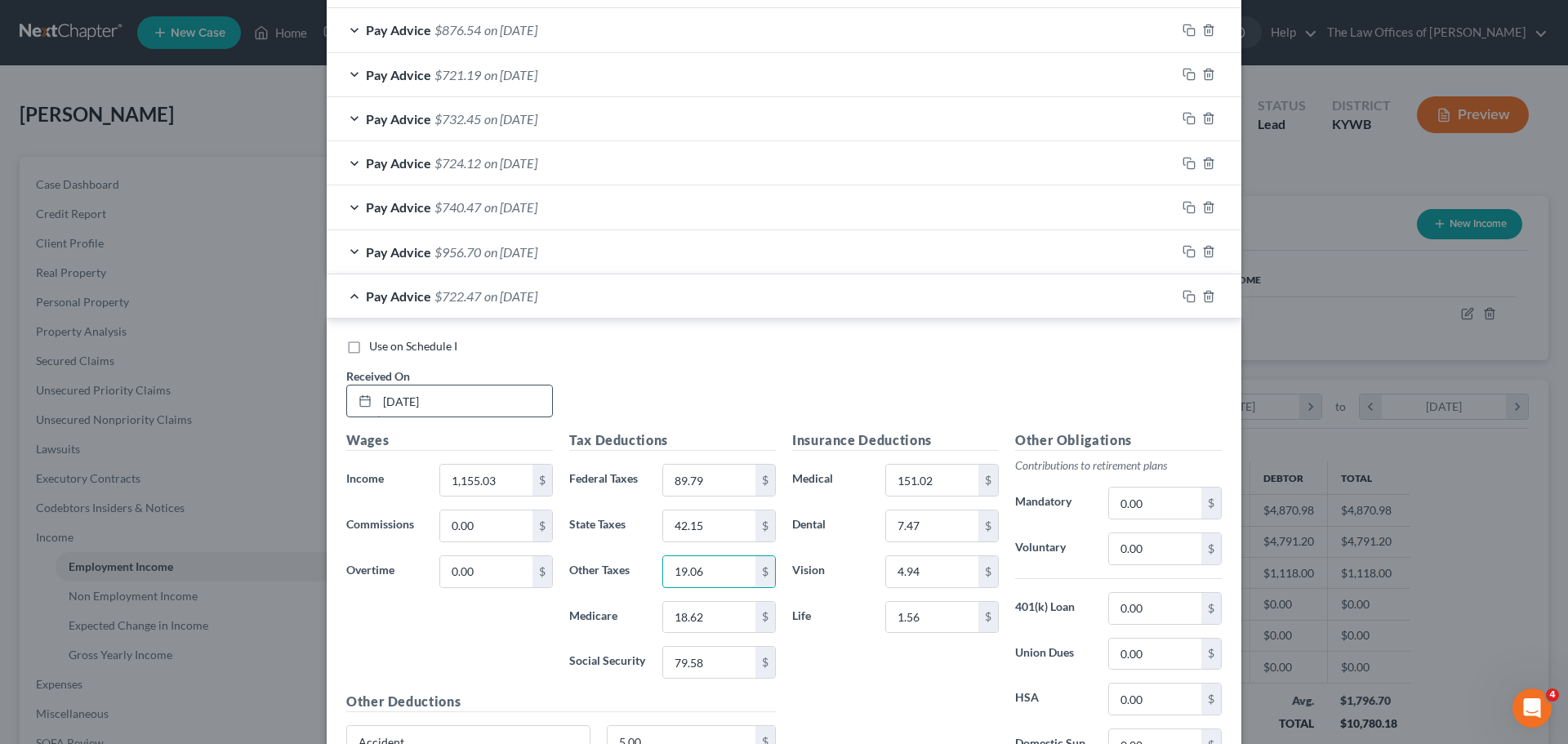
type input "19.06"
type input "14.37"
type input "61.48"
drag, startPoint x: 1180, startPoint y: 298, endPoint x: 451, endPoint y: 519, distance: 761.8
click at [1183, 298] on icon "button" at bounding box center [1189, 296] width 13 height 13
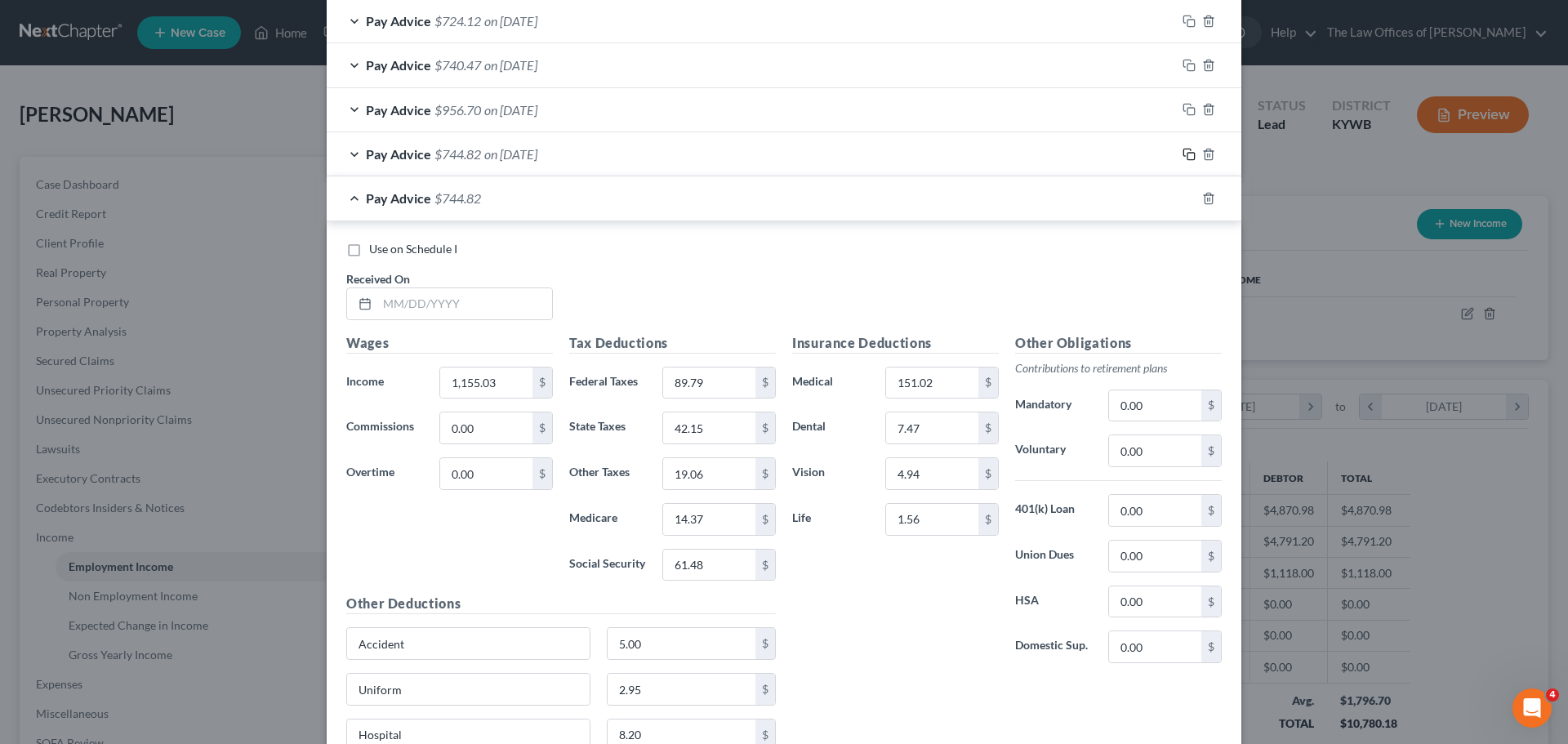
scroll to position [1253, 0]
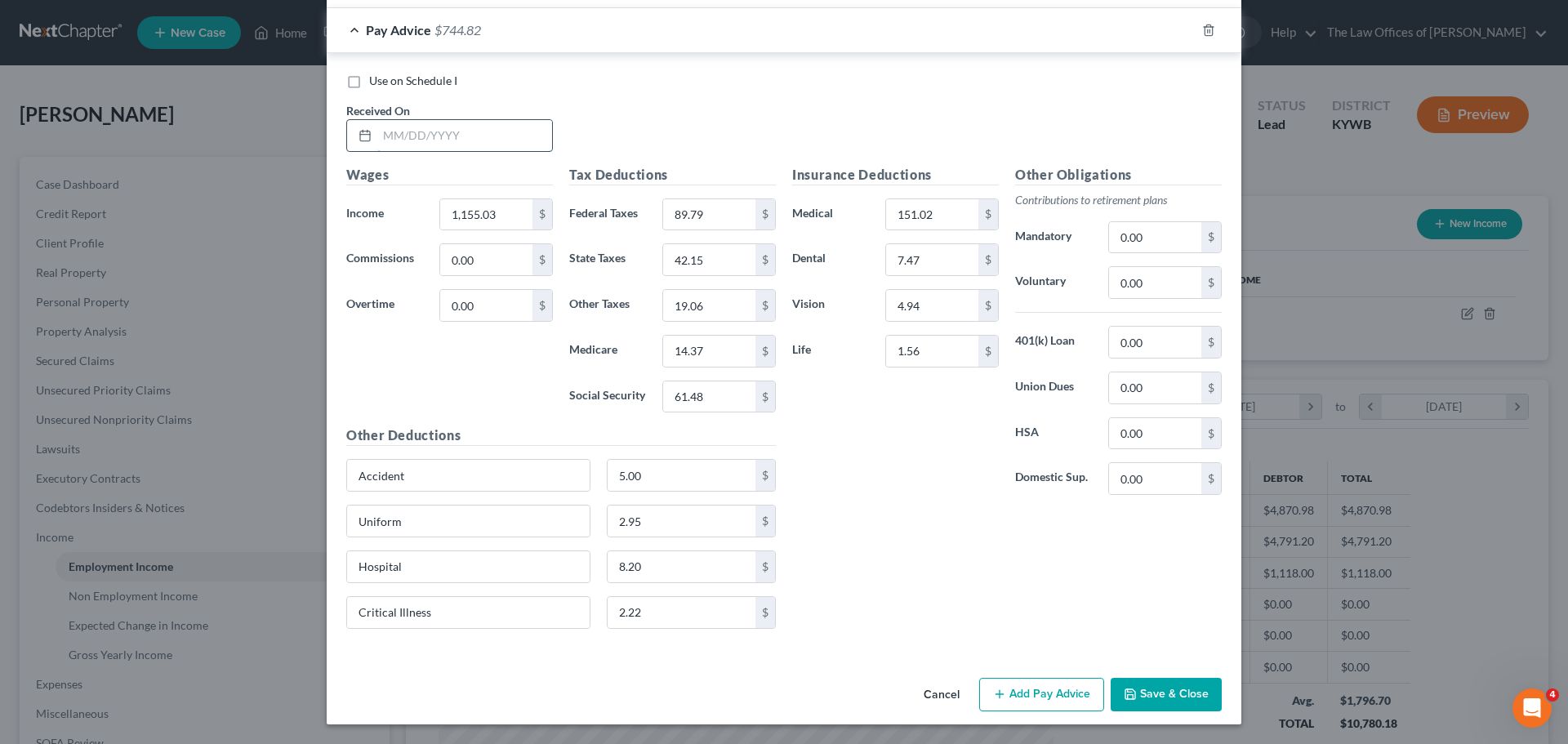
click at [389, 133] on input "text" at bounding box center [464, 135] width 175 height 31
type input "[DATE]"
type input "1,187.18"
type input "93.65"
type input "43.43"
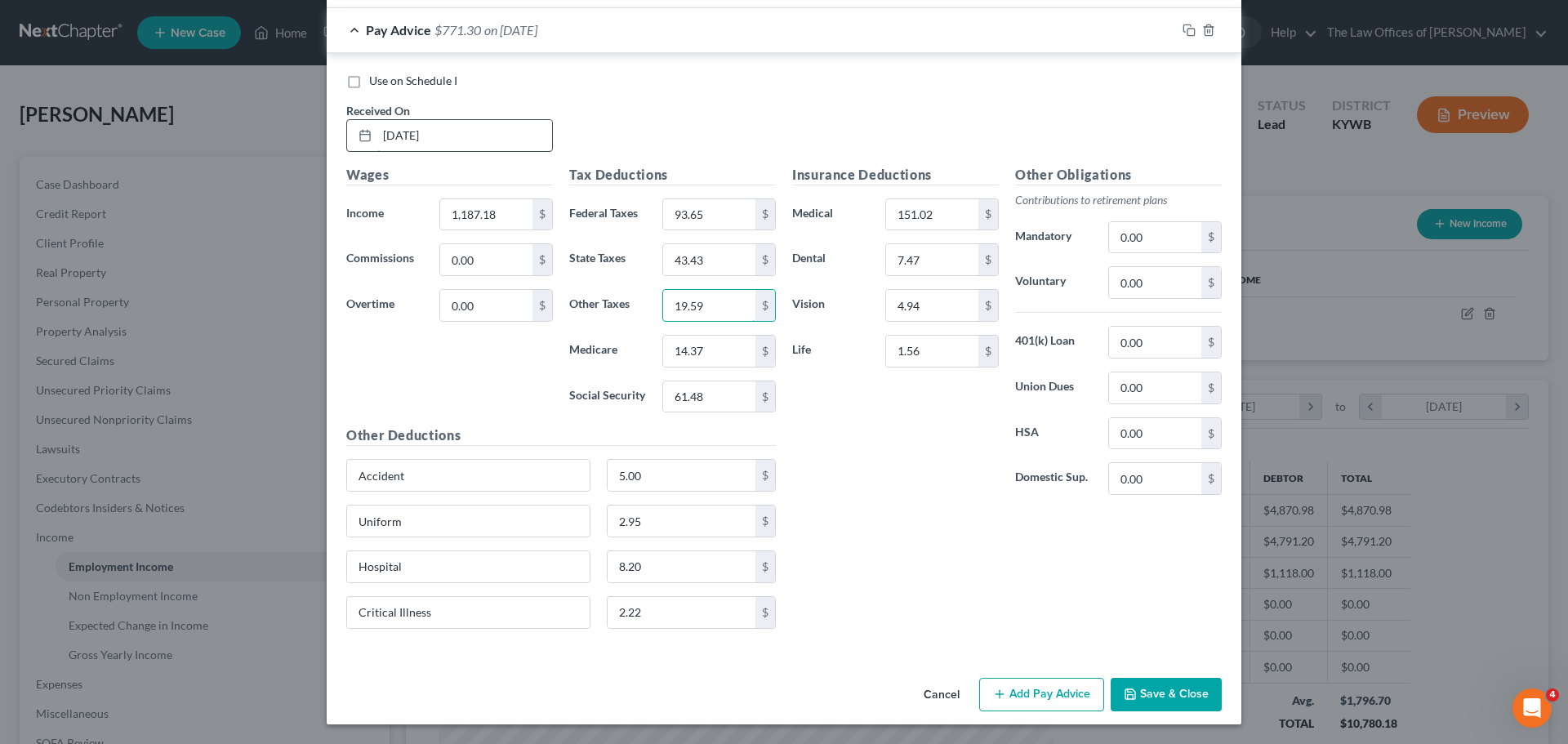
type input "19.59"
type input "14.85"
type input "63.48"
drag, startPoint x: 1182, startPoint y: 24, endPoint x: 1167, endPoint y: 33, distance: 17.5
click at [1182, 23] on div at bounding box center [1208, 30] width 65 height 26
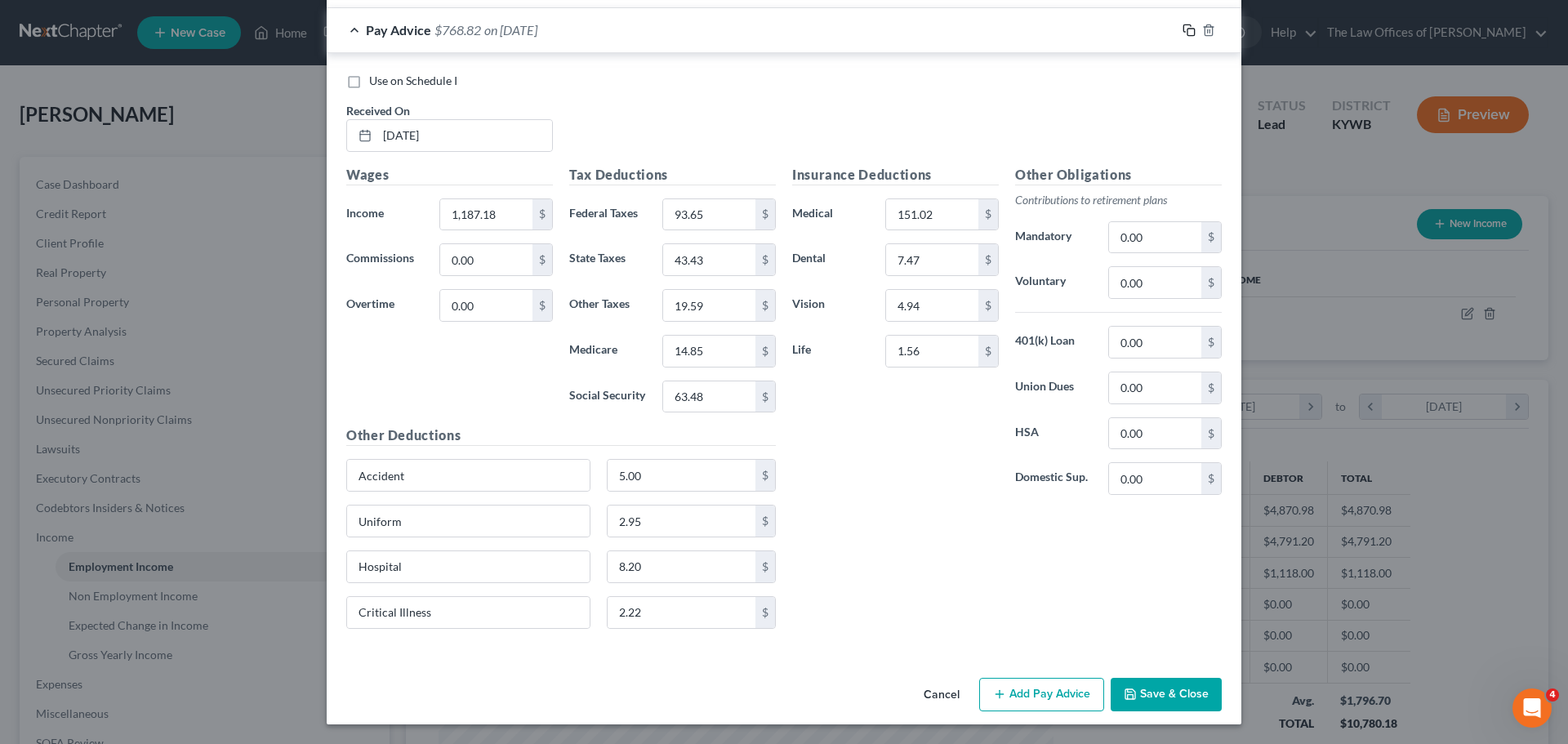
click at [1187, 32] on rect "button" at bounding box center [1191, 32] width 8 height 8
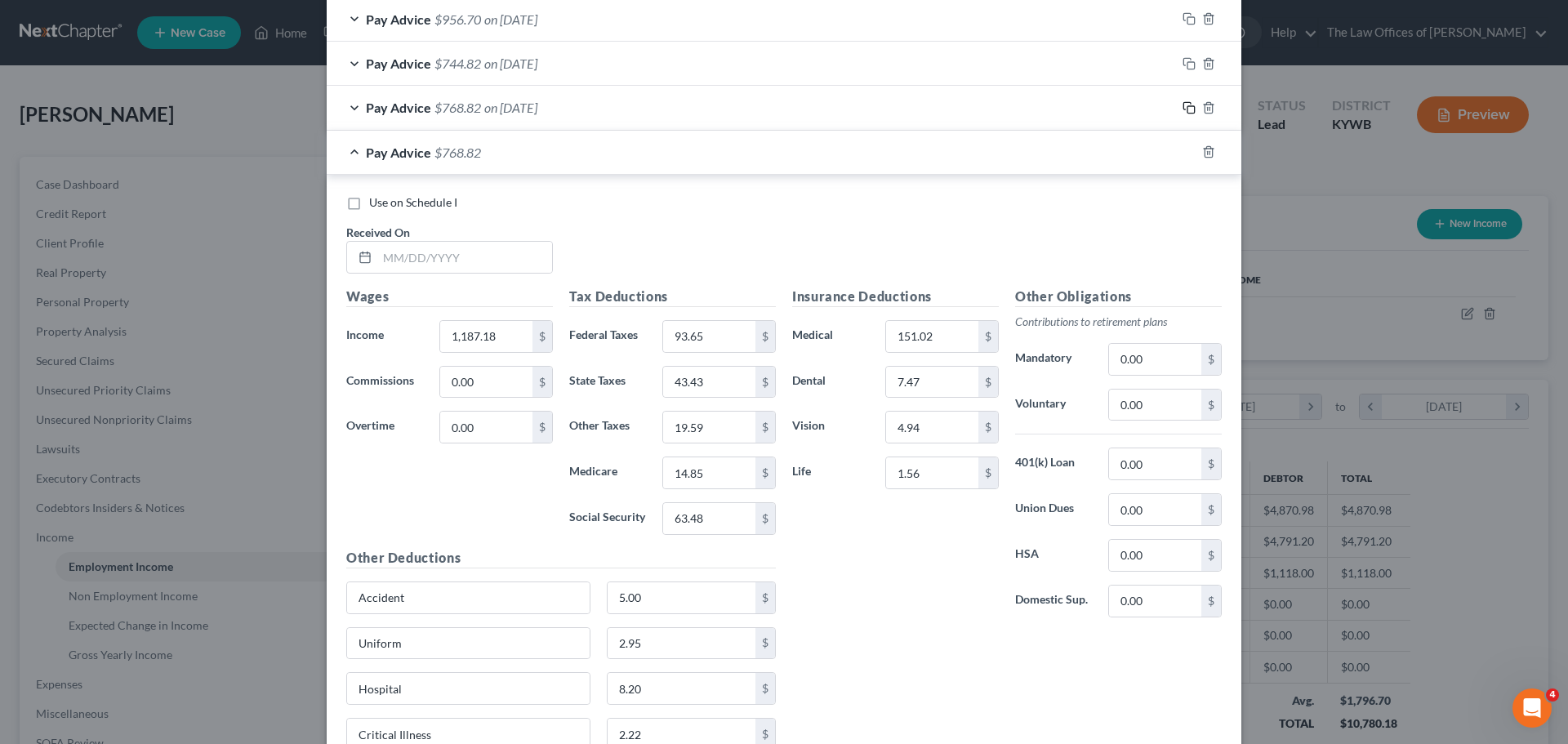
scroll to position [1053, 0]
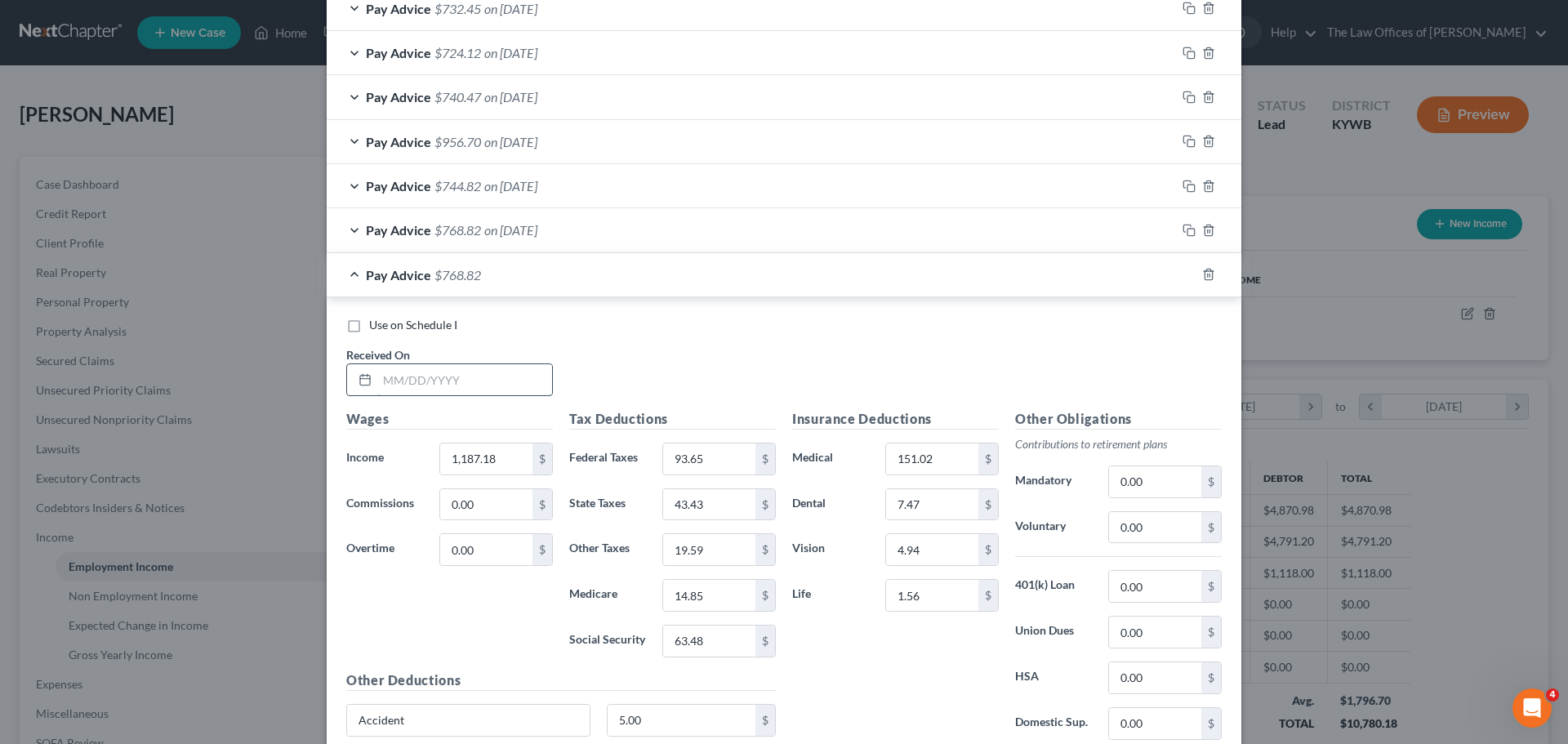
click at [386, 380] on input "text" at bounding box center [464, 380] width 175 height 31
type input "[DATE]"
type input "1,400.29"
type input "120.84"
type input "76.68"
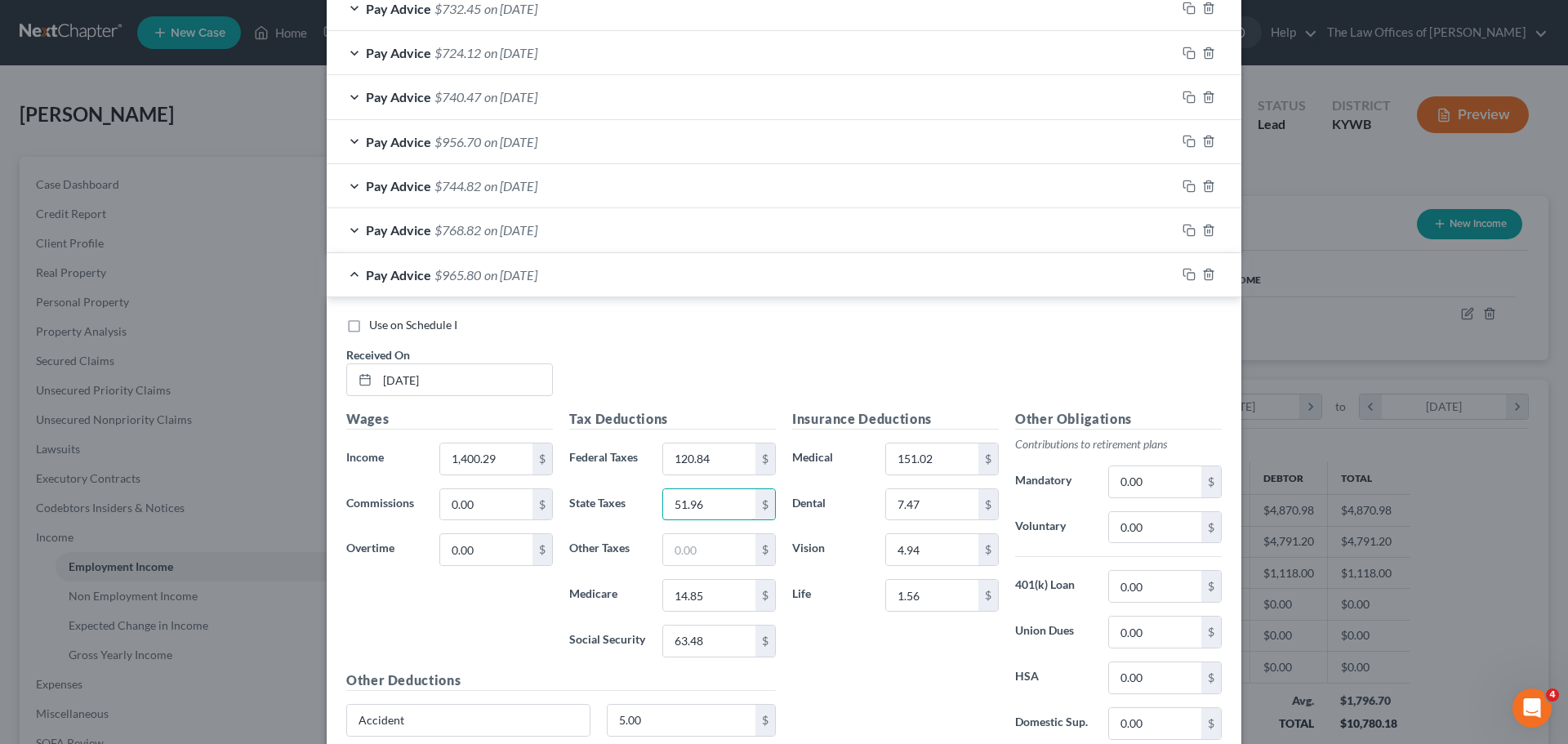
type input "51.96"
type input "23.10"
type input "17.93"
type input "76.68"
drag, startPoint x: 1185, startPoint y: 272, endPoint x: 333, endPoint y: 498, distance: 881.5
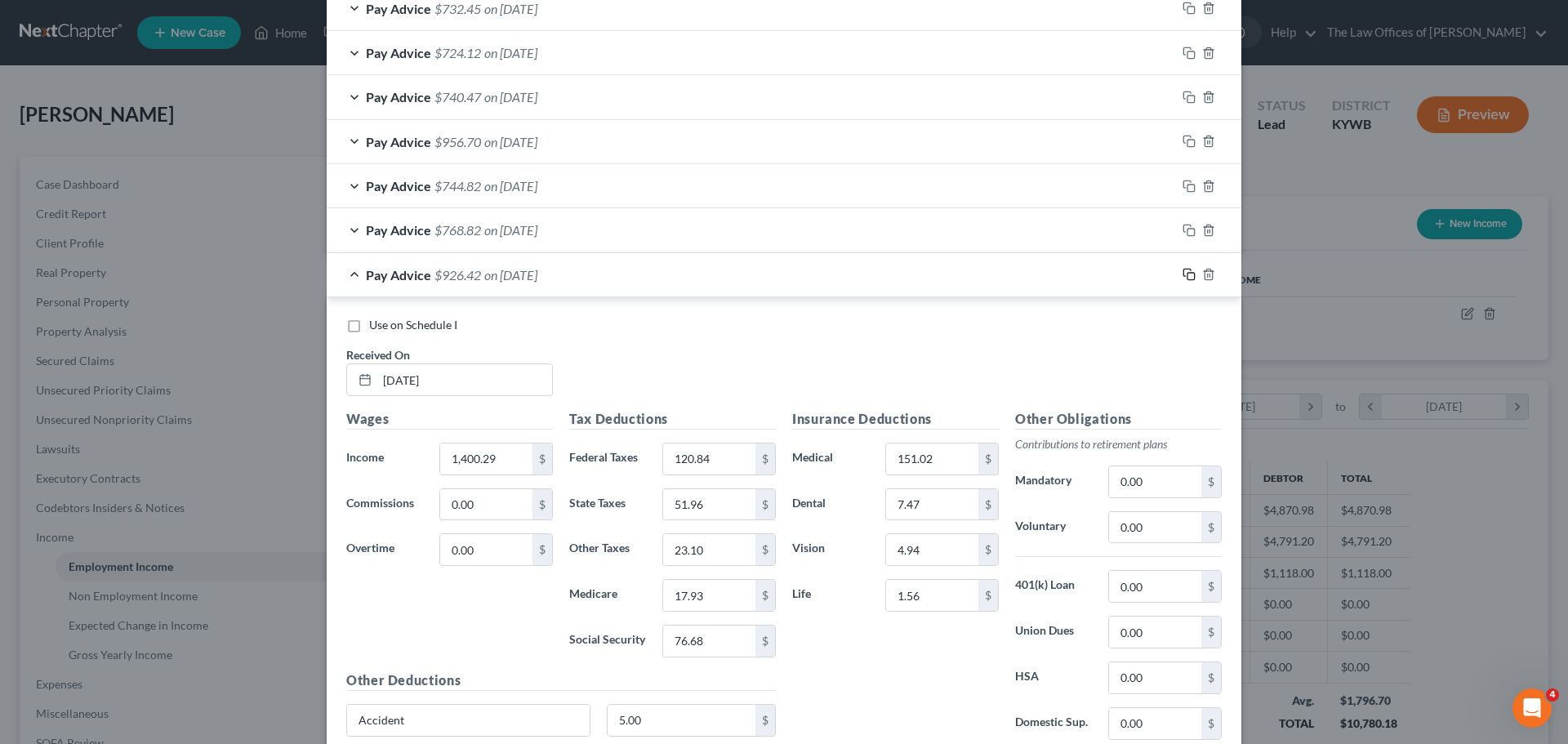
click at [1185, 271] on icon "button" at bounding box center [1189, 275] width 13 height 13
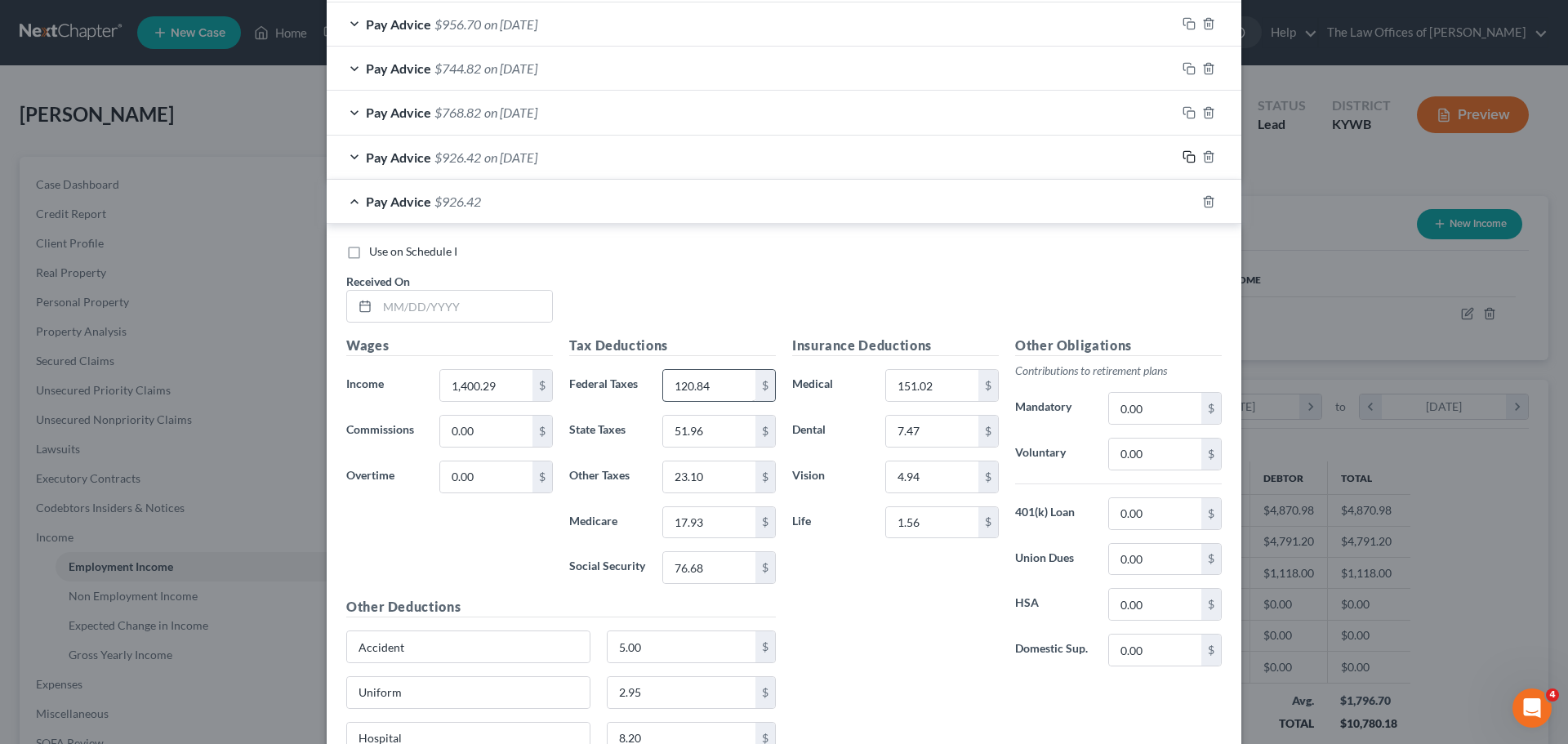
scroll to position [1342, 0]
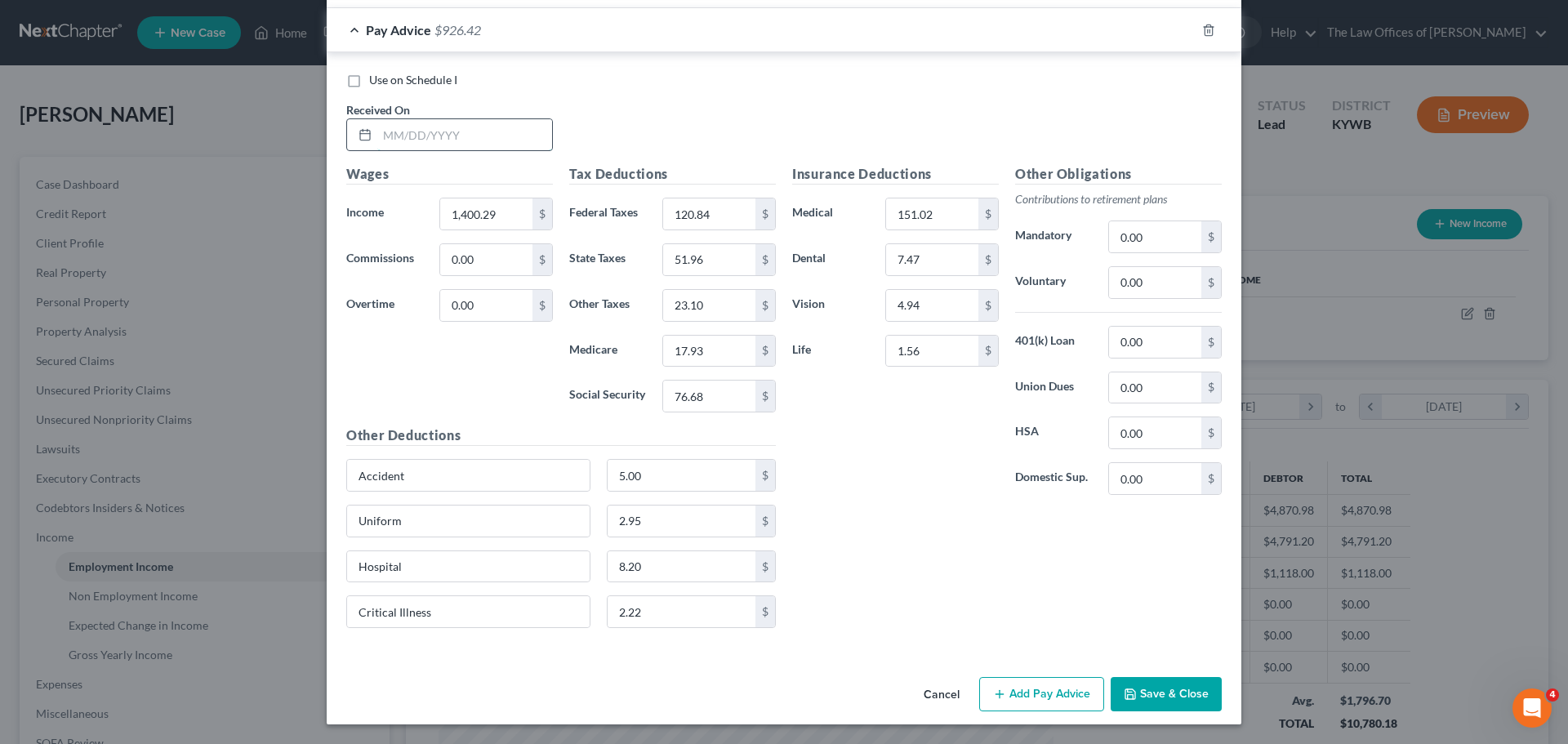
click at [388, 135] on input "text" at bounding box center [464, 134] width 175 height 31
type input "[DATE]"
type input "1,296.18"
type input "106.73"
type input "47.79"
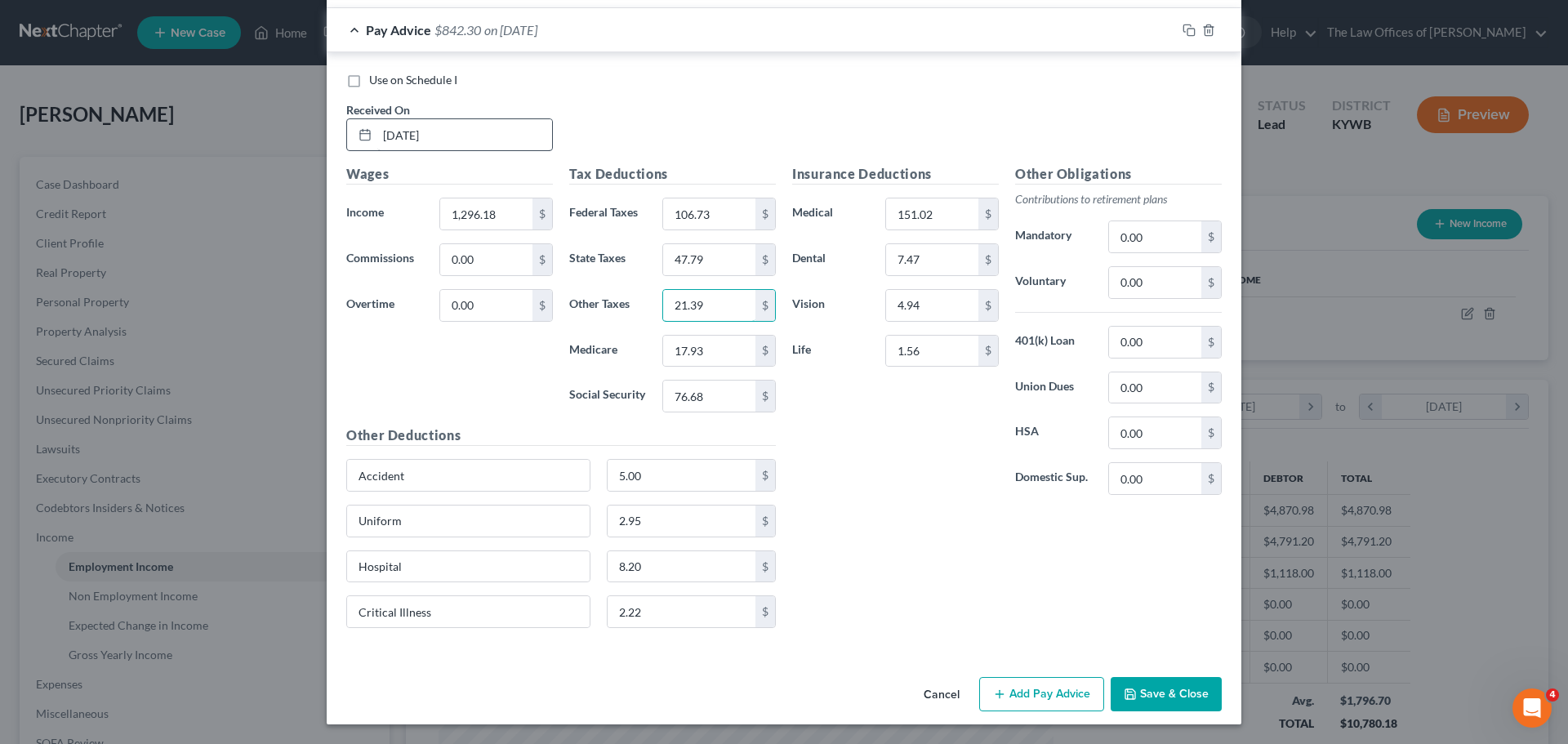
type input "21.39"
type input "16.43"
type input "70.23"
drag, startPoint x: 1185, startPoint y: 33, endPoint x: 787, endPoint y: 413, distance: 550.3
click at [1185, 32] on icon "button" at bounding box center [1189, 30] width 13 height 13
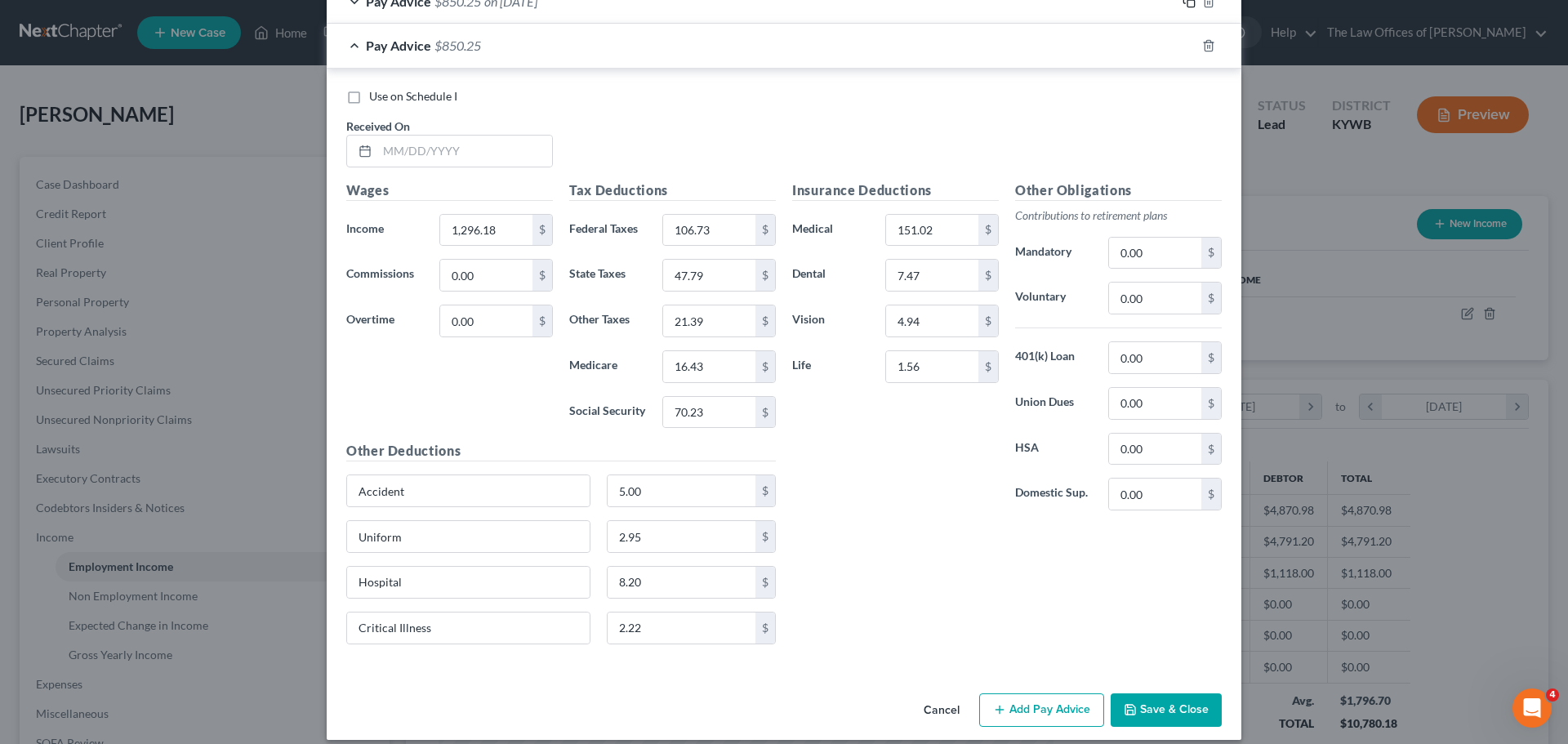
scroll to position [1386, 0]
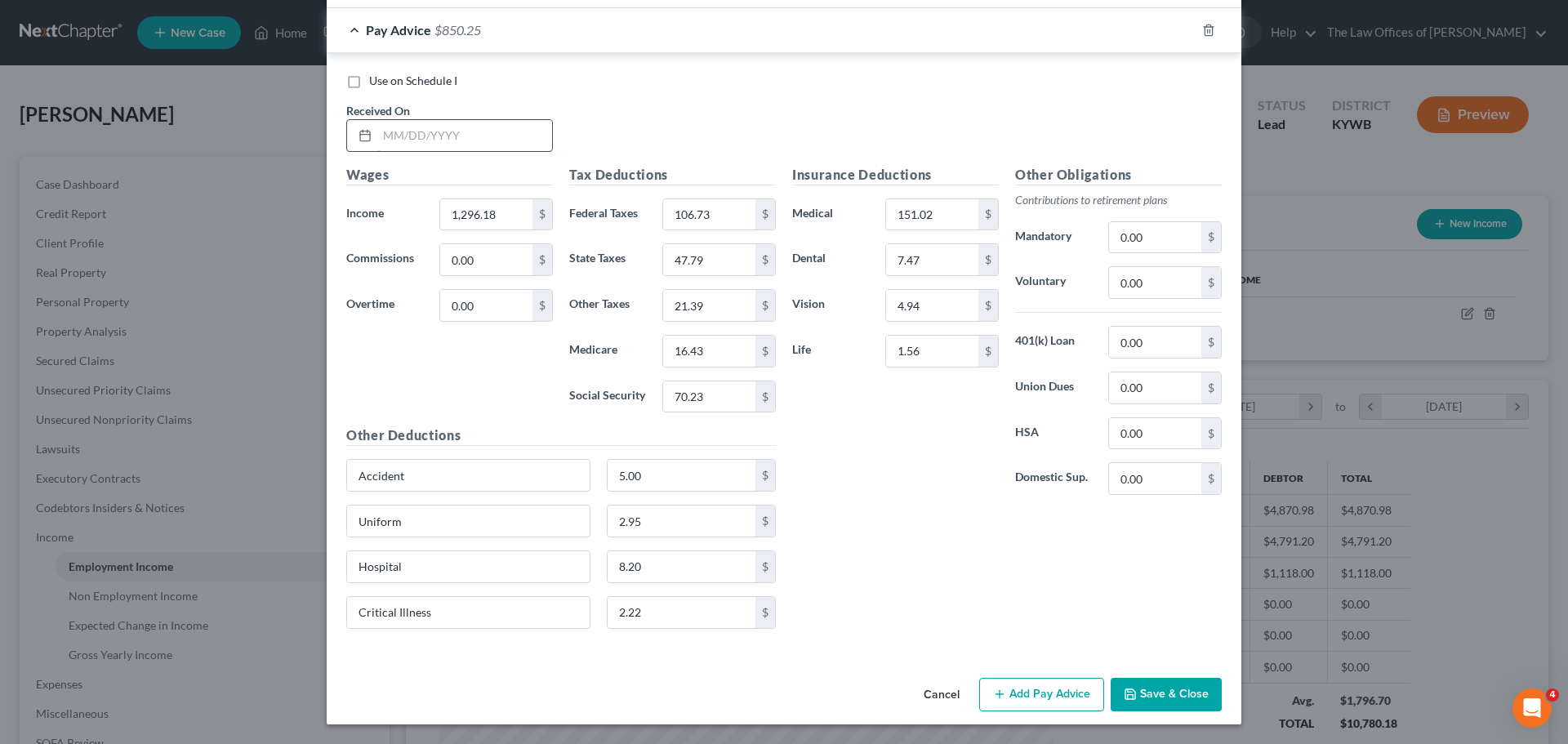
click at [379, 144] on input "text" at bounding box center [464, 135] width 175 height 31
type input "[DATE]"
type input "1,287.10"
type input "105.64"
type input "47.43"
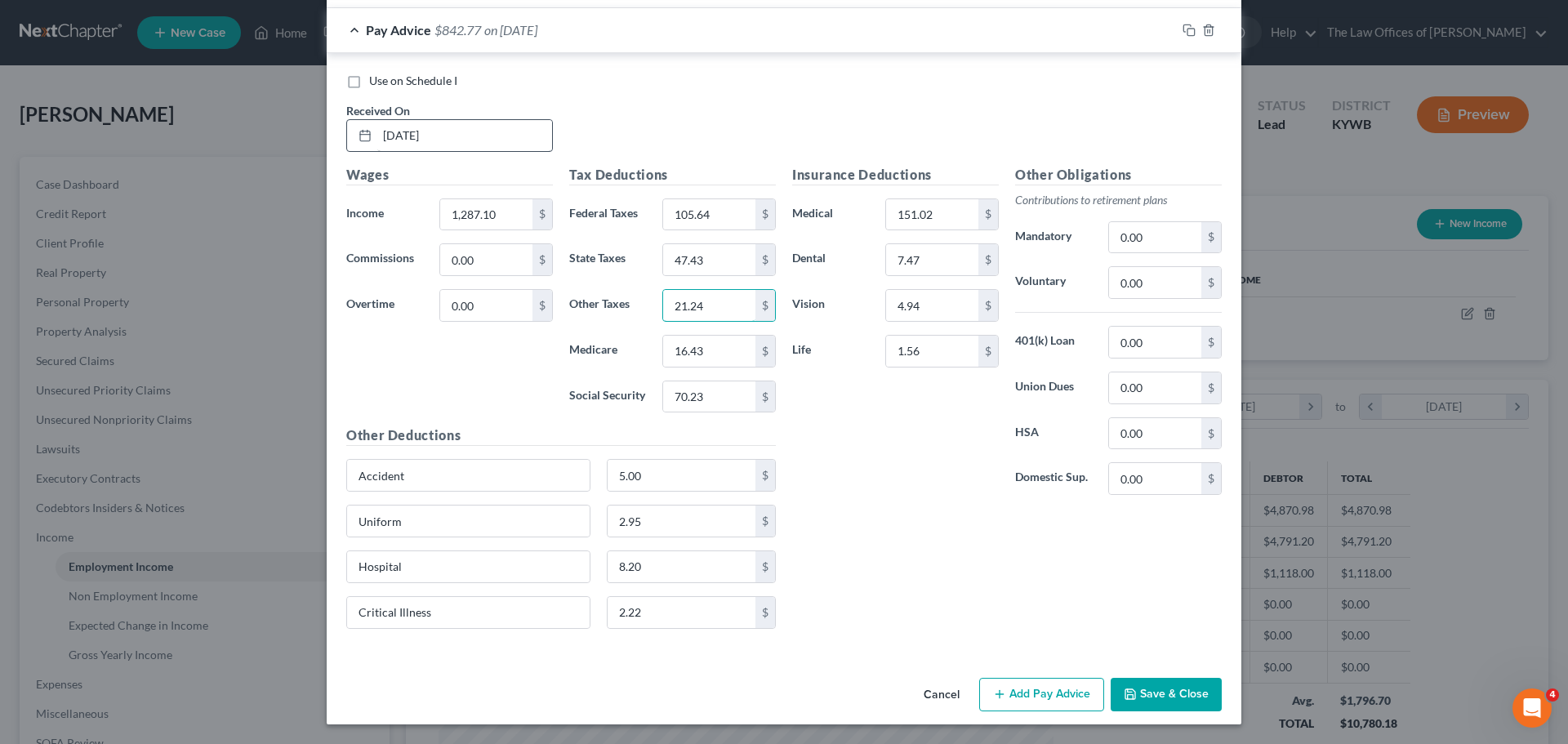
type input "21.24"
type input "16.29"
type input "69.67"
click at [1183, 31] on icon "button" at bounding box center [1189, 30] width 13 height 13
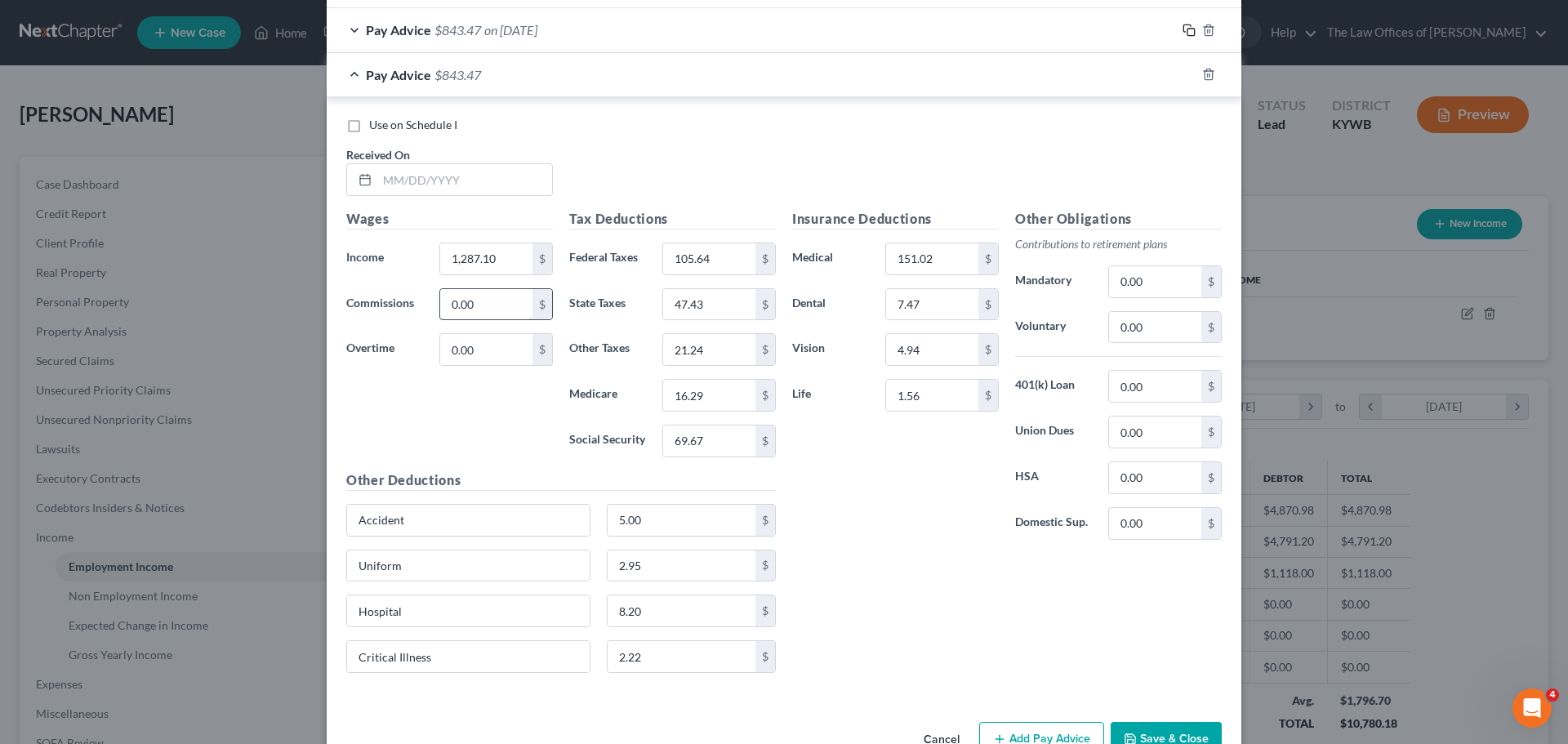
scroll to position [1431, 0]
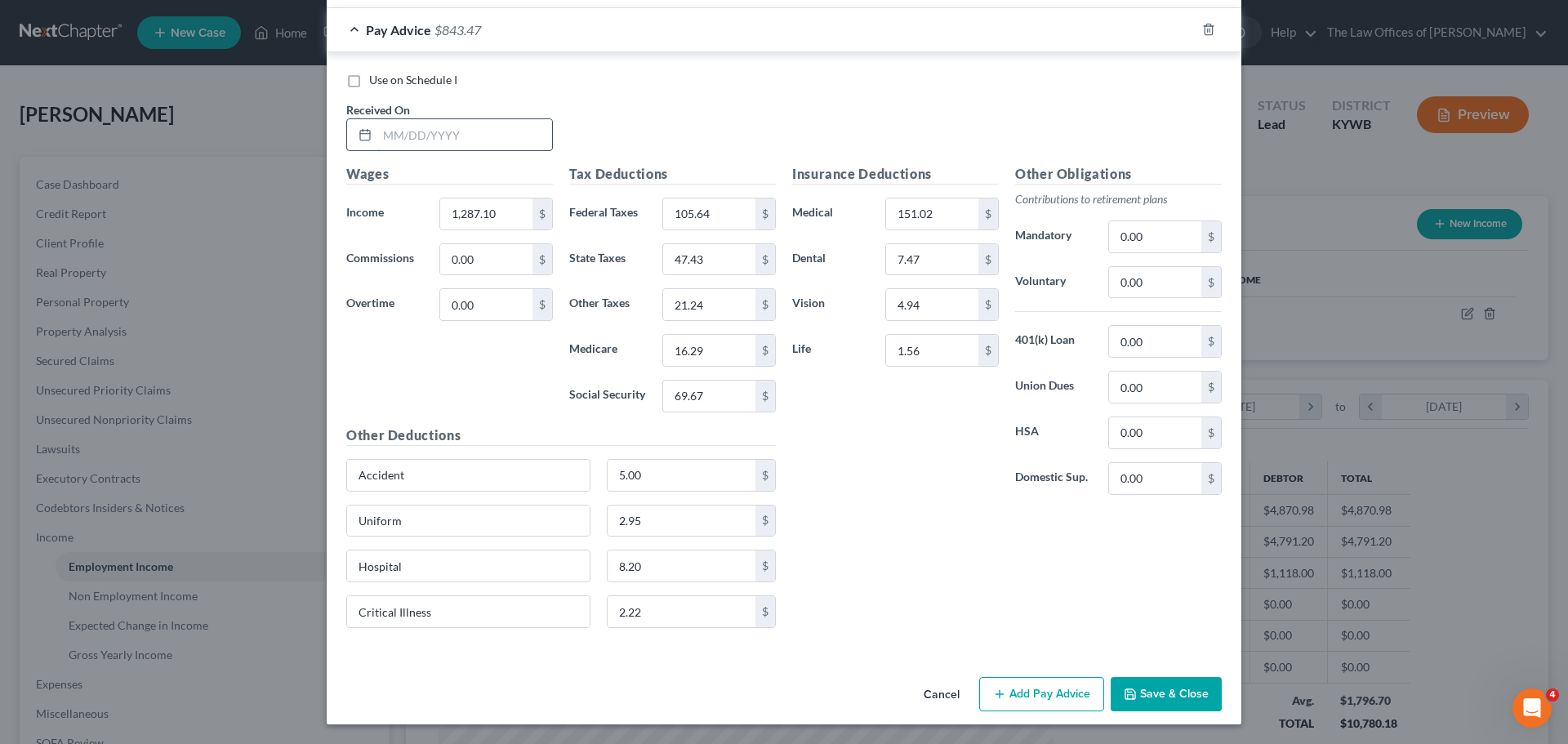
click at [378, 136] on input "text" at bounding box center [464, 134] width 175 height 31
type input "[DATE]"
type input "1,145.02"
type input "88.59"
type input "41.75"
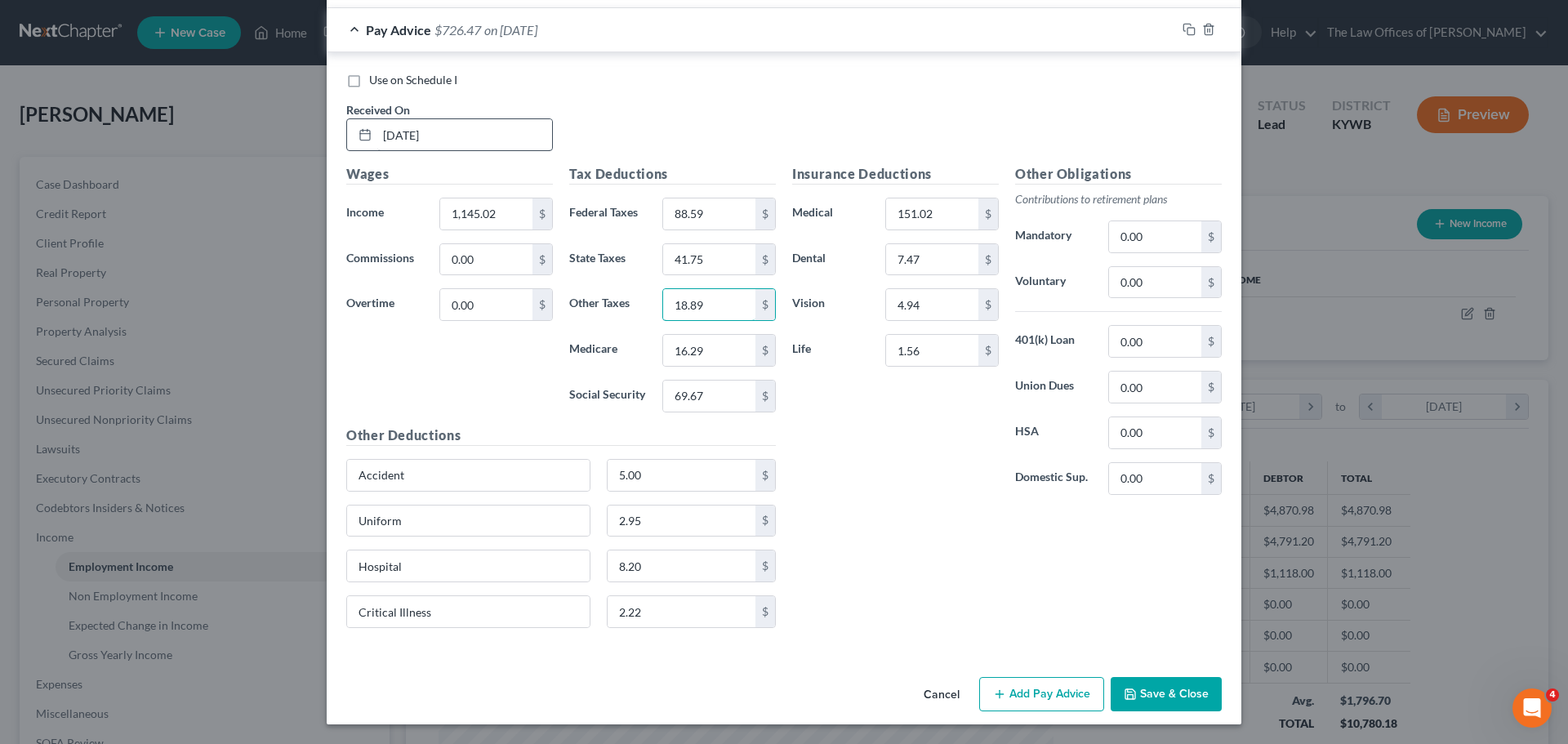
type input "18.89"
type input "14.23"
type input "60.86"
click at [1183, 28] on icon "button" at bounding box center [1189, 29] width 13 height 13
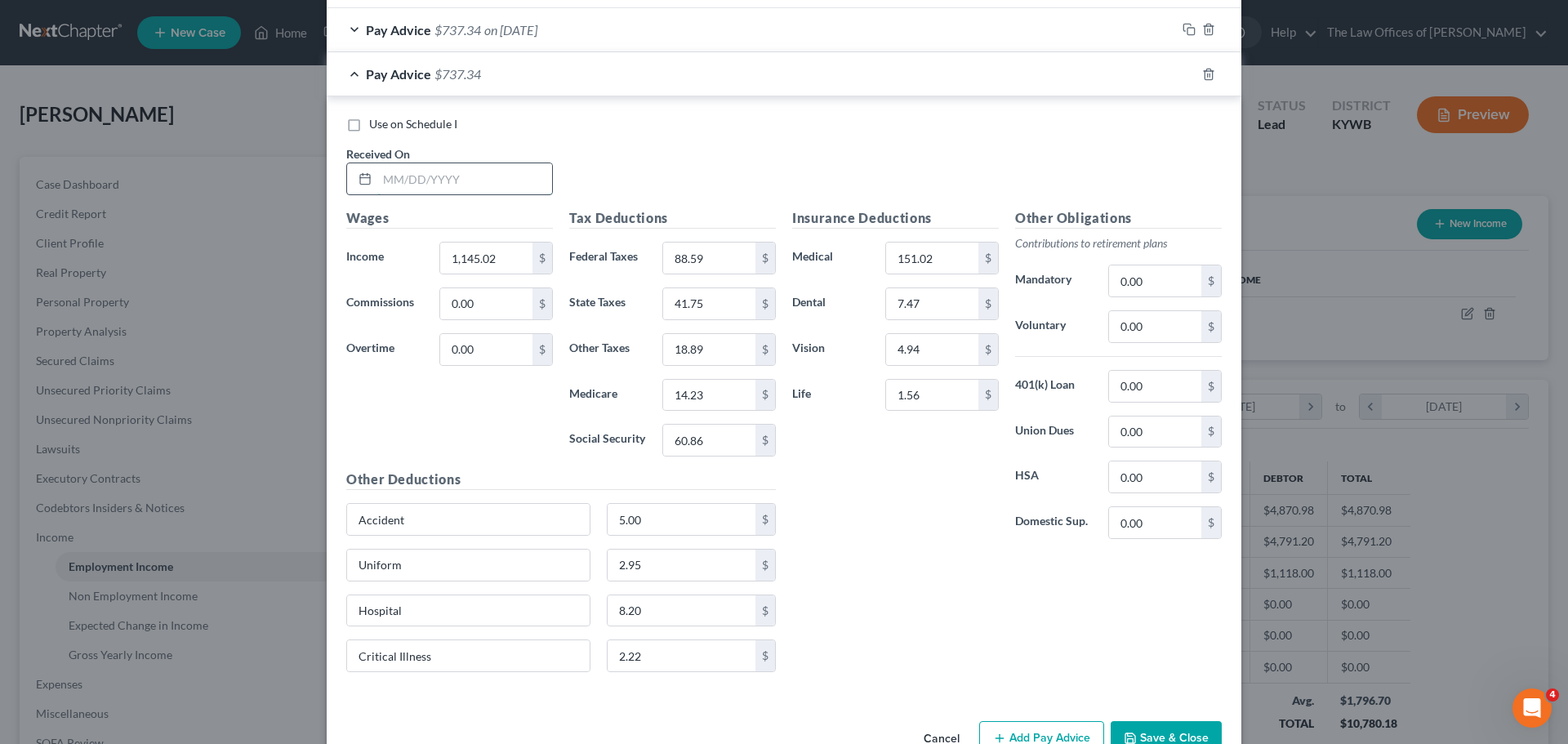
click at [380, 183] on input "text" at bounding box center [464, 178] width 175 height 31
type input "[DATE]"
type input "1,241.91"
type input "100.22"
type input "45.62"
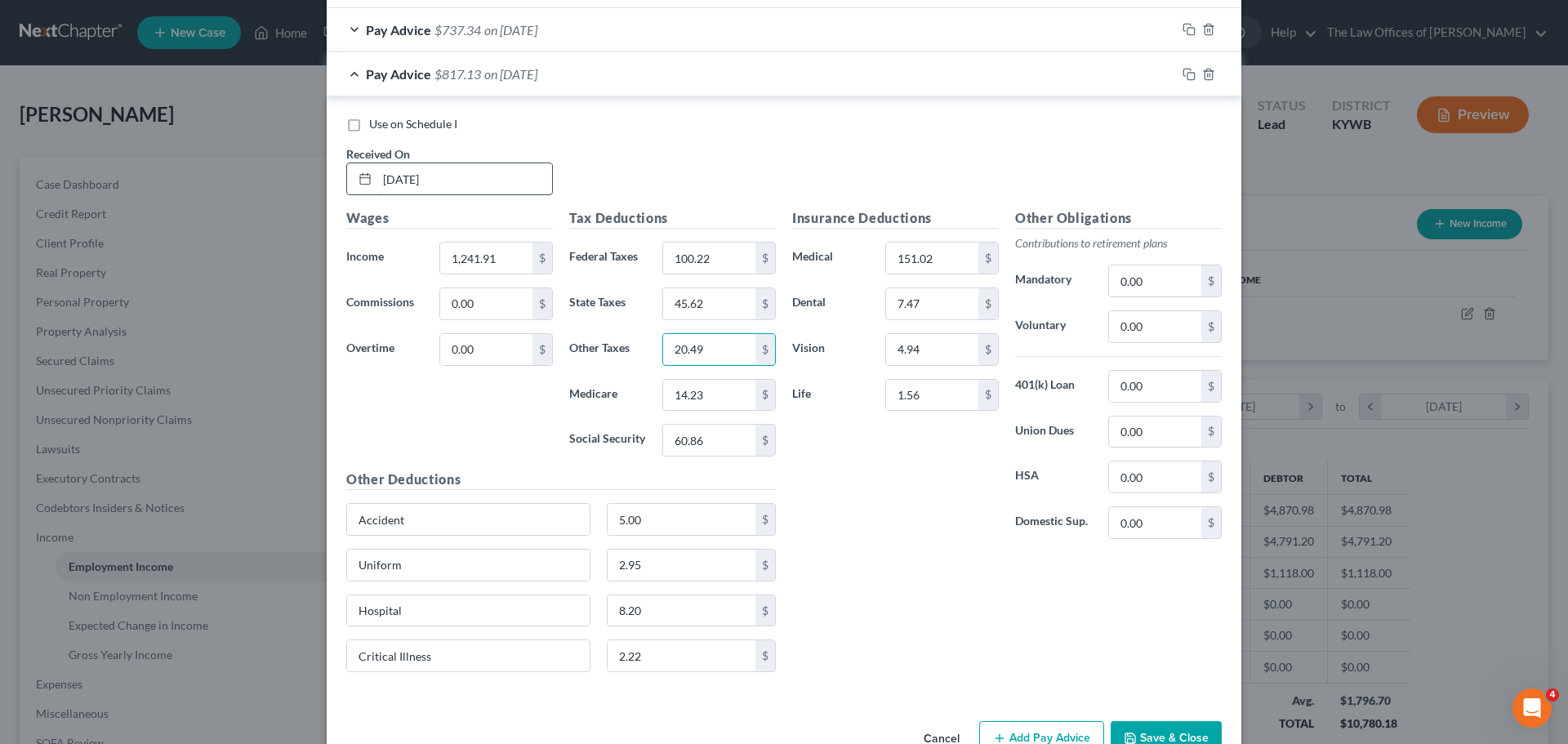
type input "20.49"
type input "15.64"
type input "66.86"
drag, startPoint x: 1181, startPoint y: 76, endPoint x: 542, endPoint y: 343, distance: 692.5
click at [1187, 76] on rect "button" at bounding box center [1191, 76] width 8 height 8
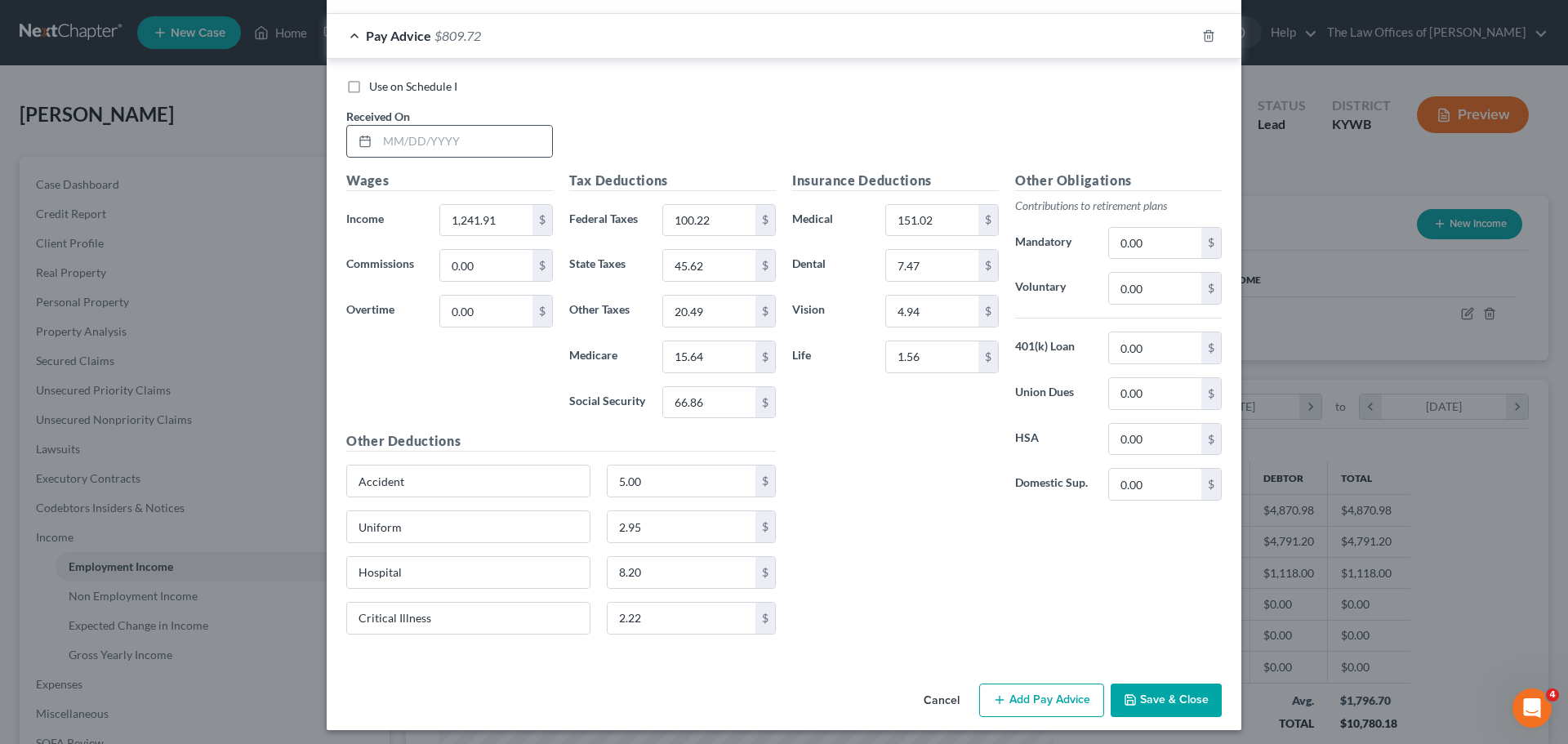
scroll to position [1519, 0]
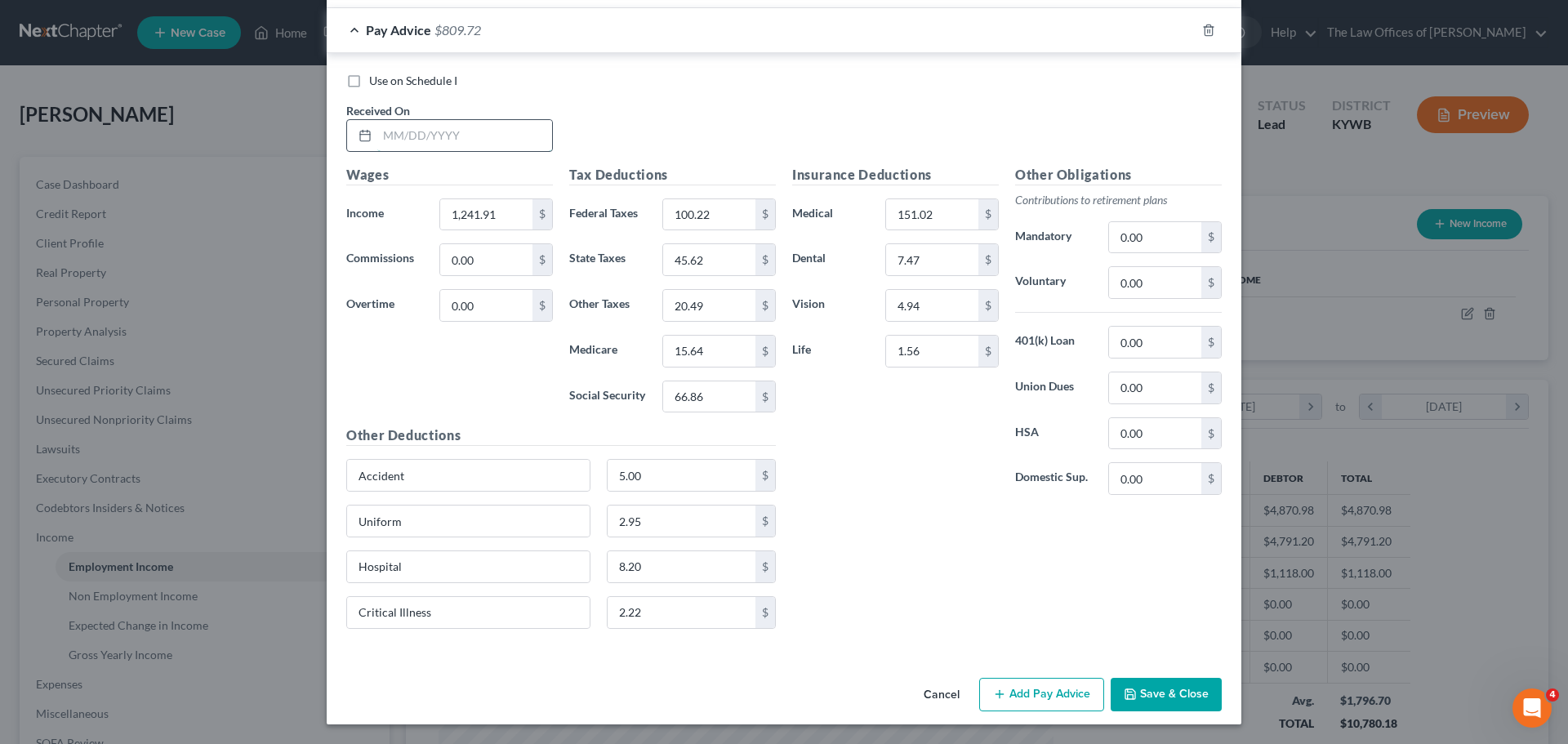
drag, startPoint x: 384, startPoint y: 134, endPoint x: 395, endPoint y: 134, distance: 11.0
click at [384, 134] on input "text" at bounding box center [464, 135] width 175 height 31
type input "[DATE]"
type input "1,130.58"
type input "86.86"
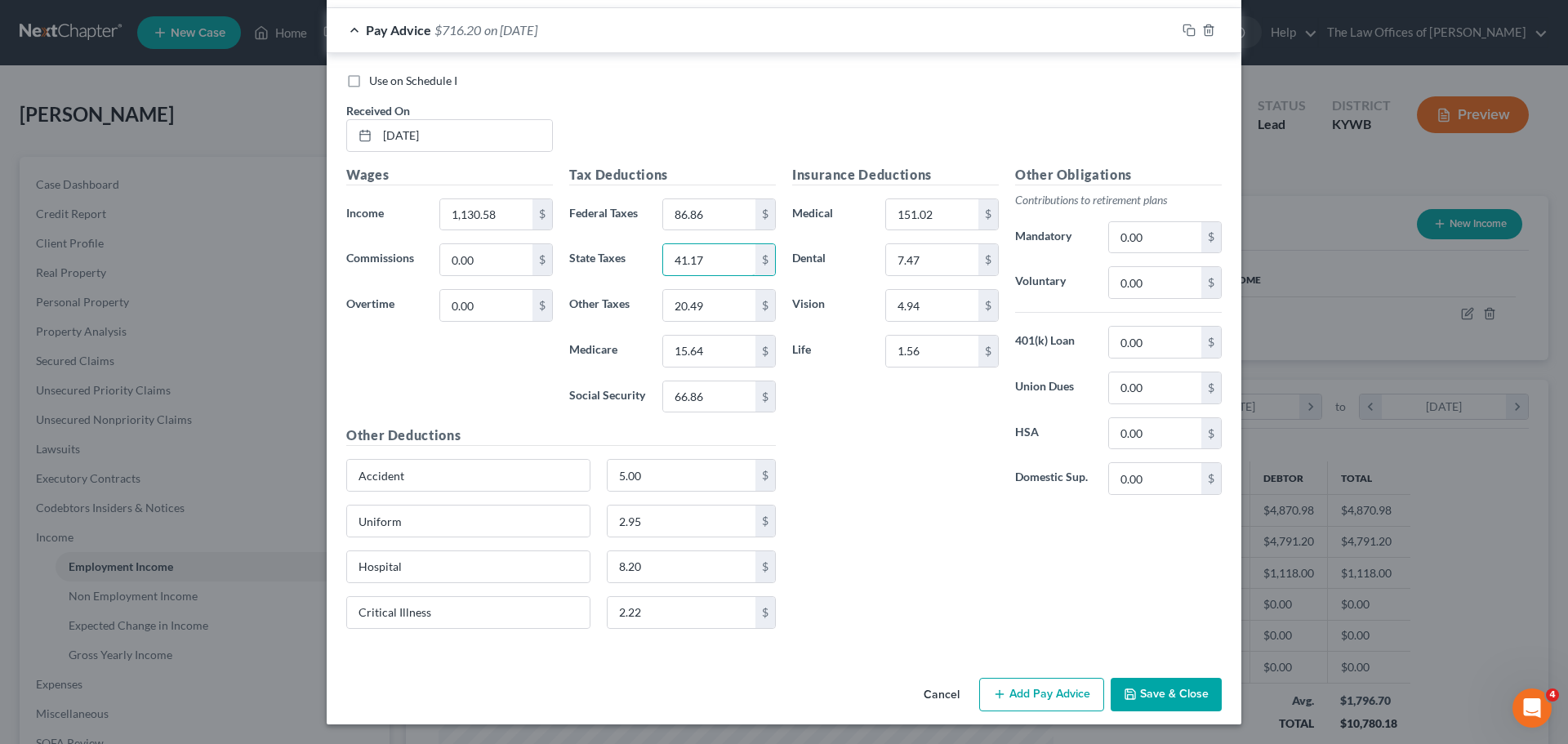
type input "41.17"
type input "18.65"
type input "14.03"
type input "59.97"
click at [1183, 29] on icon "button" at bounding box center [1189, 30] width 13 height 13
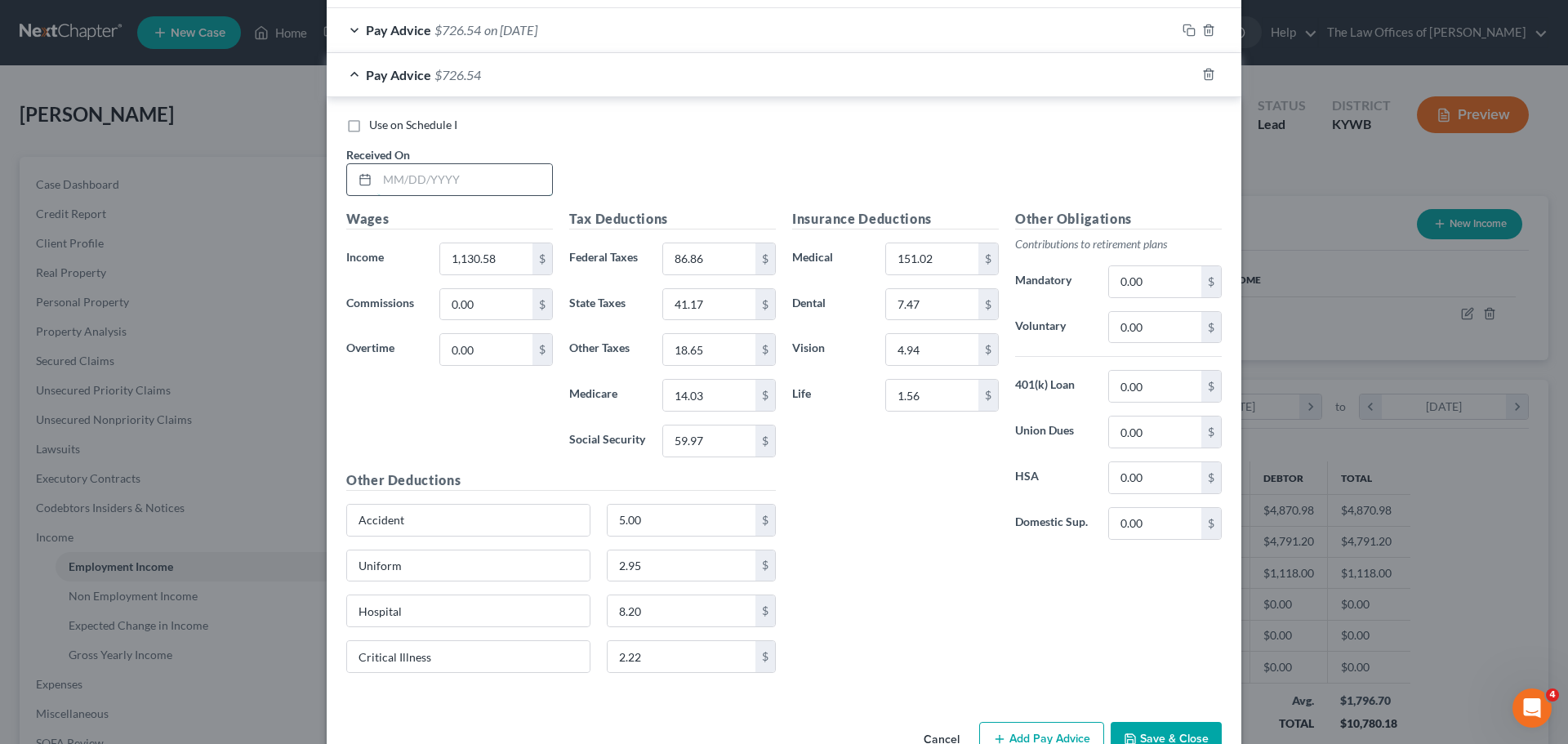
click at [389, 184] on input "text" at bounding box center [464, 179] width 175 height 31
type input "[DATE]"
click at [484, 255] on input "1,130.58" at bounding box center [486, 259] width 93 height 31
type input "1,125.45"
type input "86.24"
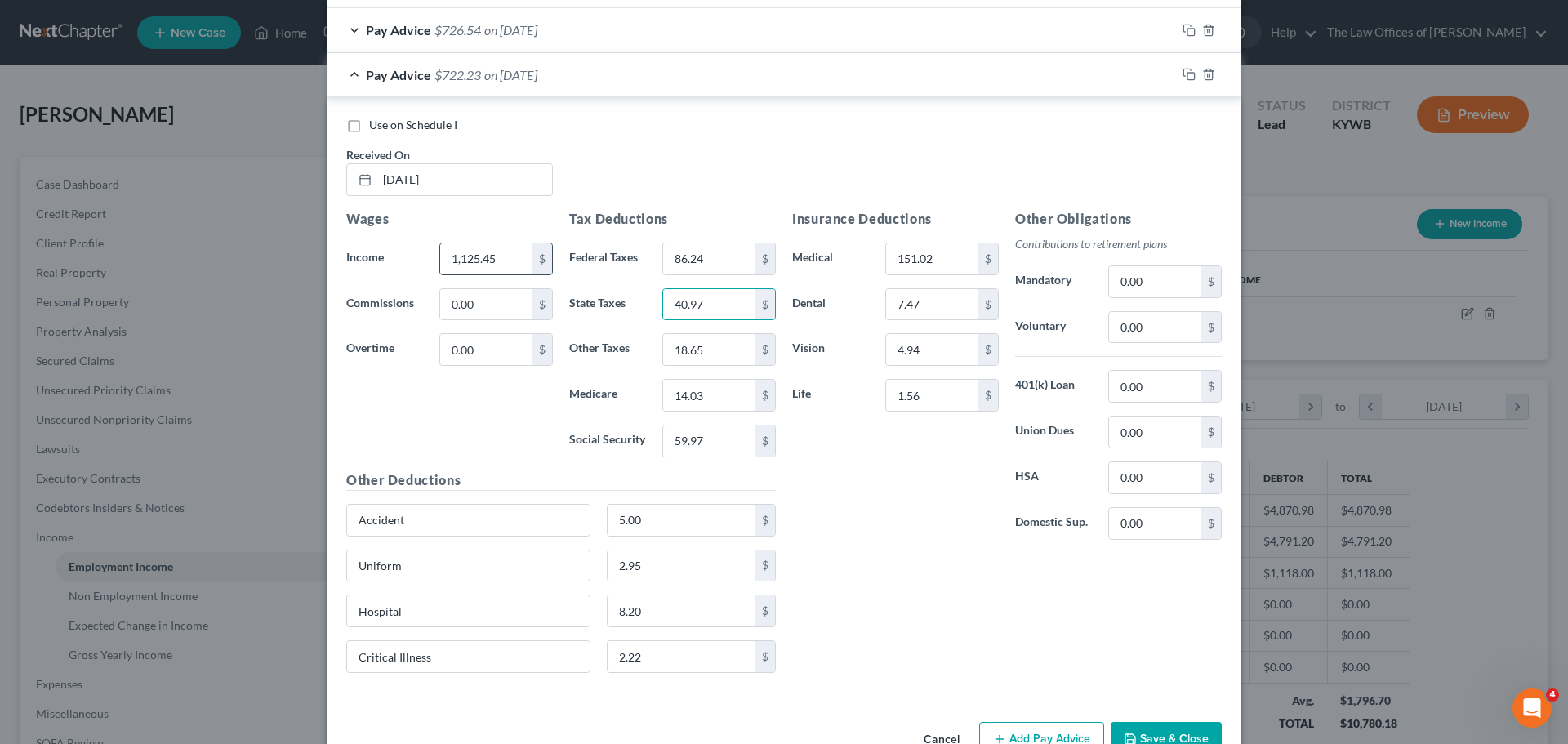
type input "40.97"
type input "18.57"
type input "13.94"
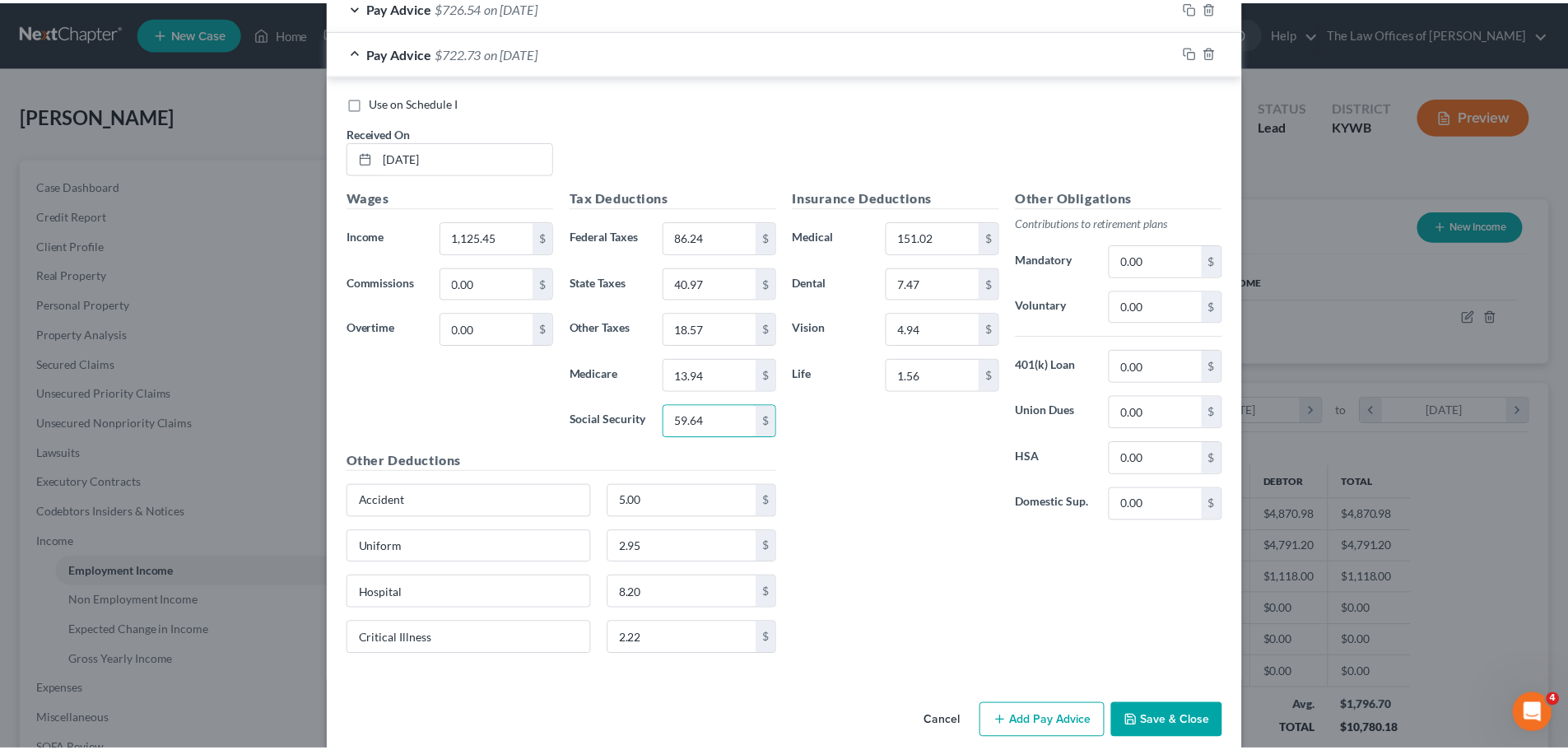
scroll to position [1577, 0]
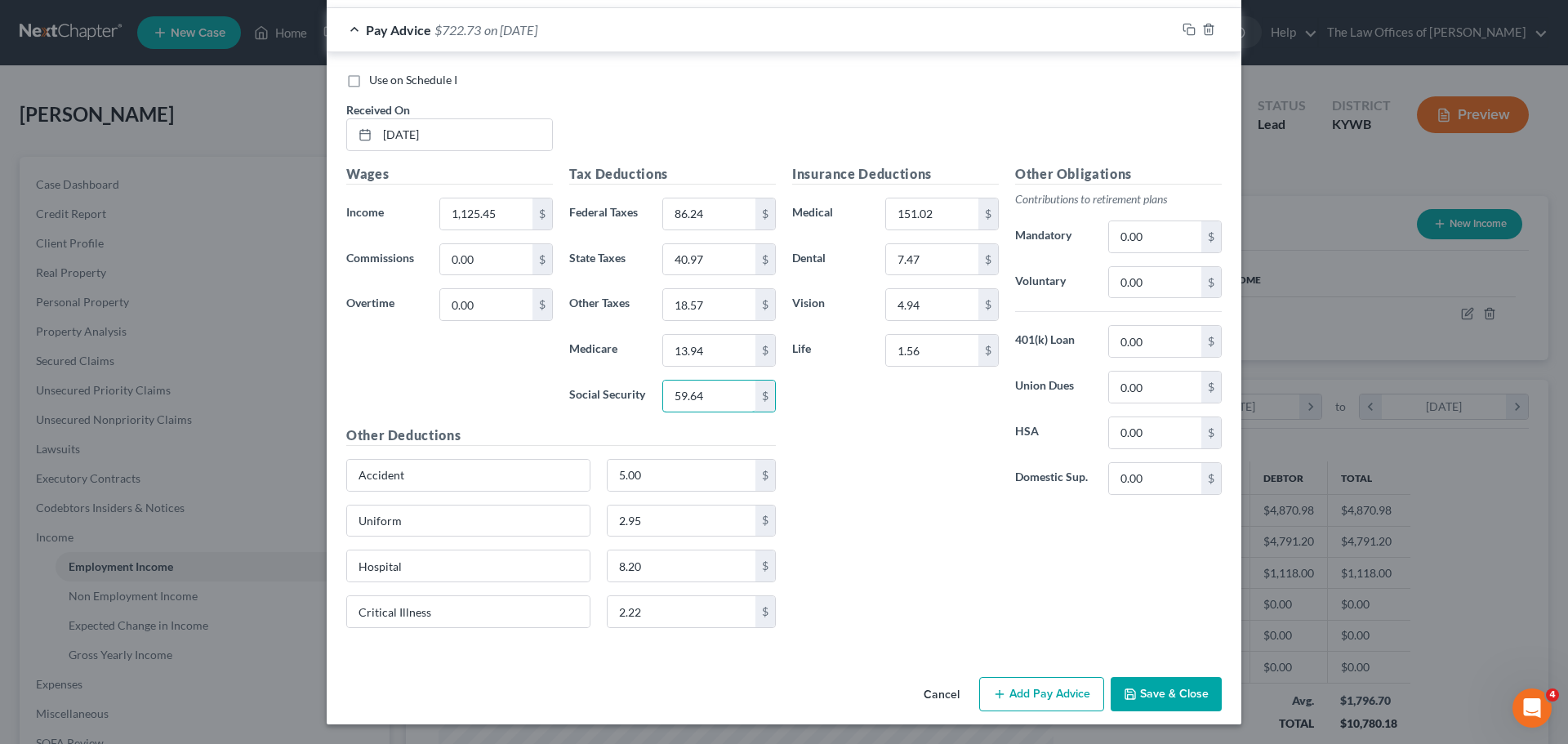
type input "59.64"
click at [1163, 697] on button "Save & Close" at bounding box center [1167, 694] width 111 height 34
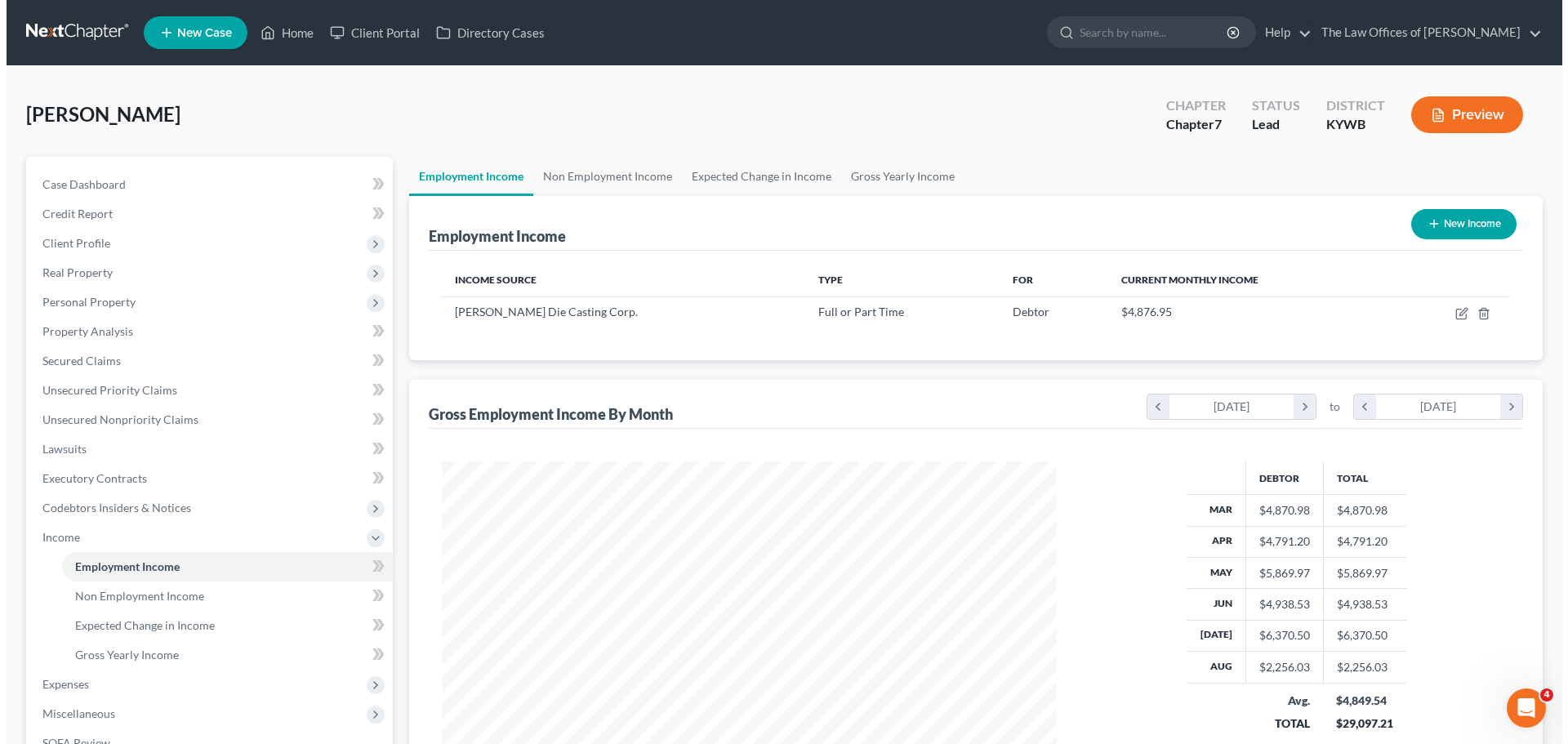
scroll to position [816034, 816056]
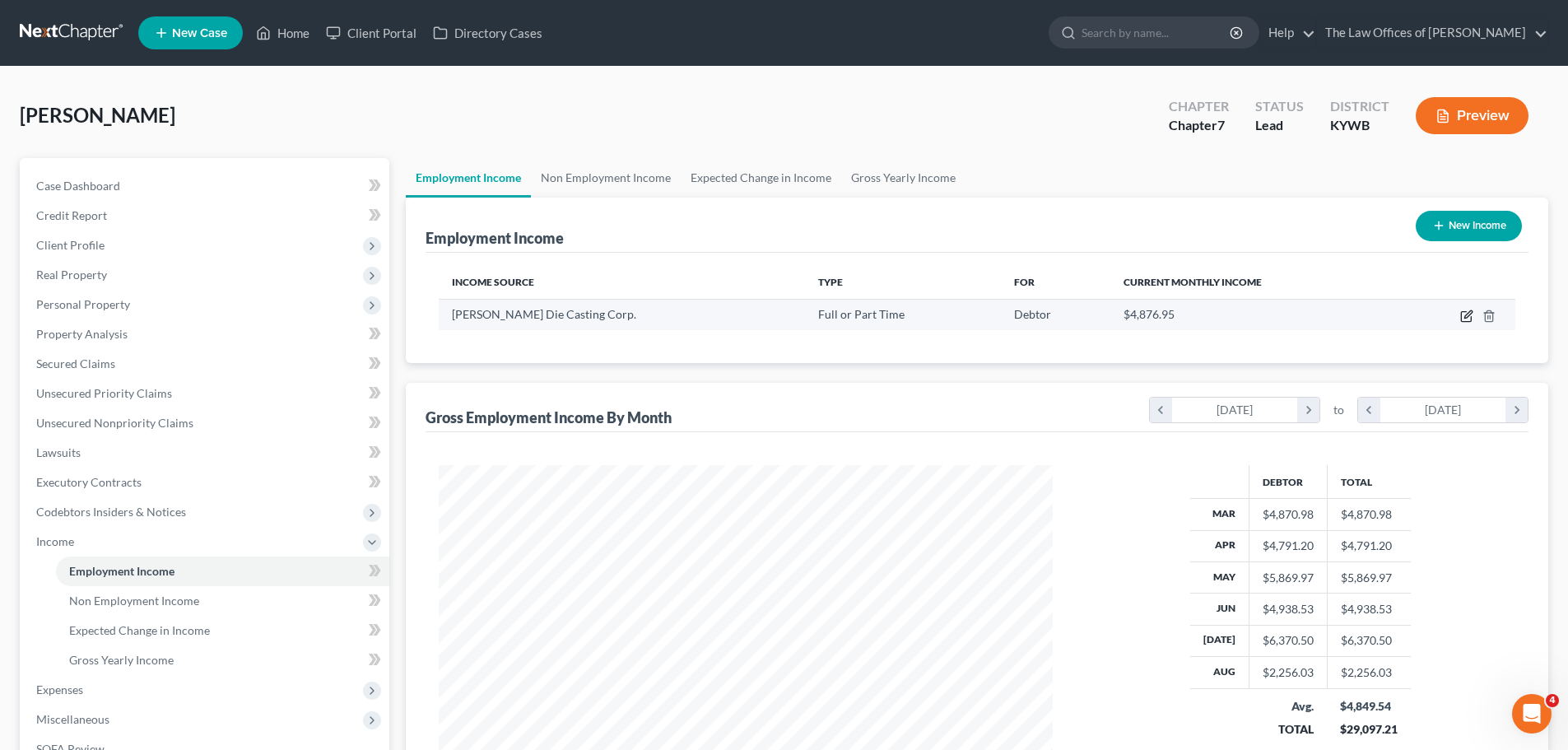
click at [1461, 313] on icon "button" at bounding box center [1466, 317] width 10 height 10
select select "0"
select select "18"
select select "3"
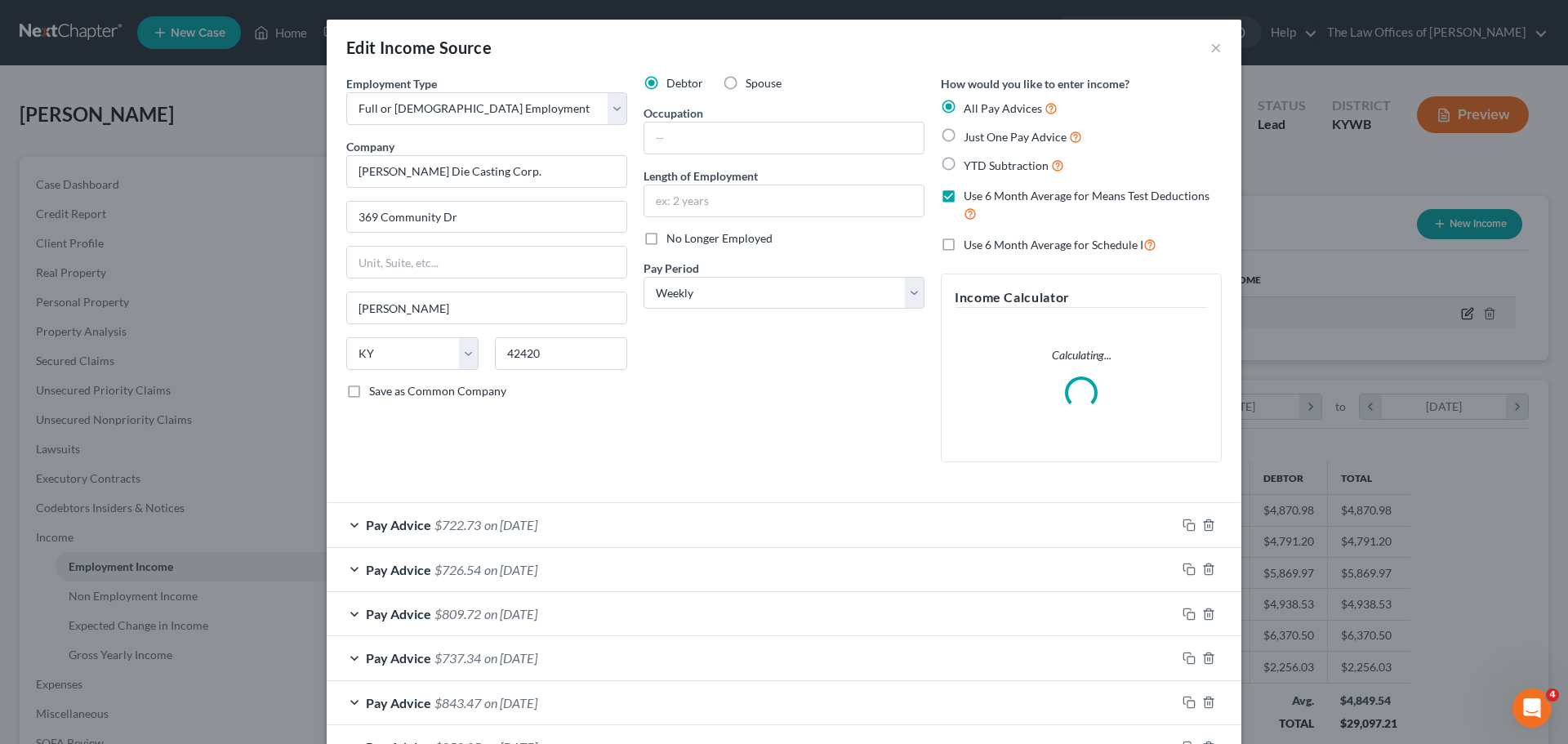
scroll to position [307, 648]
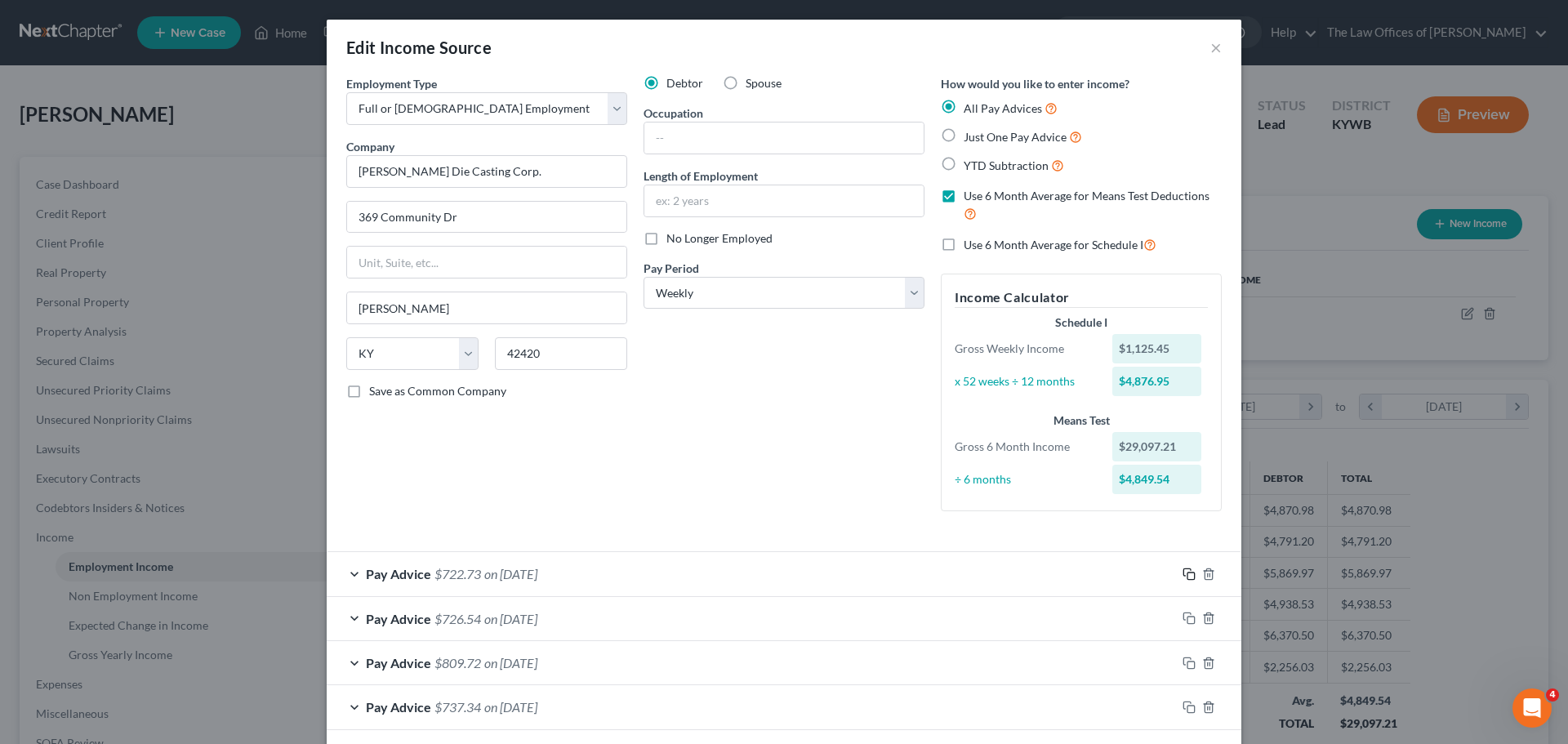
click at [1184, 524] on div "How would you like to enter income? All Pay Advices Just One Pay Advice YTD Sub…" at bounding box center [1081, 300] width 298 height 449
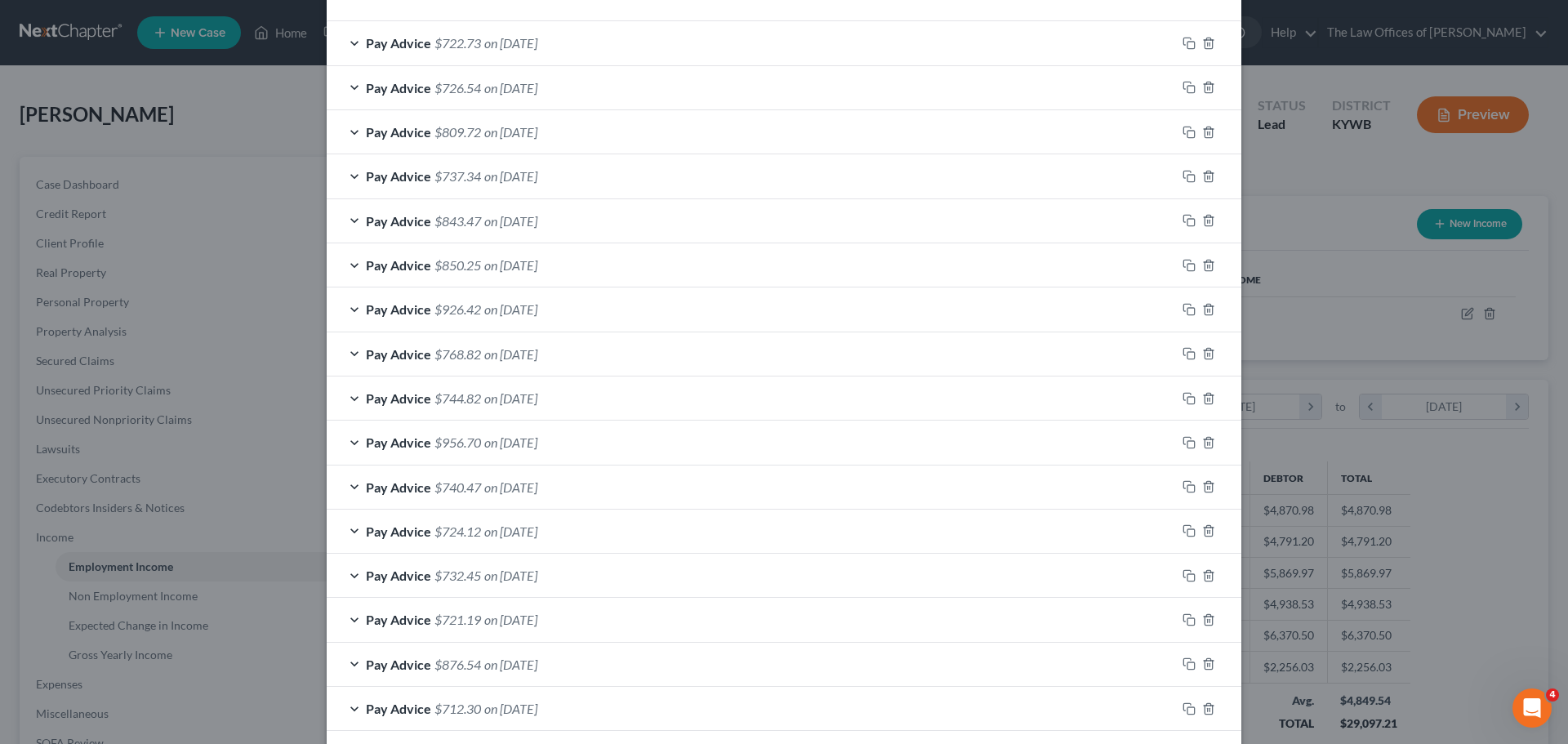
scroll to position [473, 0]
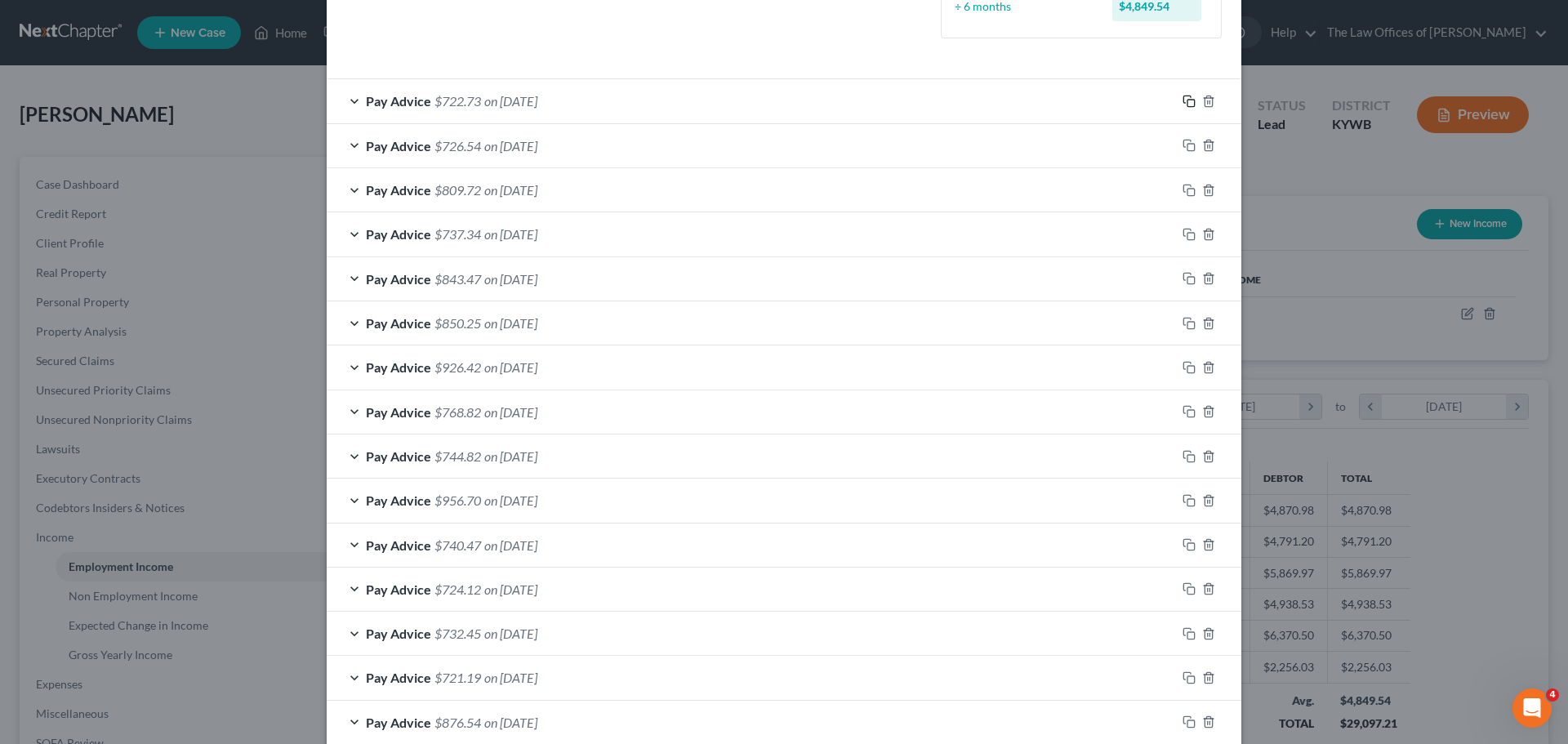
click at [1187, 102] on rect "button" at bounding box center [1191, 103] width 8 height 8
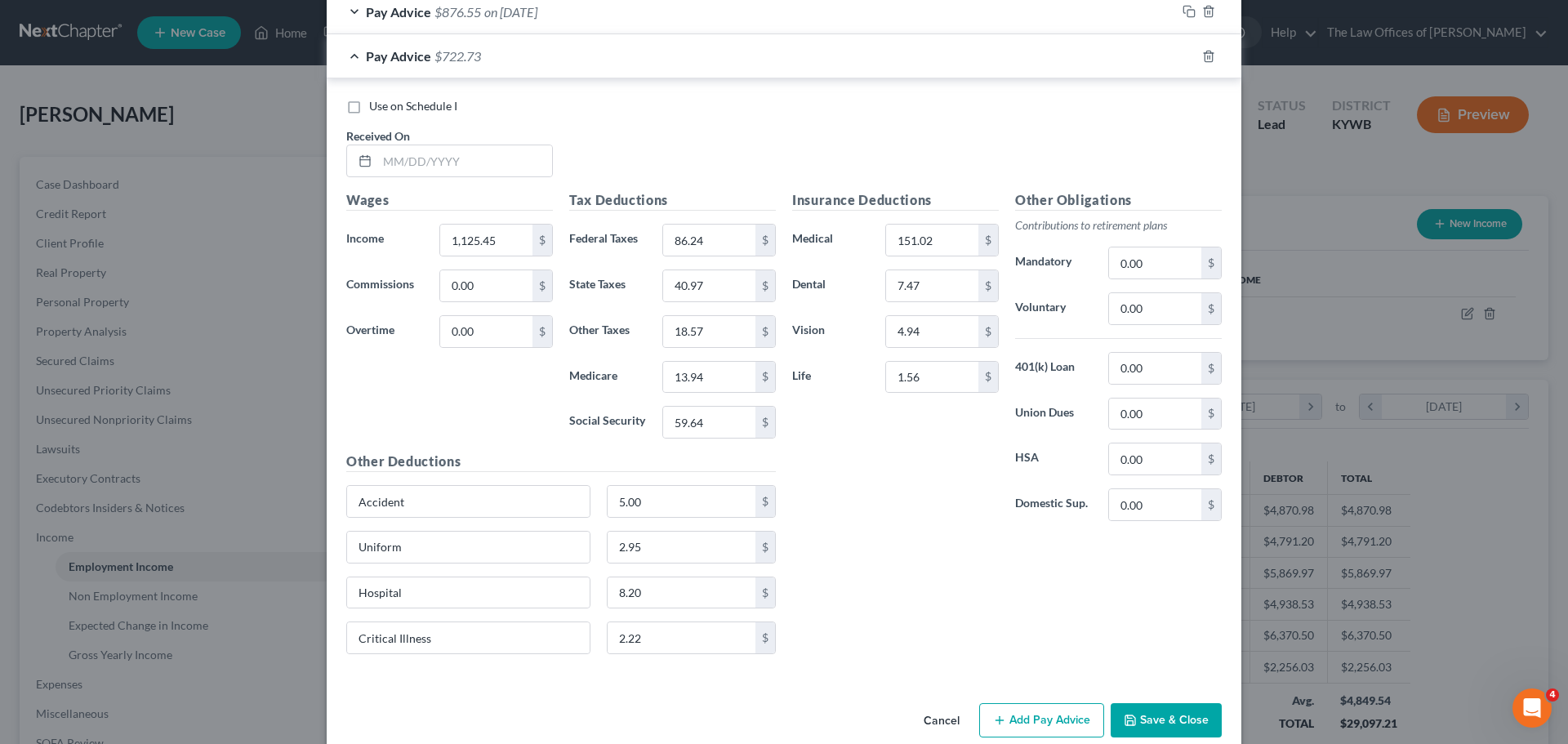
scroll to position [1608, 0]
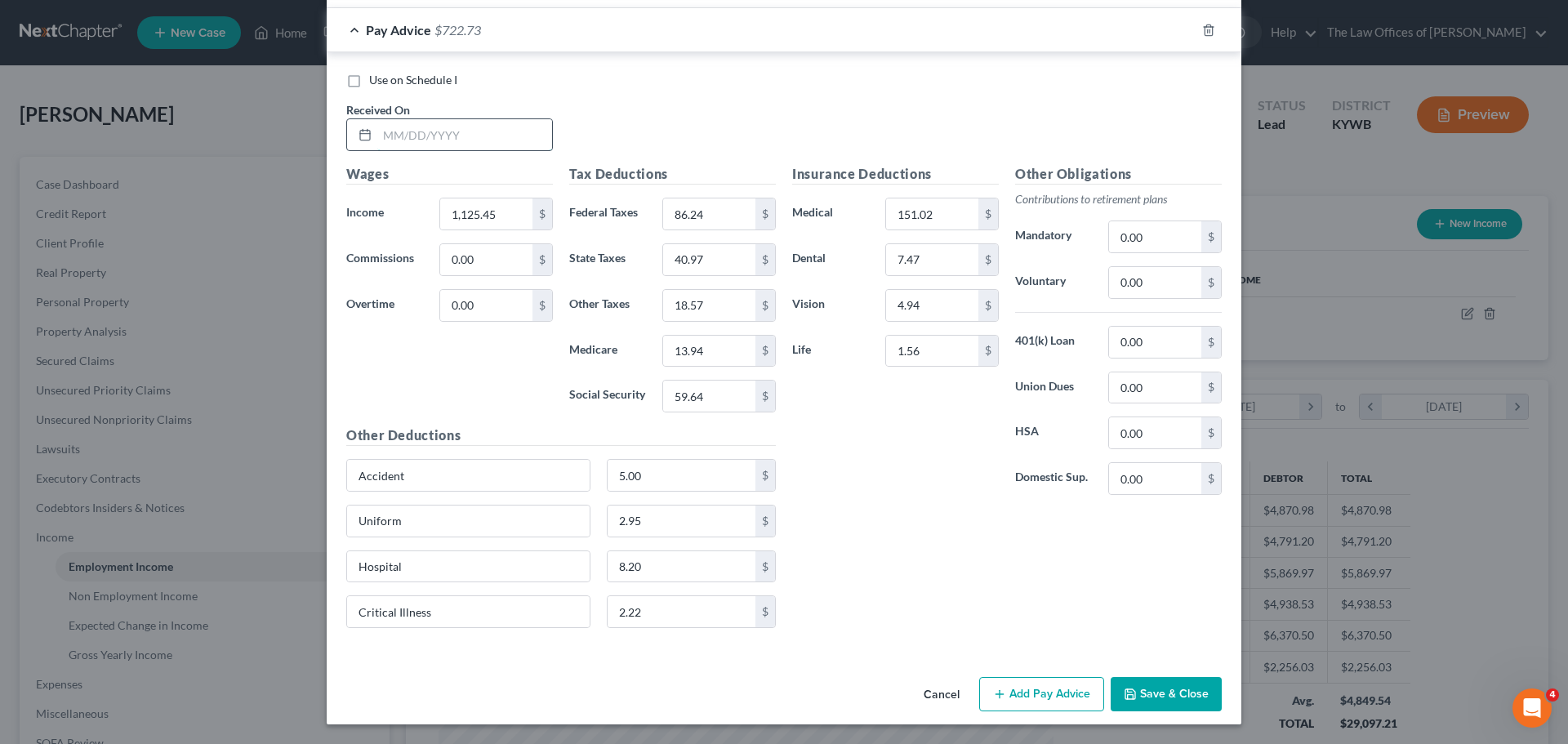
click at [398, 137] on input "text" at bounding box center [464, 134] width 175 height 31
type input "[DATE]"
type input "1,141.76"
type input "88.20"
type input "41.62"
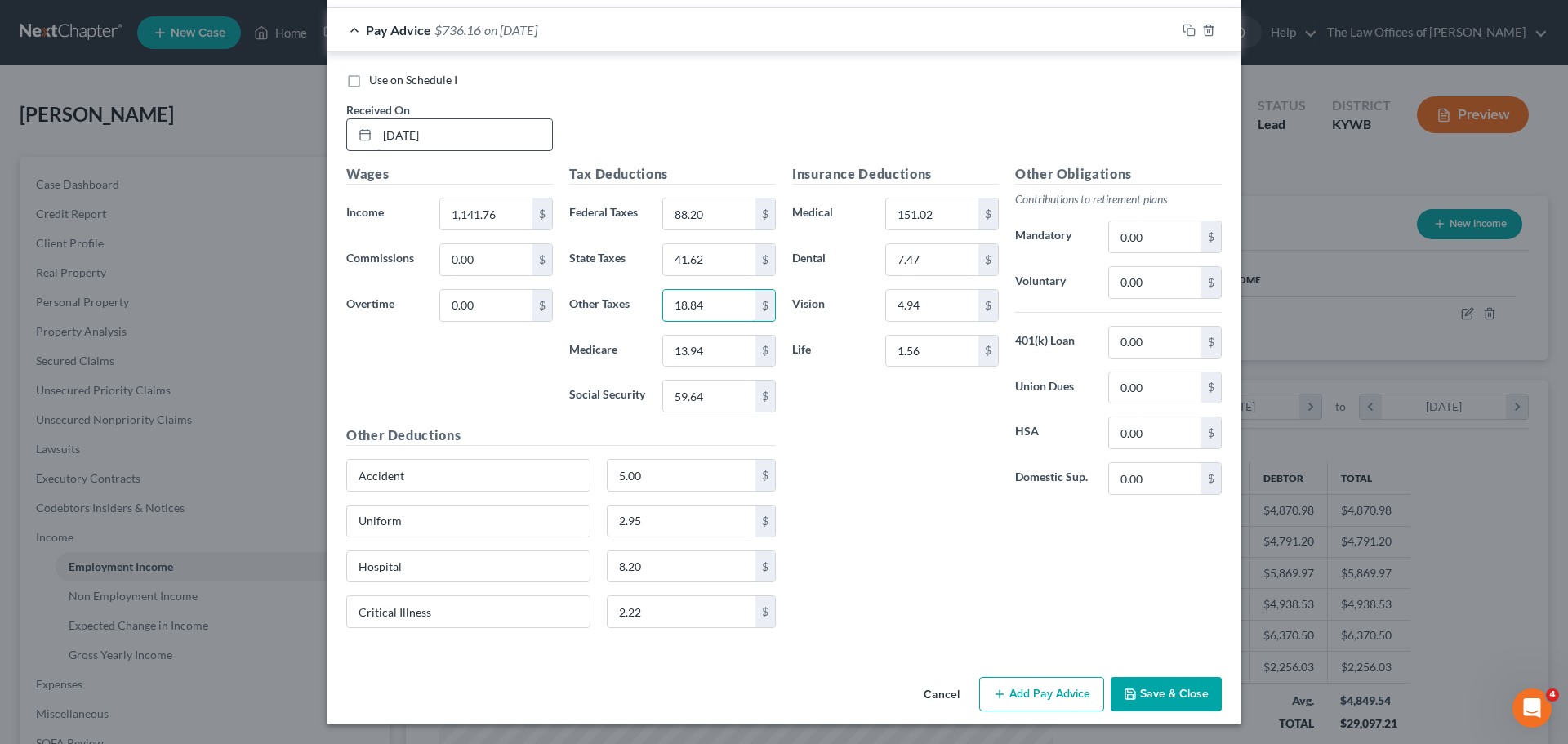
type input "18.84"
type input "14.19"
type input "60.66"
drag, startPoint x: 1183, startPoint y: 30, endPoint x: 1167, endPoint y: 36, distance: 17.1
click at [1183, 29] on icon "button" at bounding box center [1189, 30] width 13 height 13
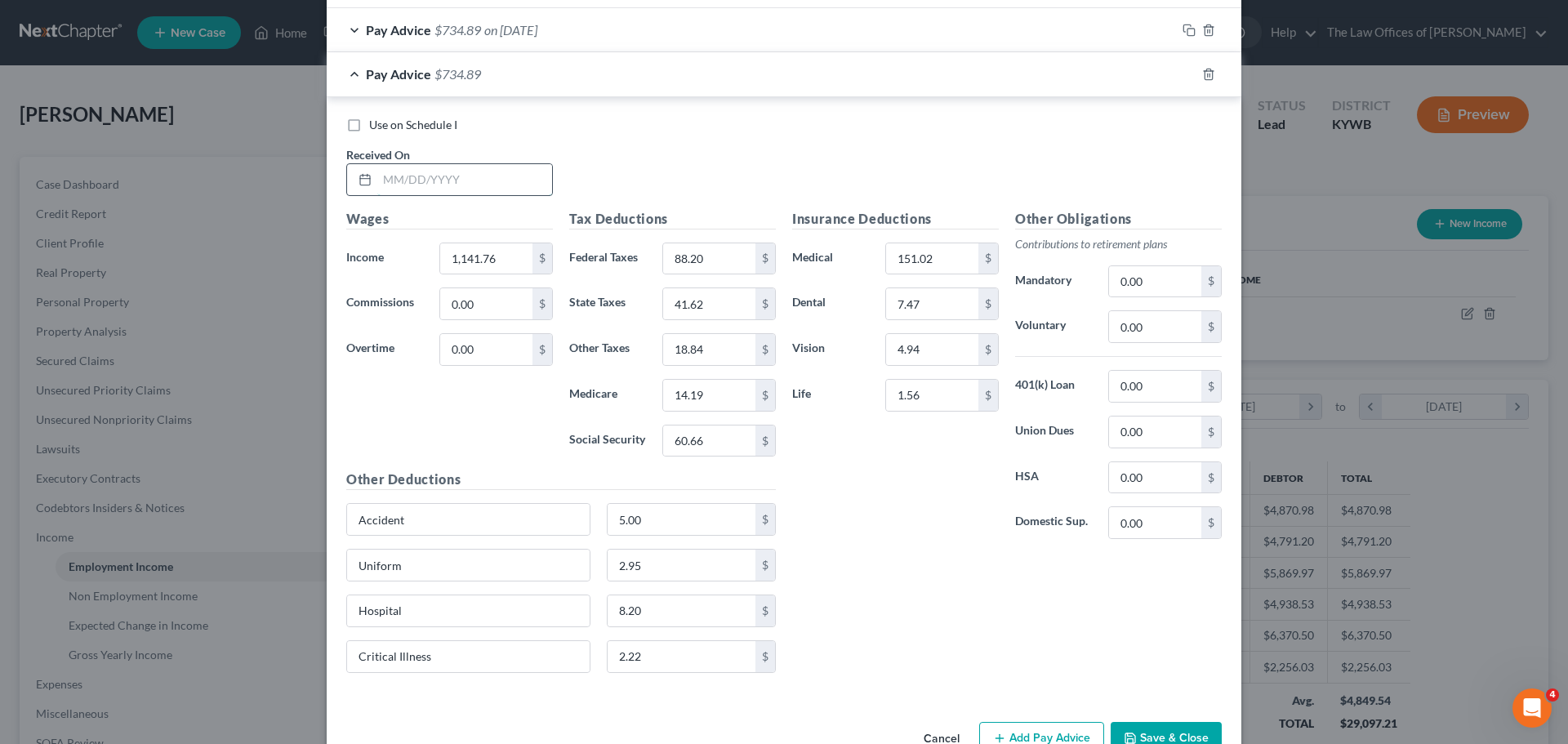
click at [385, 180] on input "text" at bounding box center [464, 179] width 175 height 31
type input "[DATE]"
type input "1,306.66"
type input "107.99"
type input "48.21"
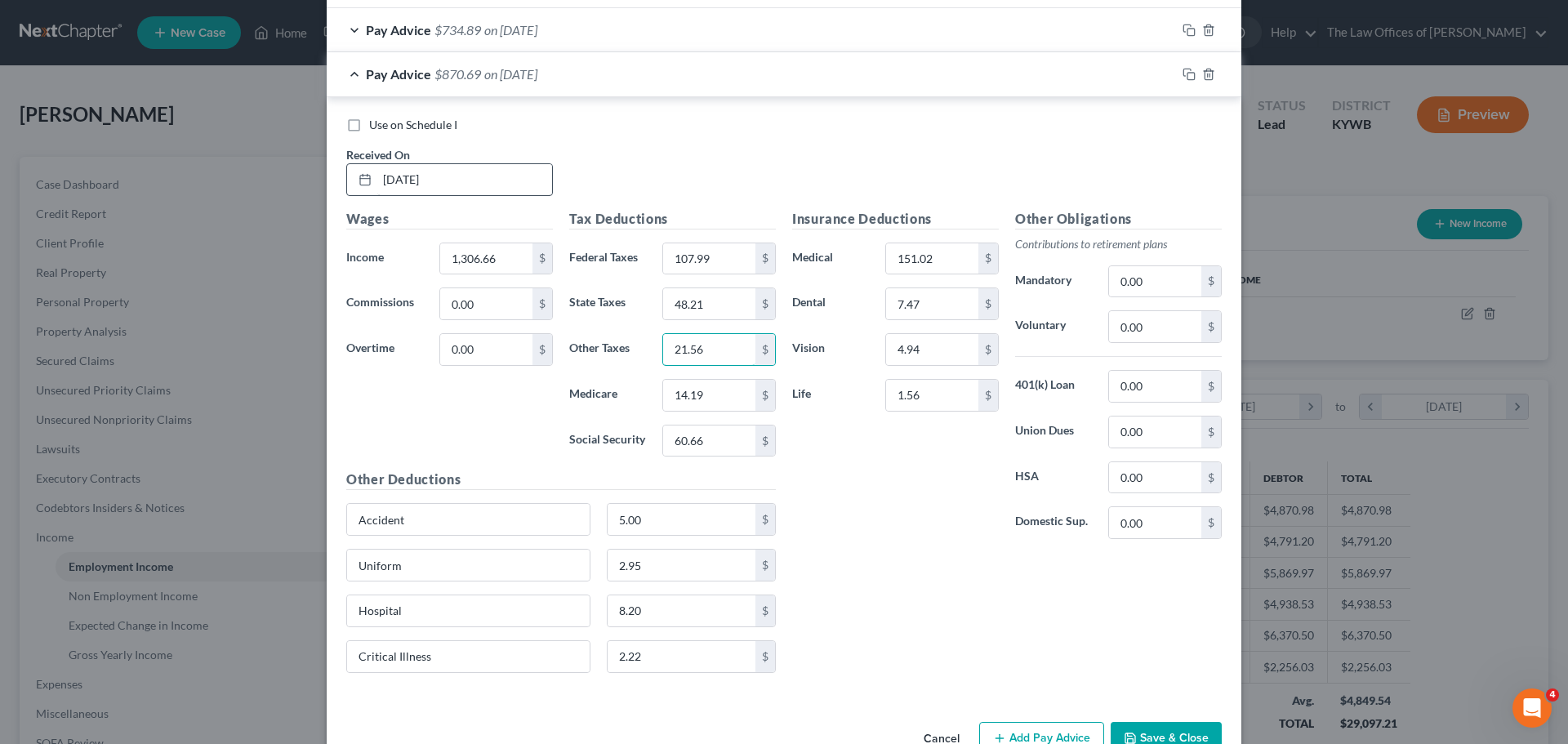
type input "21.56"
click at [1184, 72] on icon "button" at bounding box center [1189, 75] width 13 height 13
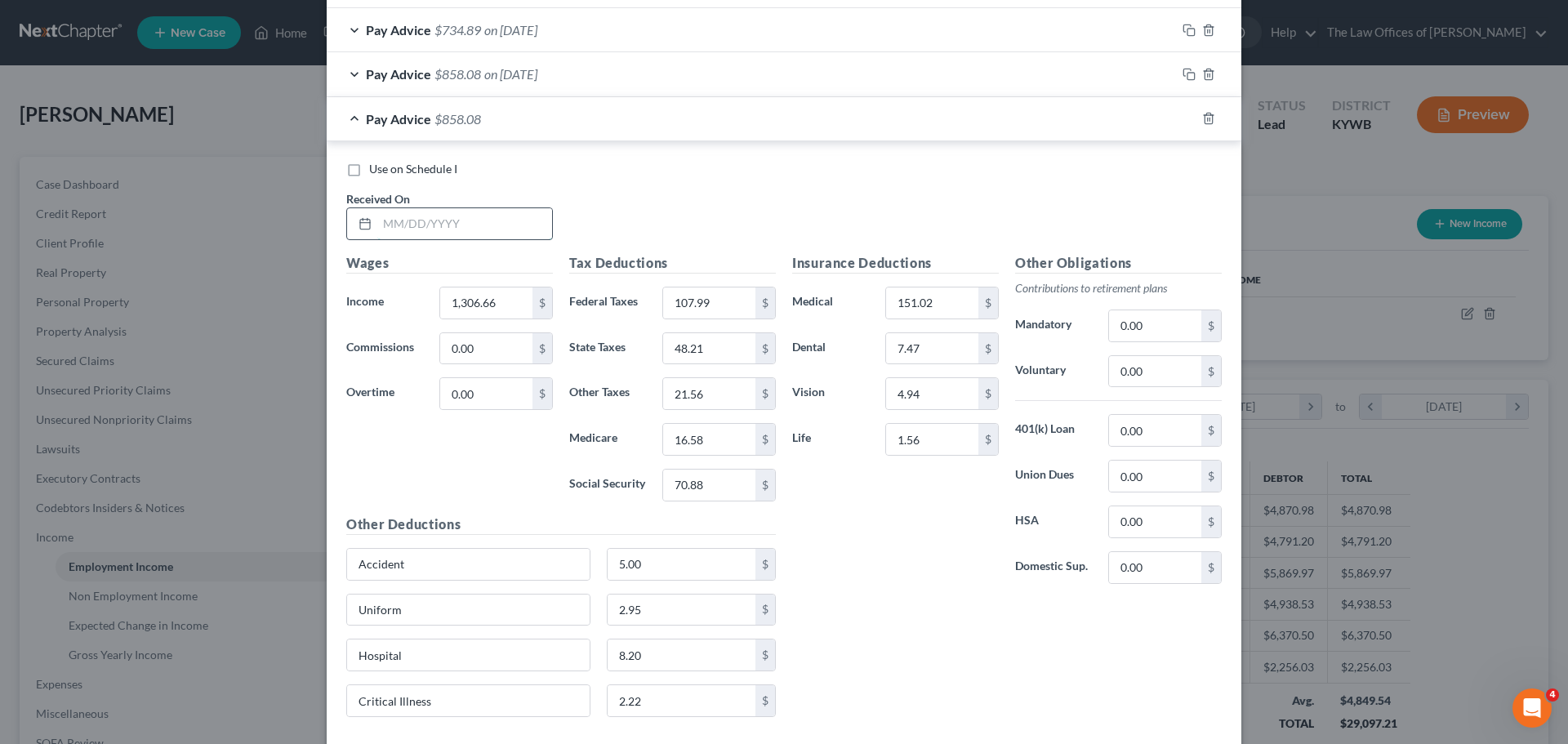
click at [387, 220] on input "text" at bounding box center [464, 223] width 175 height 31
click at [501, 300] on input "1,306.66" at bounding box center [486, 302] width 93 height 31
drag, startPoint x: 501, startPoint y: 300, endPoint x: 394, endPoint y: 300, distance: 107.0
click at [394, 300] on div "Income * 1,306.66 $" at bounding box center [450, 302] width 223 height 33
click at [461, 216] on input "[DATE]" at bounding box center [464, 223] width 175 height 31
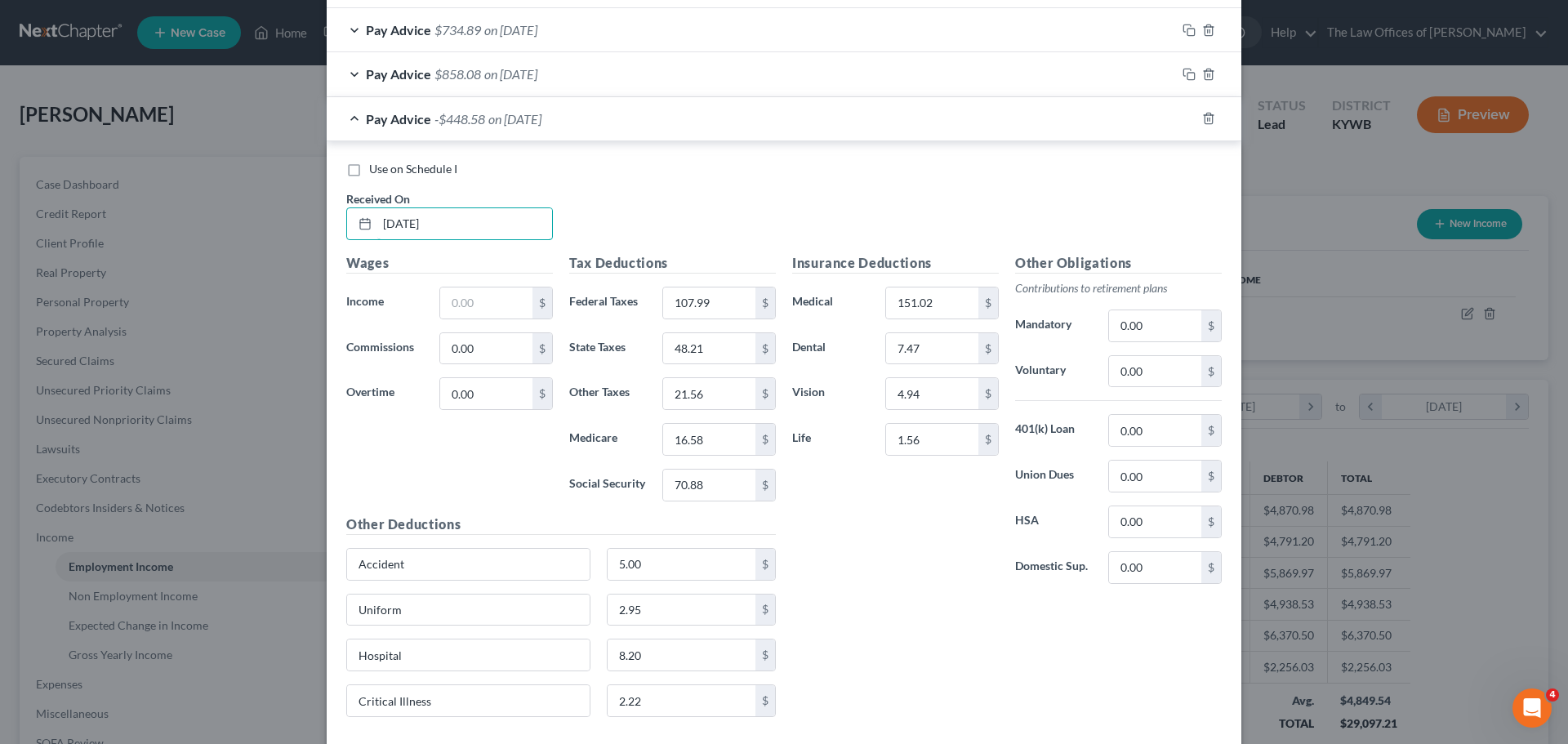
drag, startPoint x: 462, startPoint y: 221, endPoint x: 204, endPoint y: 175, distance: 262.1
click at [204, 175] on div "Edit Income Source × Employment Type * Select Full or [DEMOGRAPHIC_DATA] Employ…" at bounding box center [784, 372] width 1568 height 744
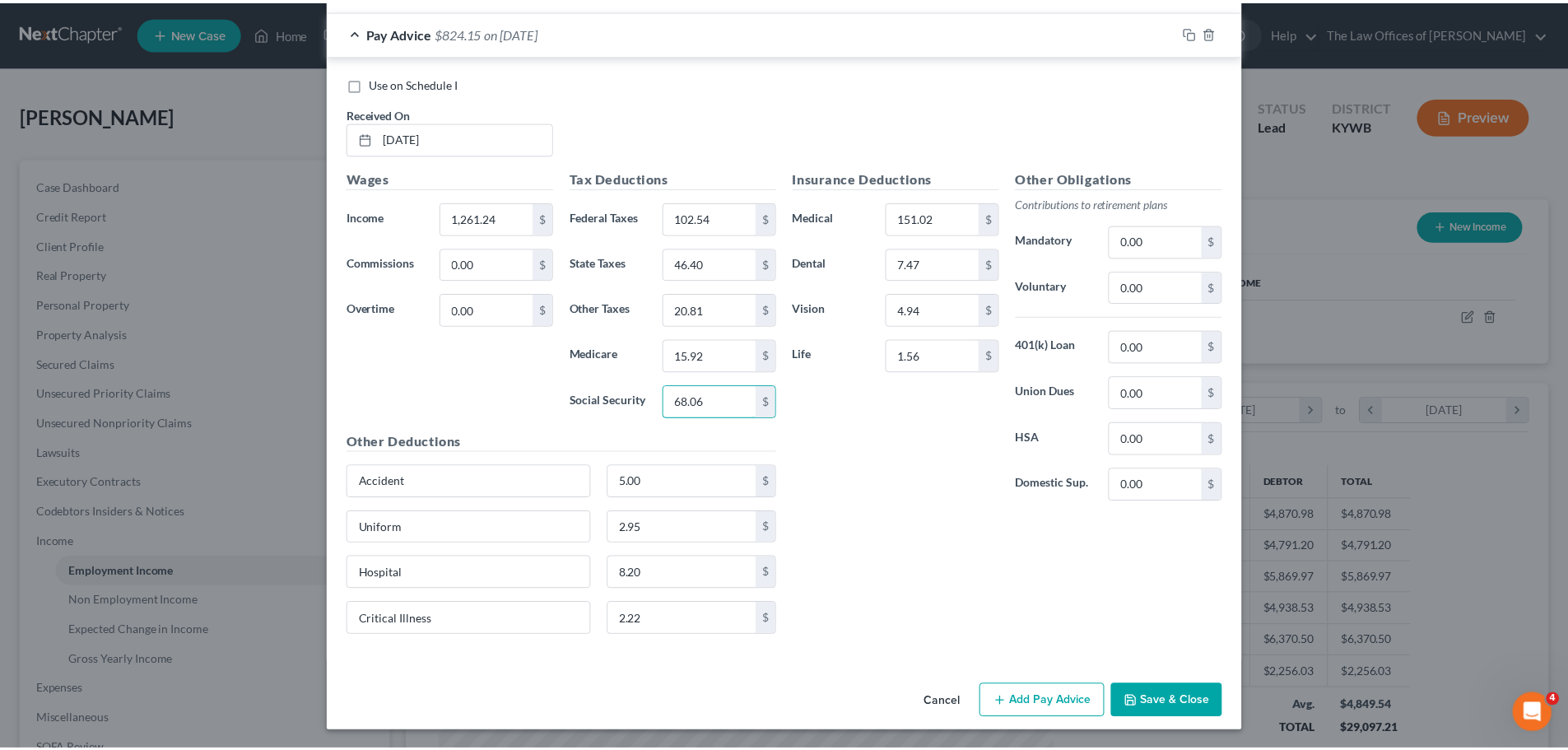
scroll to position [1710, 0]
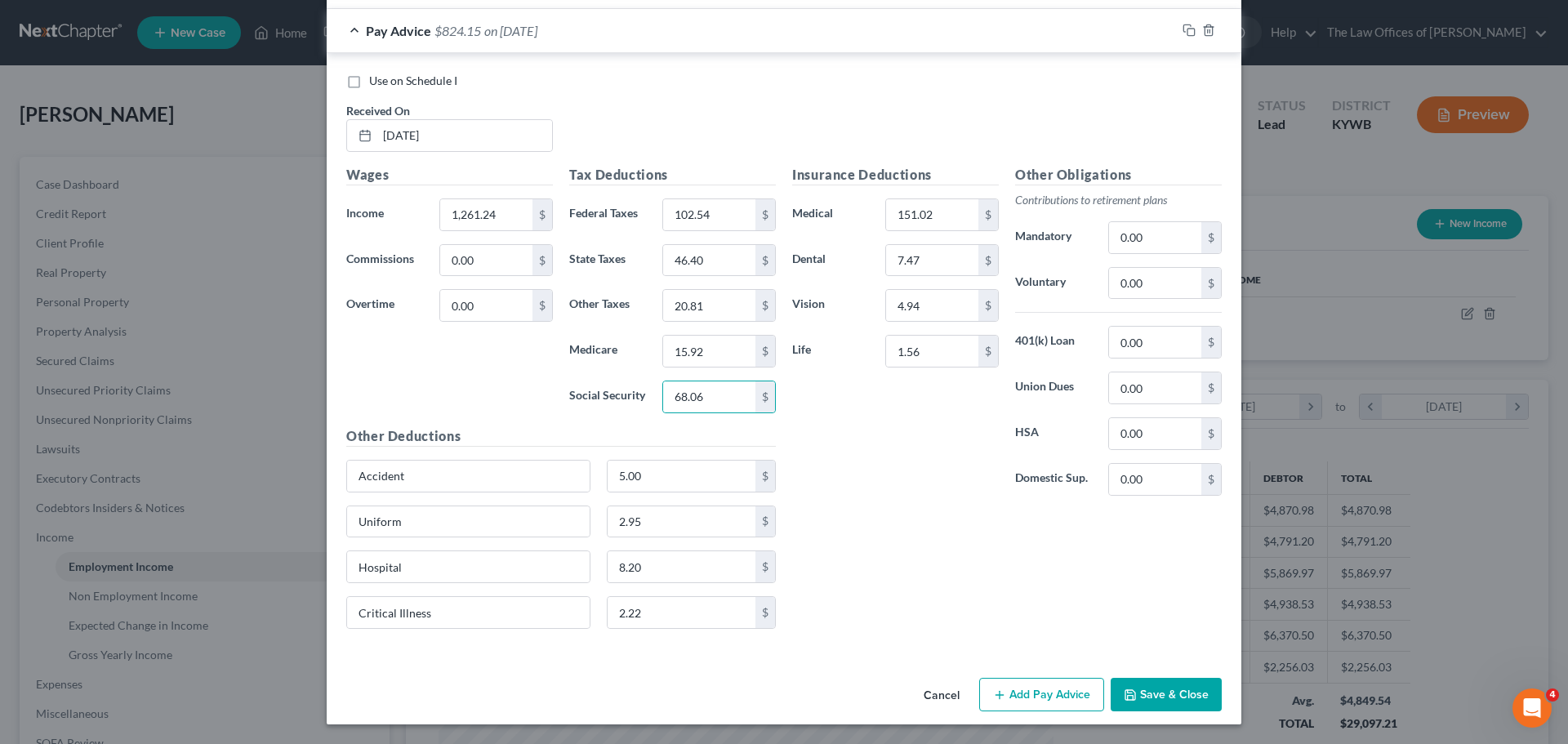
click at [1195, 697] on button "Save & Close" at bounding box center [1167, 695] width 111 height 34
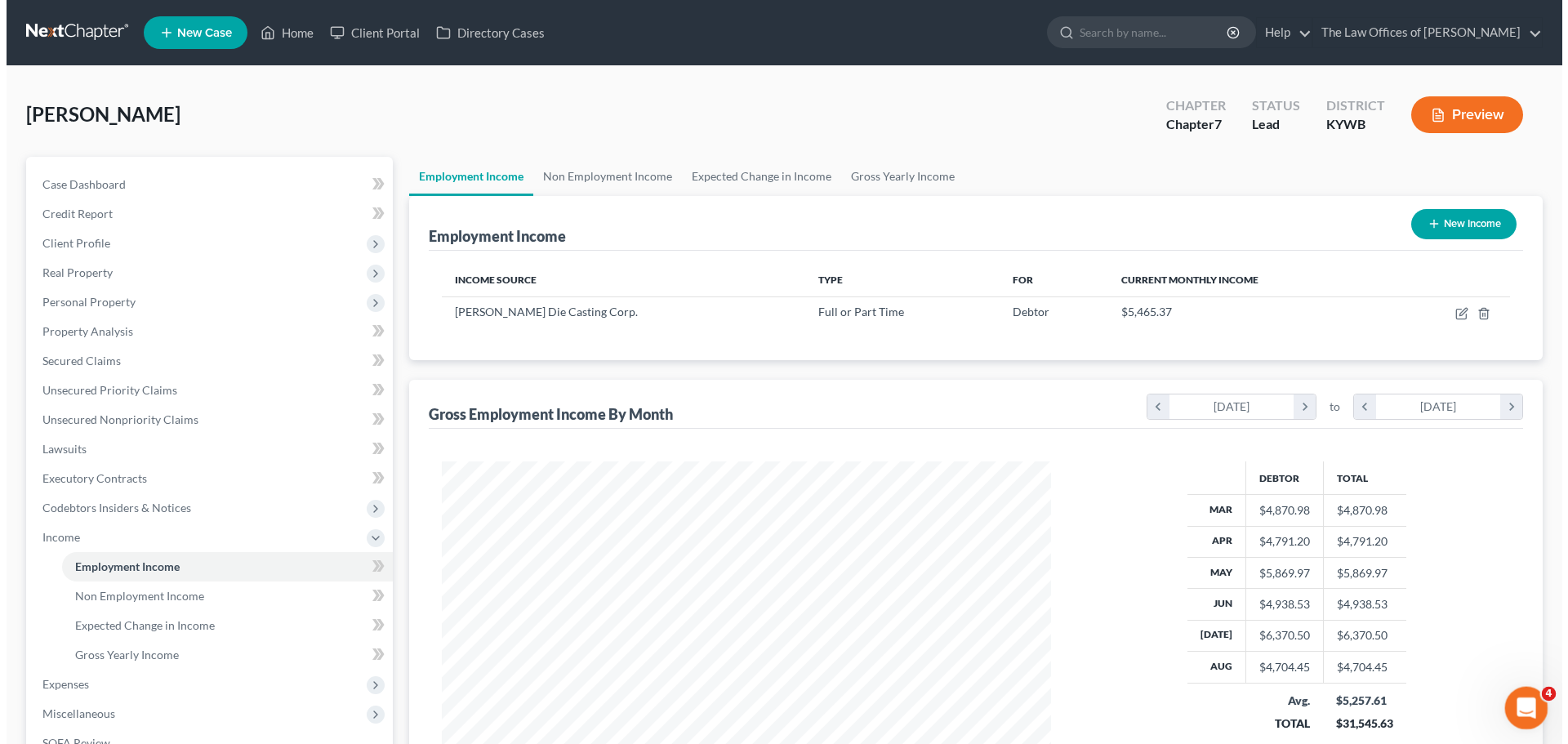
scroll to position [816034, 816056]
click at [369, 567] on icon at bounding box center [369, 566] width 8 height 11
click at [1463, 228] on button "New Income" at bounding box center [1457, 224] width 106 height 30
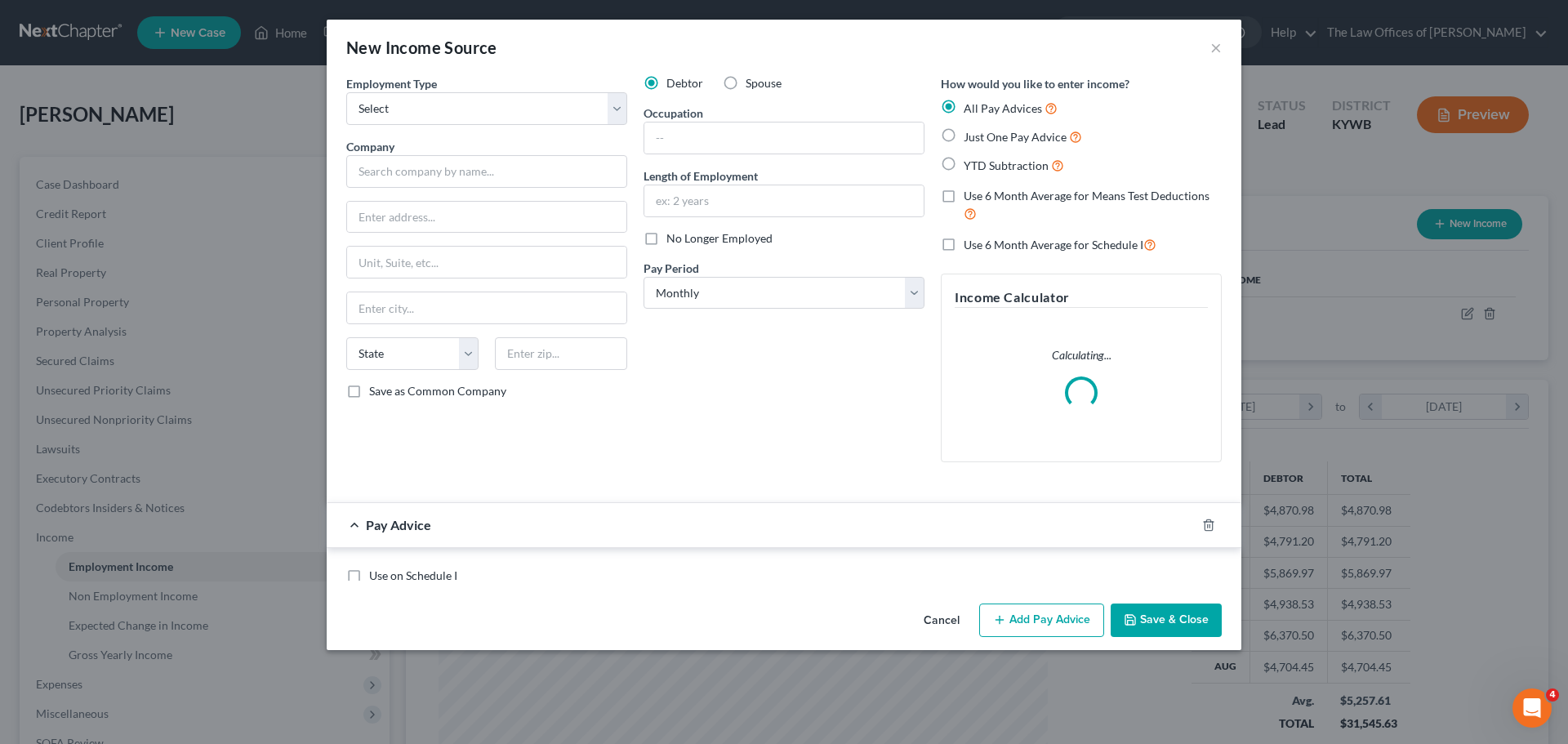
scroll to position [307, 648]
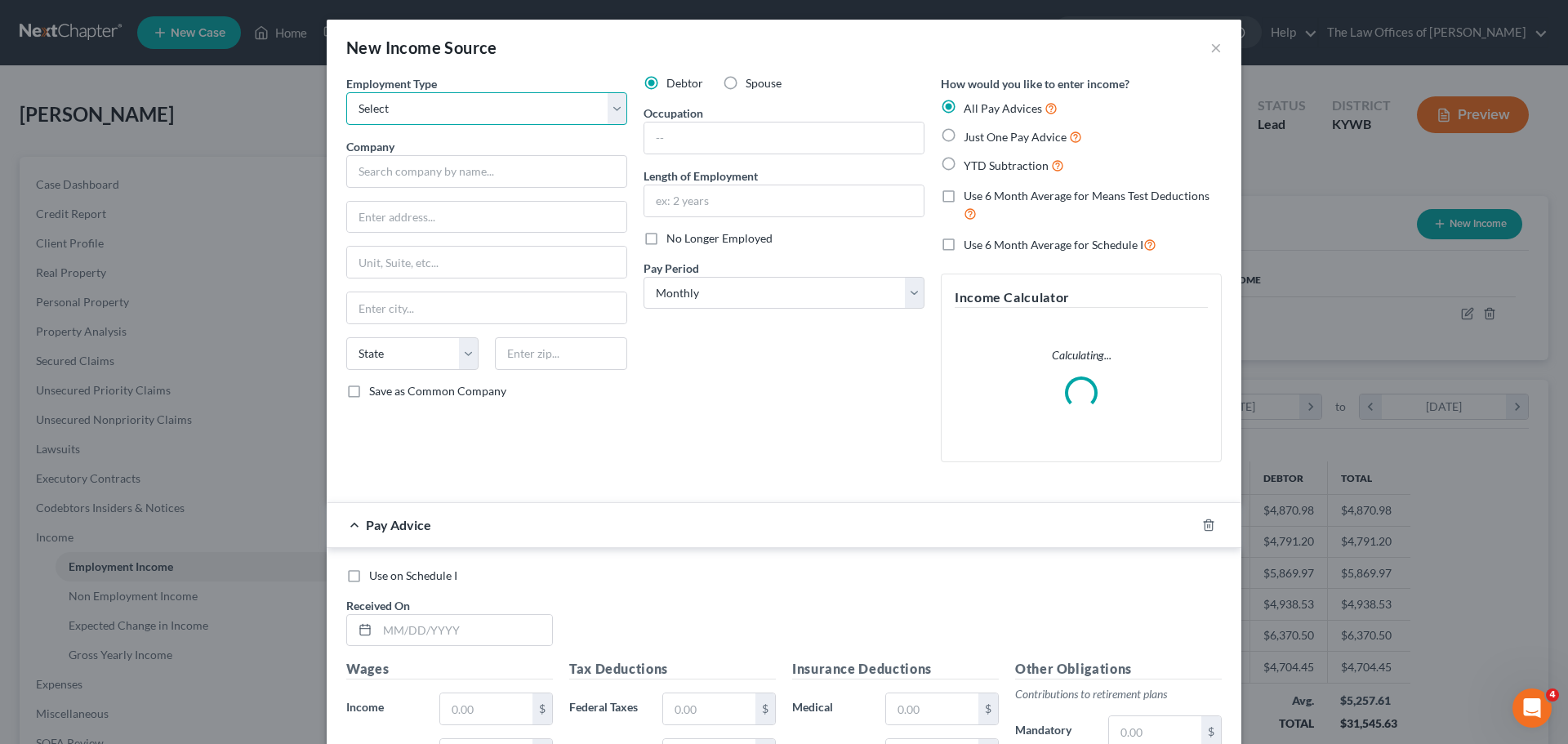
click at [385, 110] on select "Select Full or [DEMOGRAPHIC_DATA] Employment Self Employment" at bounding box center [486, 109] width 281 height 33
click at [347, 93] on select "Select Full or [DEMOGRAPHIC_DATA] Employment Self Employment" at bounding box center [486, 109] width 281 height 33
click at [745, 83] on label "Spouse" at bounding box center [763, 83] width 36 height 16
click at [752, 83] on input "Spouse" at bounding box center [757, 80] width 10 height 10
click at [472, 168] on input "text" at bounding box center [486, 171] width 281 height 33
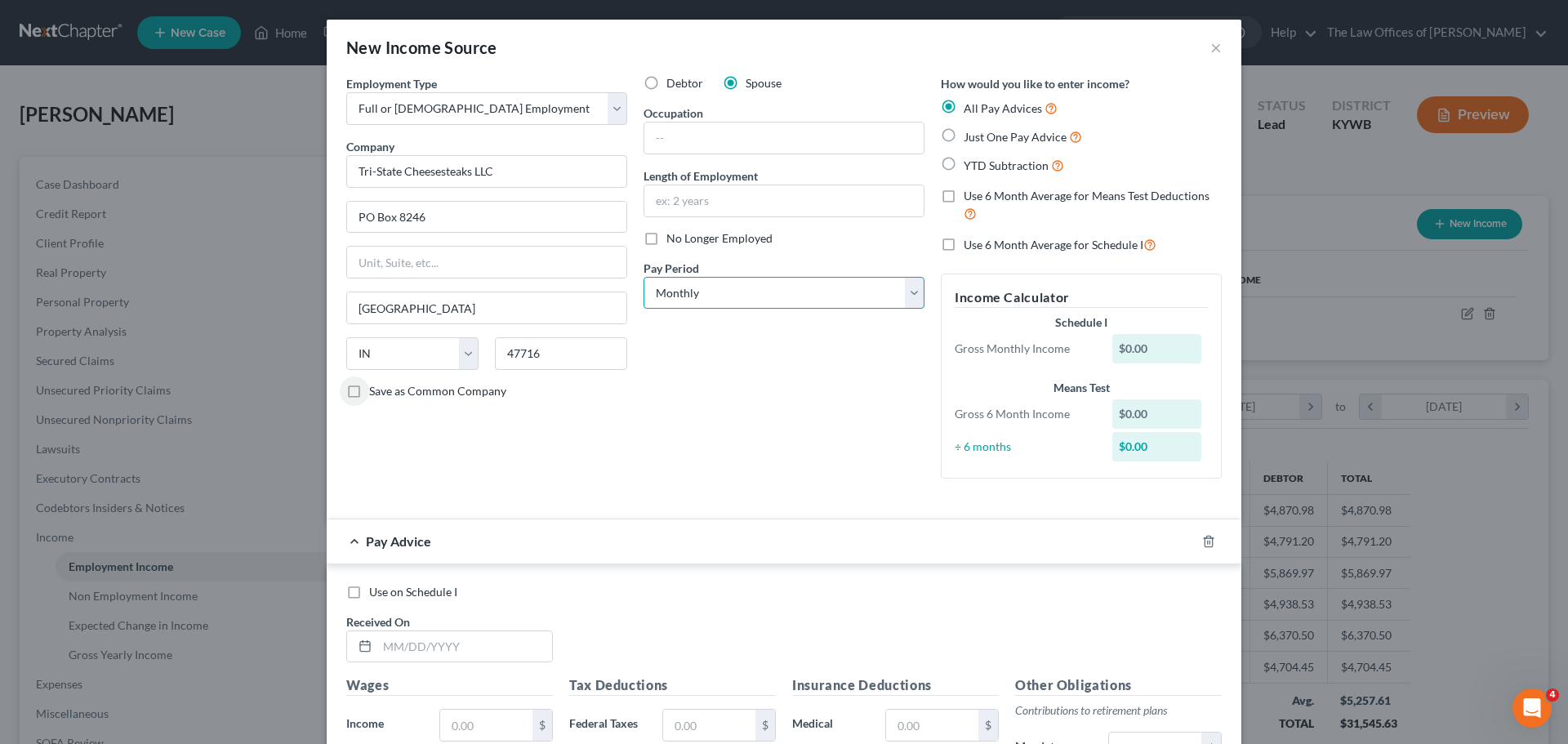
click at [762, 294] on select "Select Monthly Twice Monthly Every Other Week Weekly" at bounding box center [783, 293] width 281 height 33
drag, startPoint x: 749, startPoint y: 293, endPoint x: 751, endPoint y: 301, distance: 8.2
click at [749, 293] on select "Select Monthly Twice Monthly Every Other Week Weekly" at bounding box center [783, 293] width 281 height 33
click at [643, 277] on select "Select Monthly Twice Monthly Every Other Week Weekly" at bounding box center [783, 293] width 281 height 33
click at [963, 197] on label "Use 6 Month Average for Means Test Deductions" at bounding box center [1092, 205] width 258 height 35
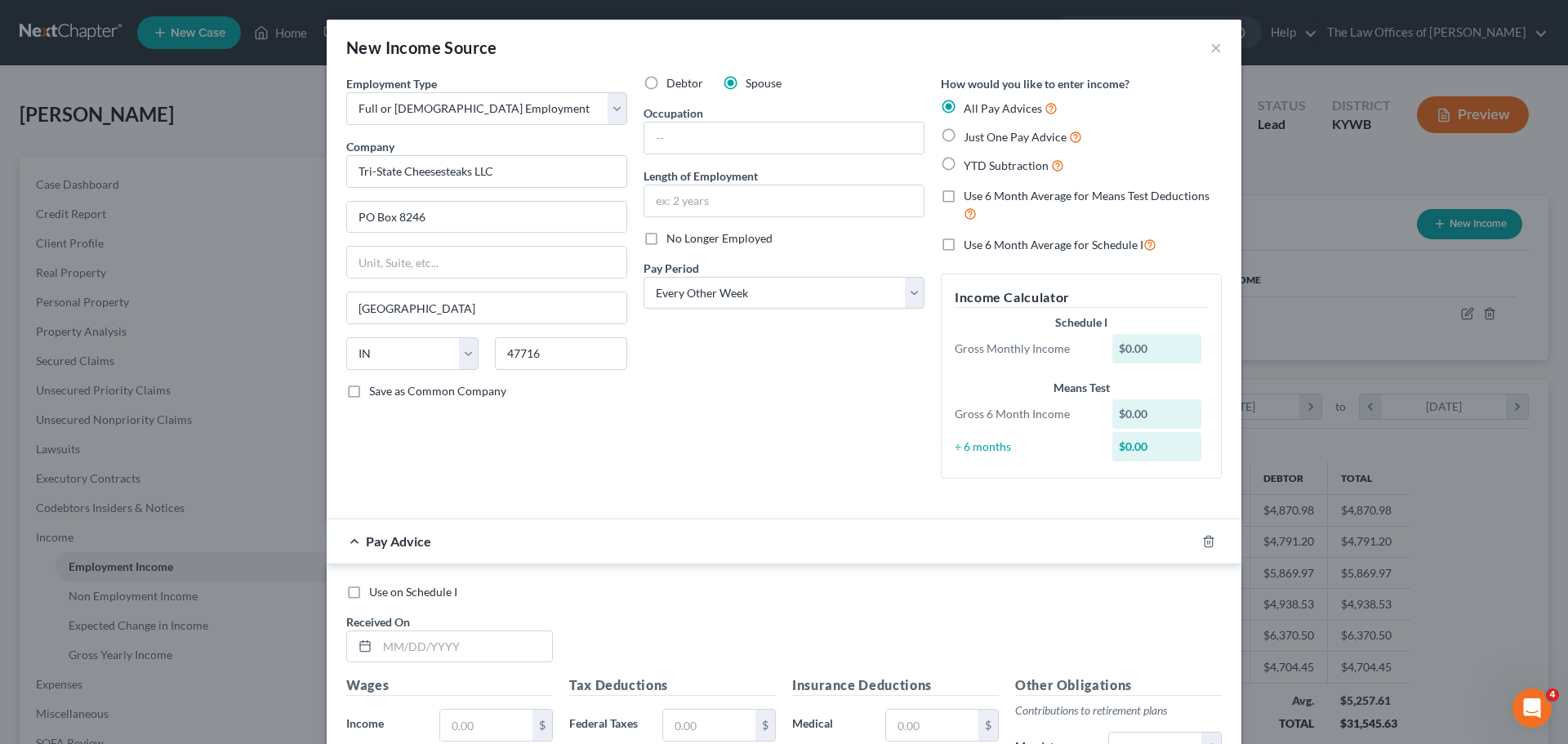
click at [970, 197] on input "Use 6 Month Average for Means Test Deductions" at bounding box center [975, 193] width 10 height 10
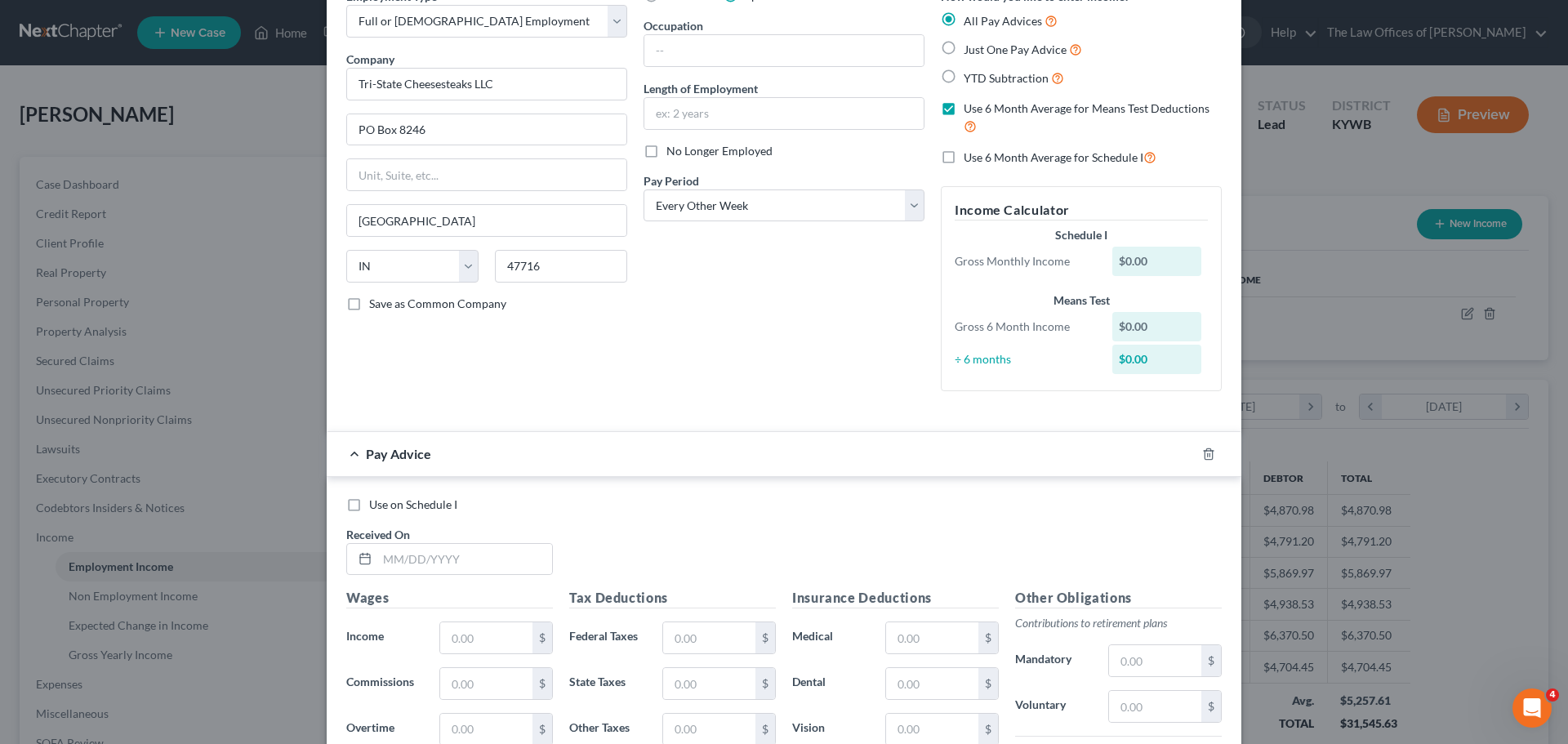
scroll to position [245, 0]
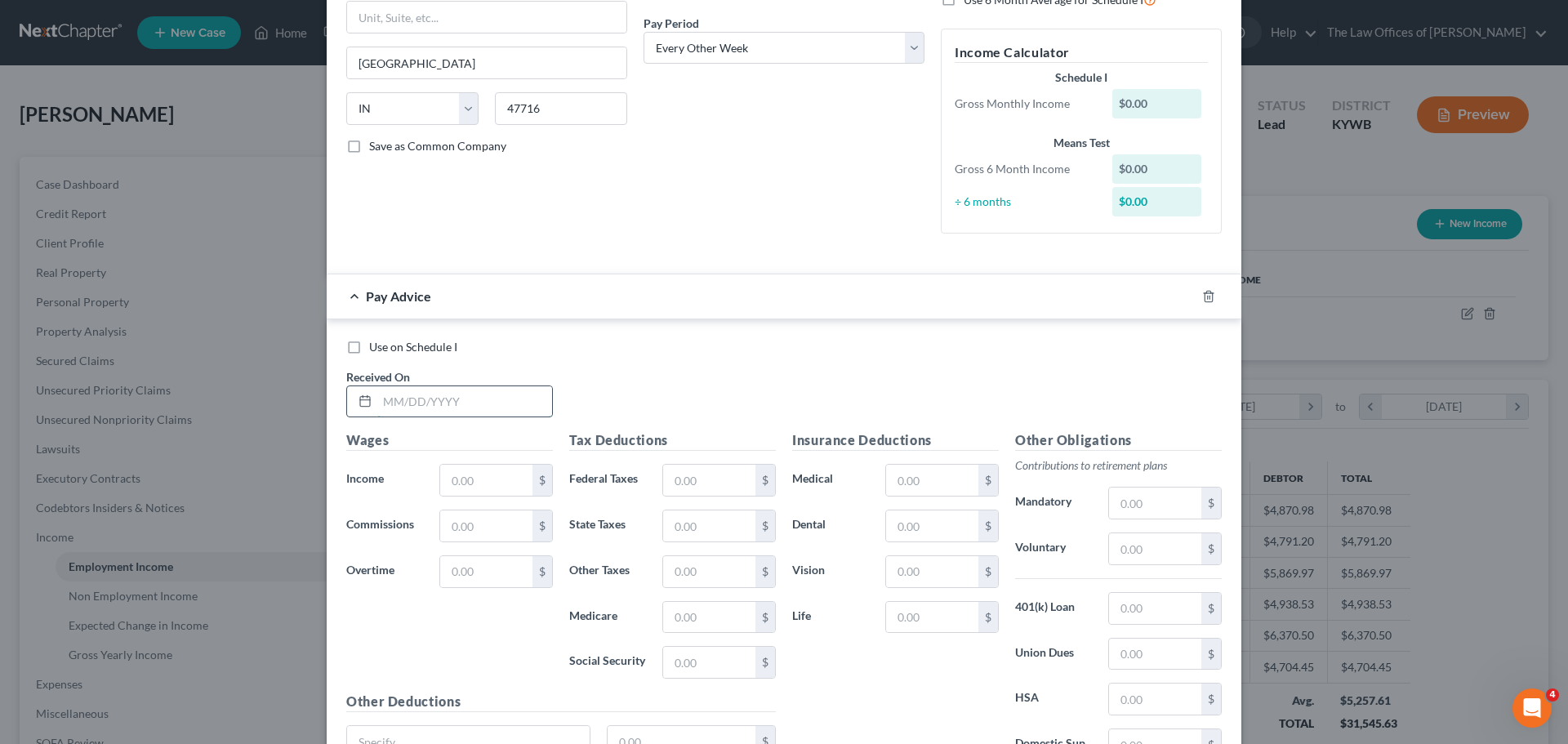
click at [392, 404] on input "text" at bounding box center [464, 401] width 175 height 31
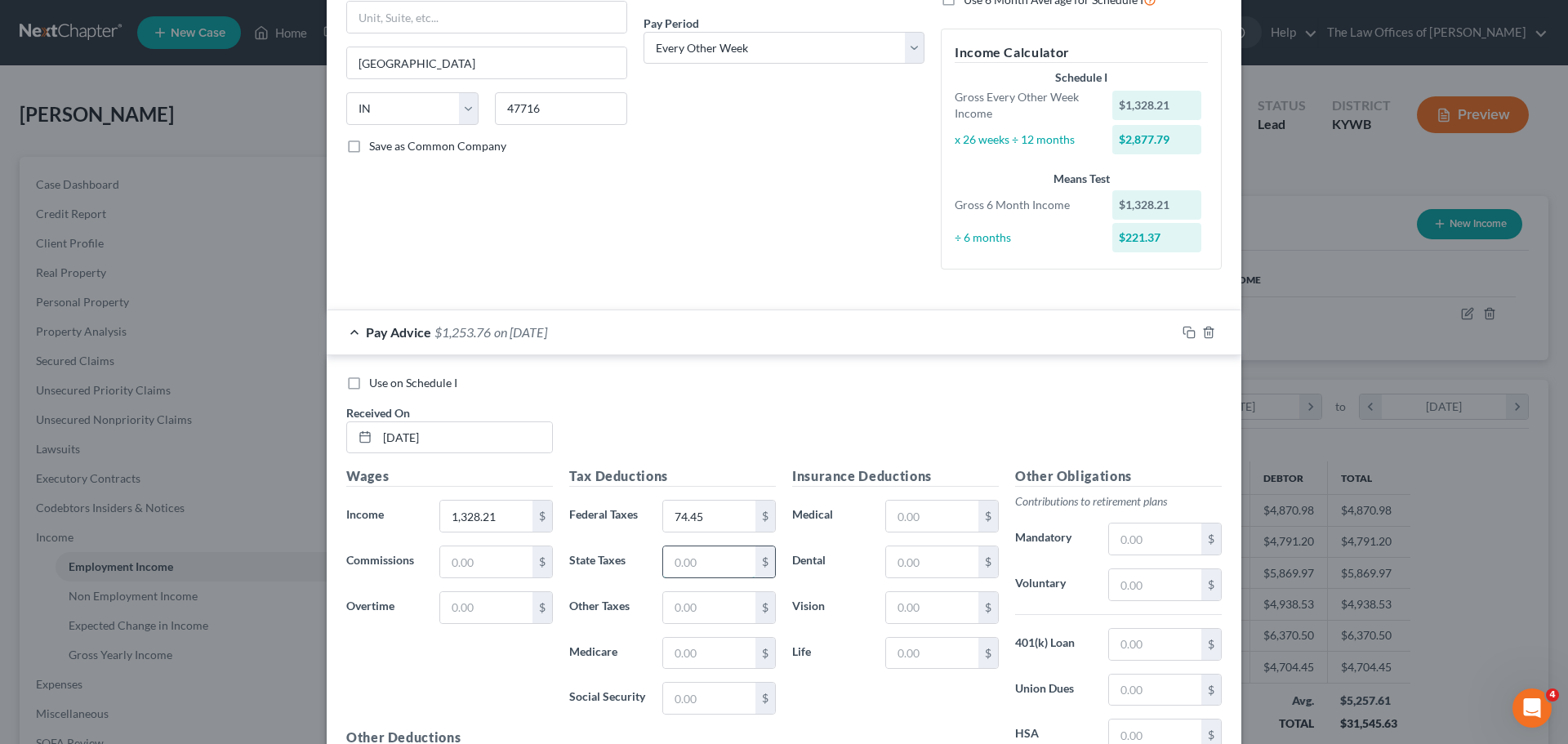
click at [719, 559] on input "text" at bounding box center [709, 561] width 93 height 31
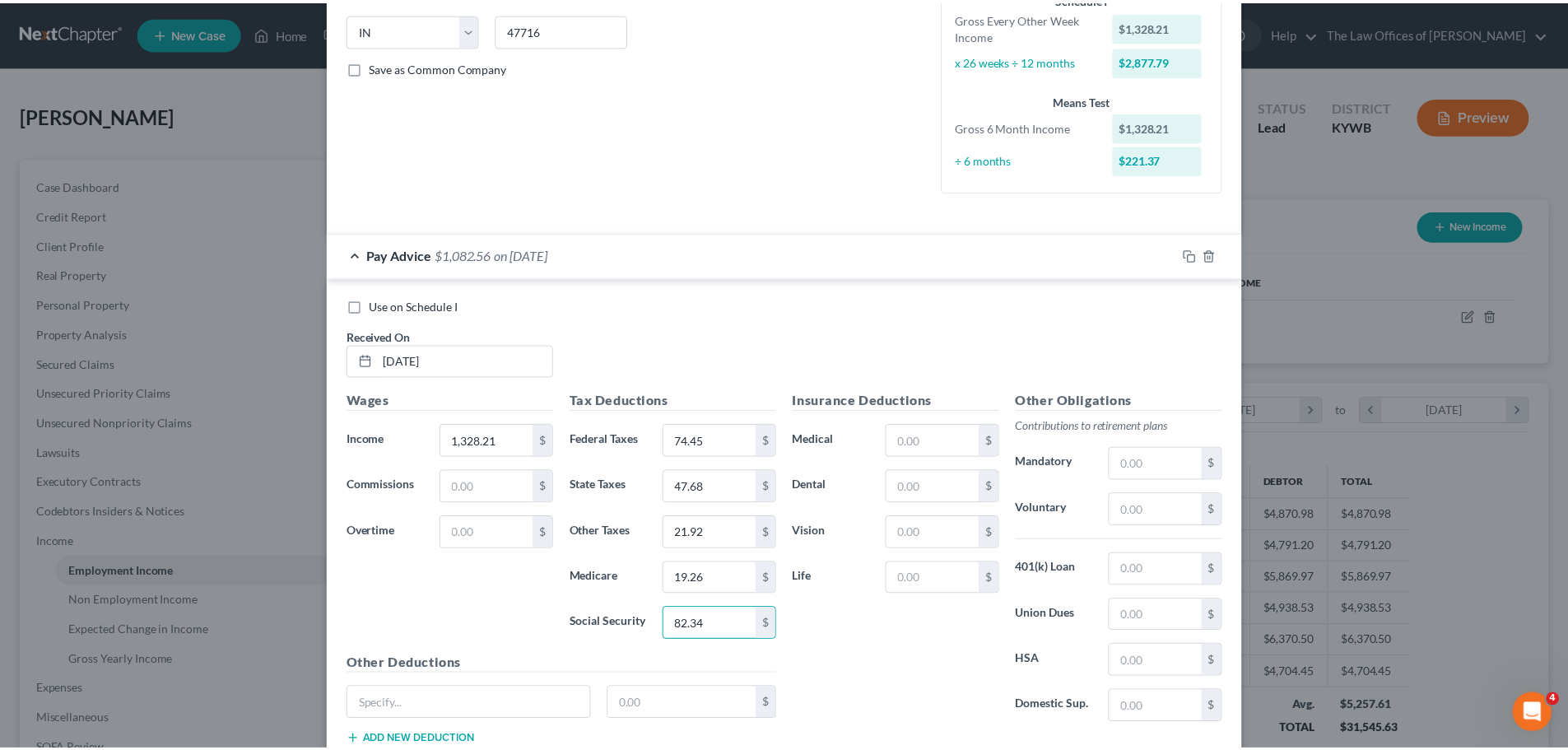
scroll to position [441, 0]
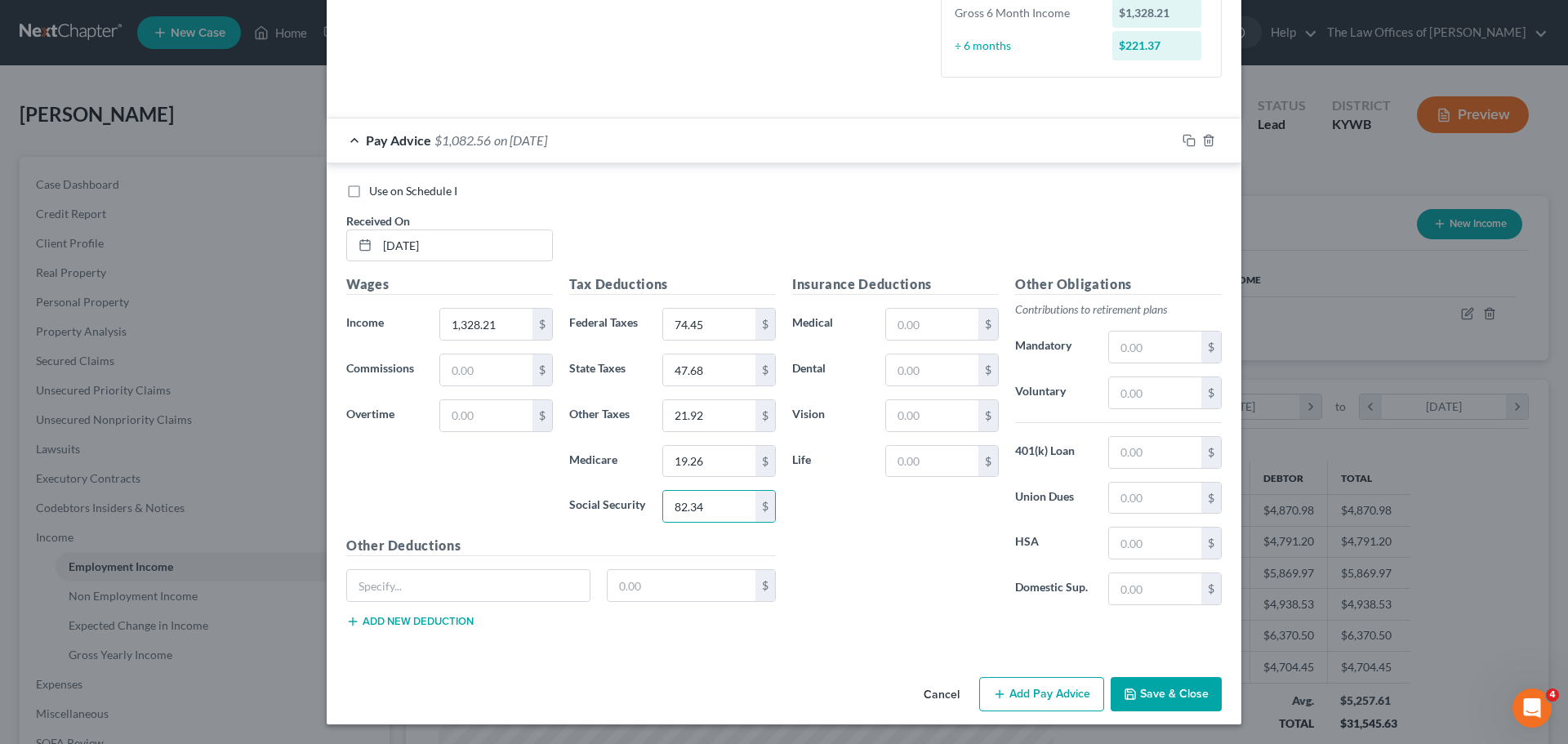
click at [1183, 693] on button "Save & Close" at bounding box center [1167, 694] width 111 height 34
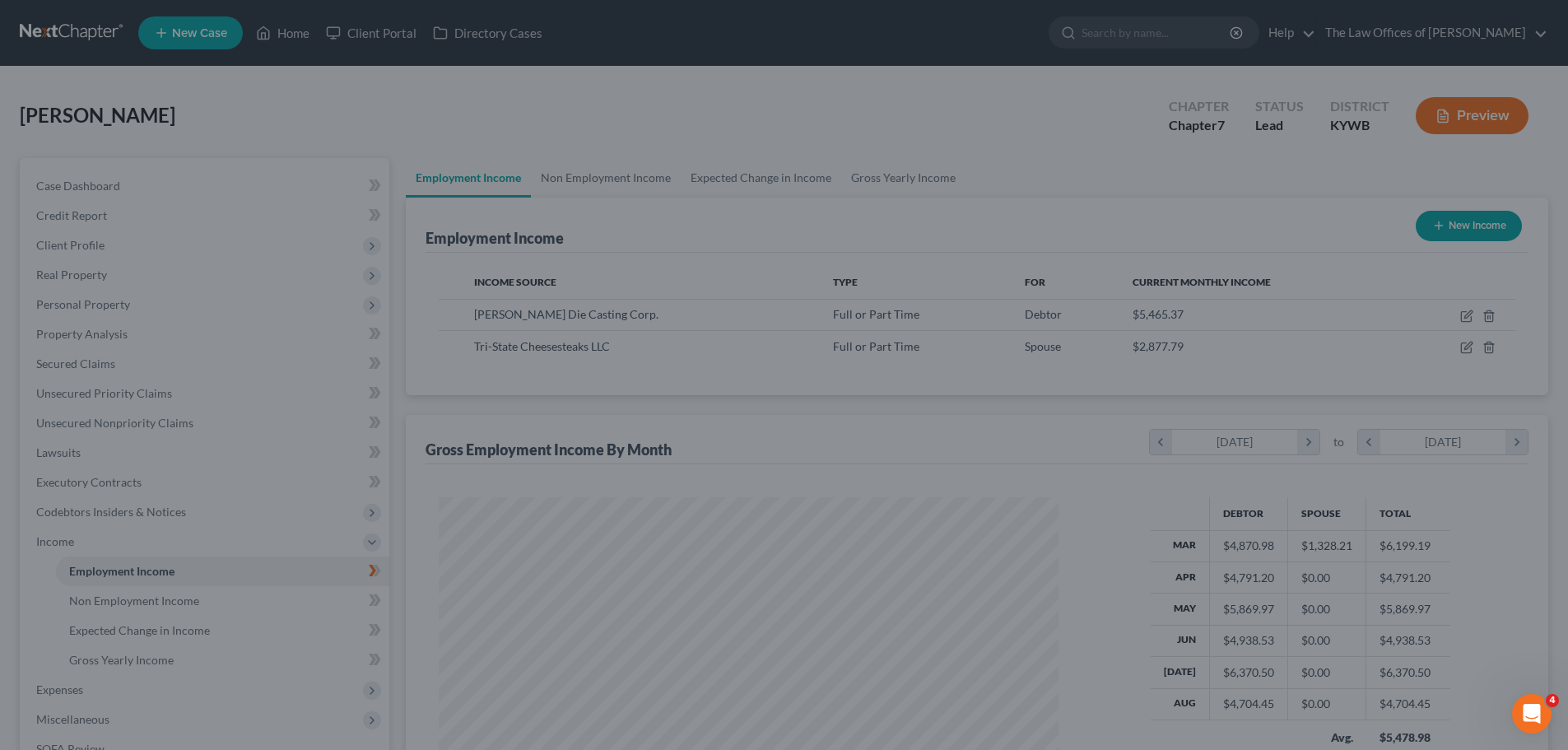
scroll to position [822615, 822497]
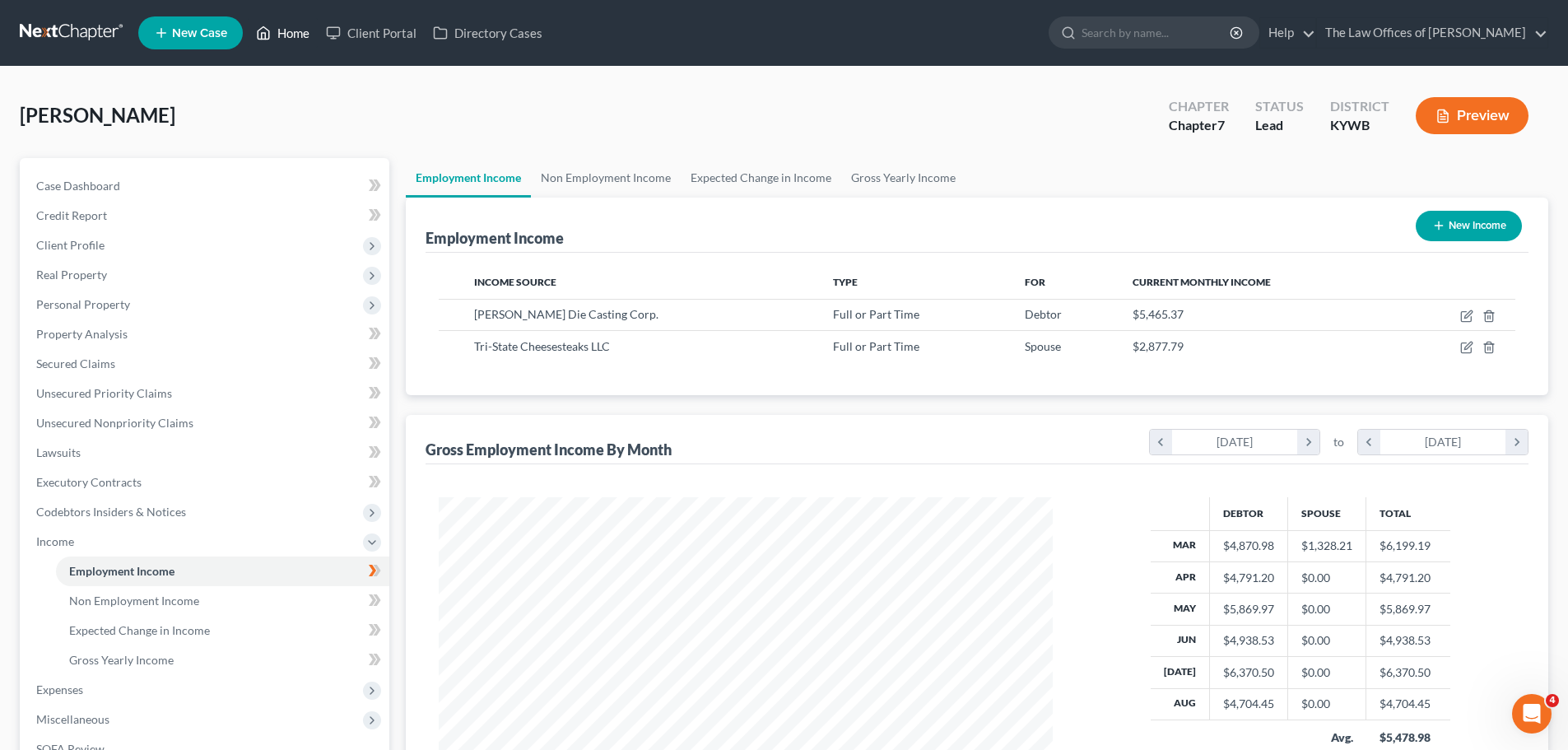
click at [275, 27] on link "Home" at bounding box center [282, 32] width 69 height 30
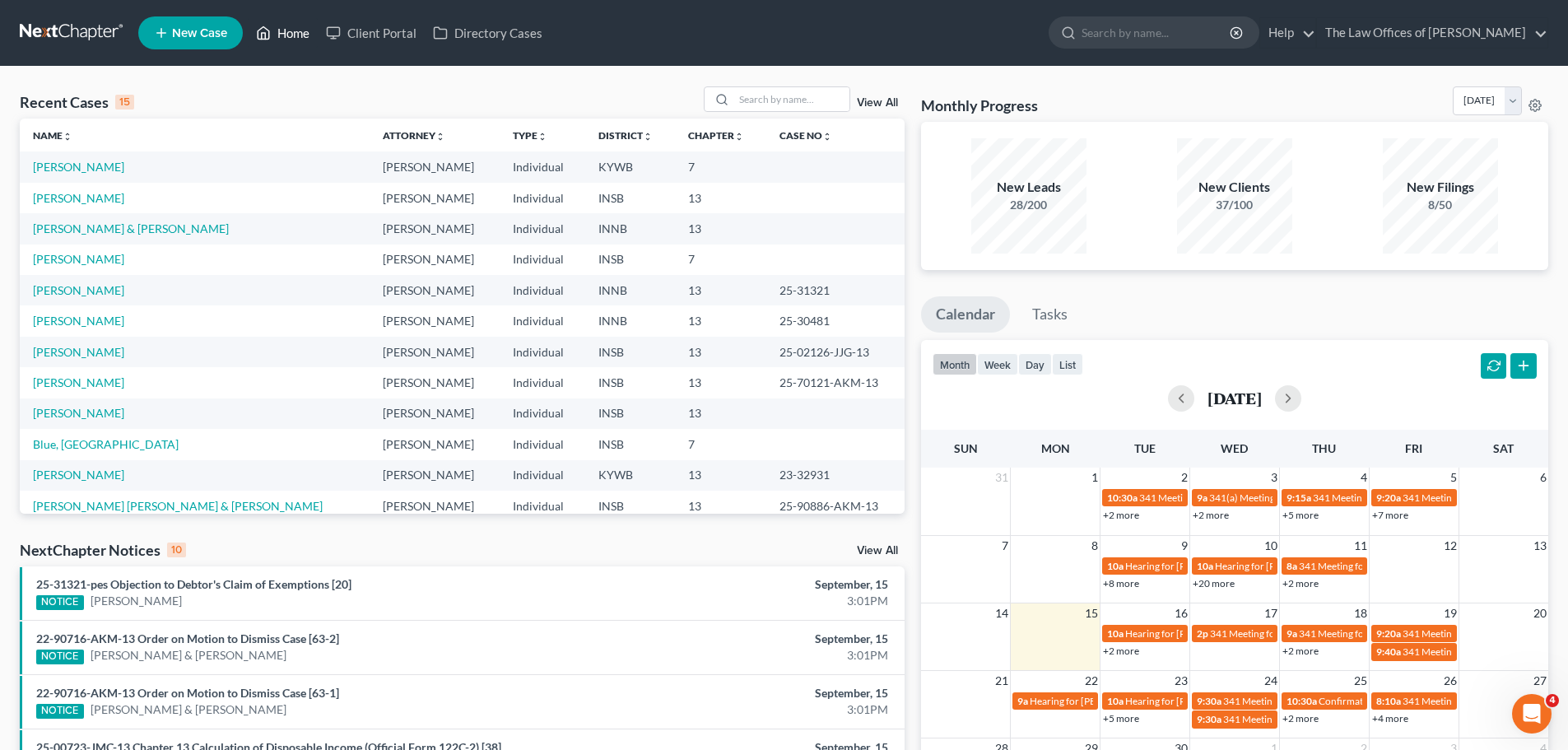
click at [293, 28] on link "Home" at bounding box center [282, 32] width 69 height 30
